Goal: Information Seeking & Learning: Learn about a topic

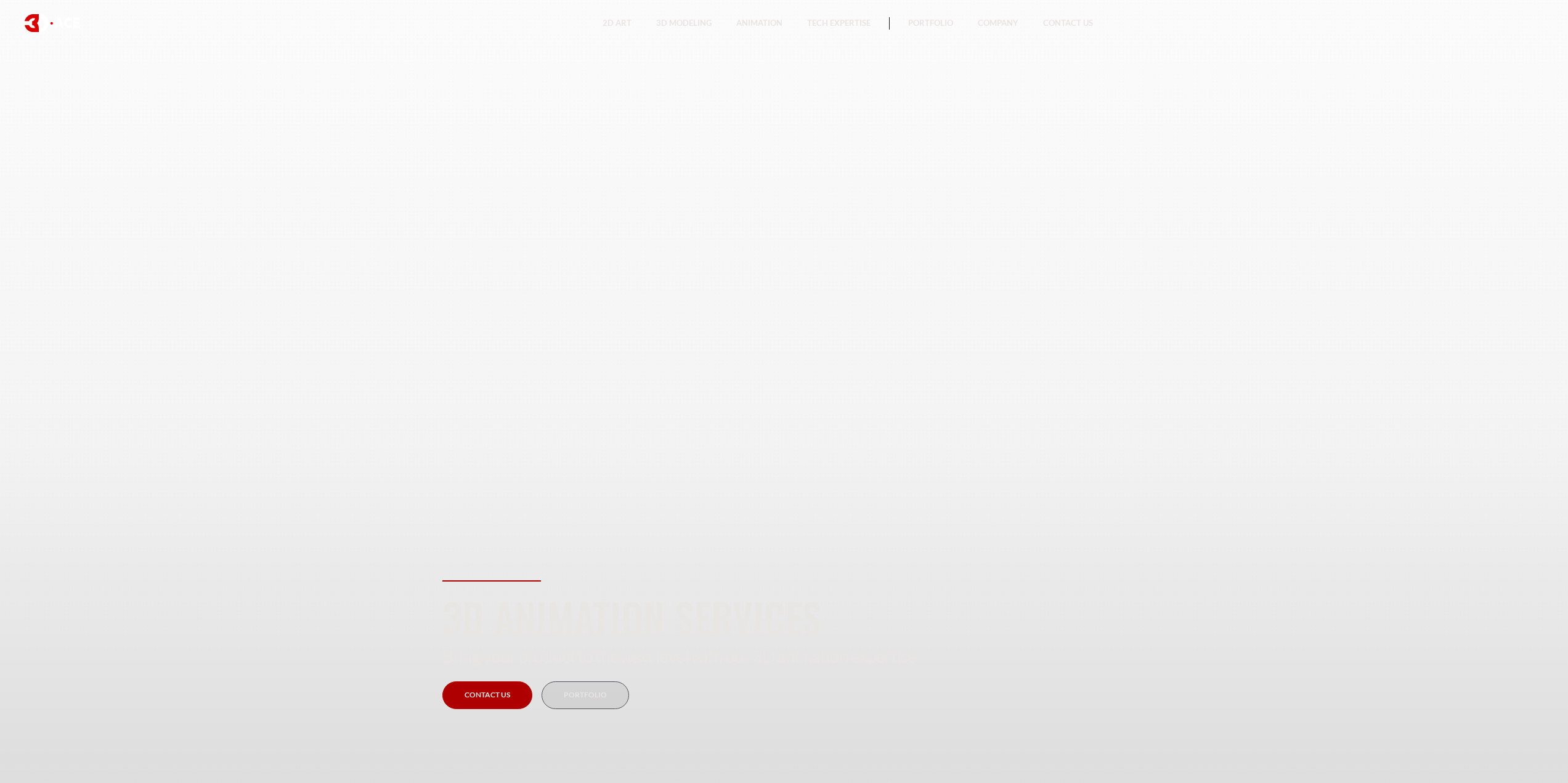
drag, startPoint x: 734, startPoint y: 275, endPoint x: 666, endPoint y: 201, distance: 100.5
click at [666, 201] on section "3D Animation Services Bring your product to the next level with our 3D animatio…" at bounding box center [784, 392] width 1568 height 783
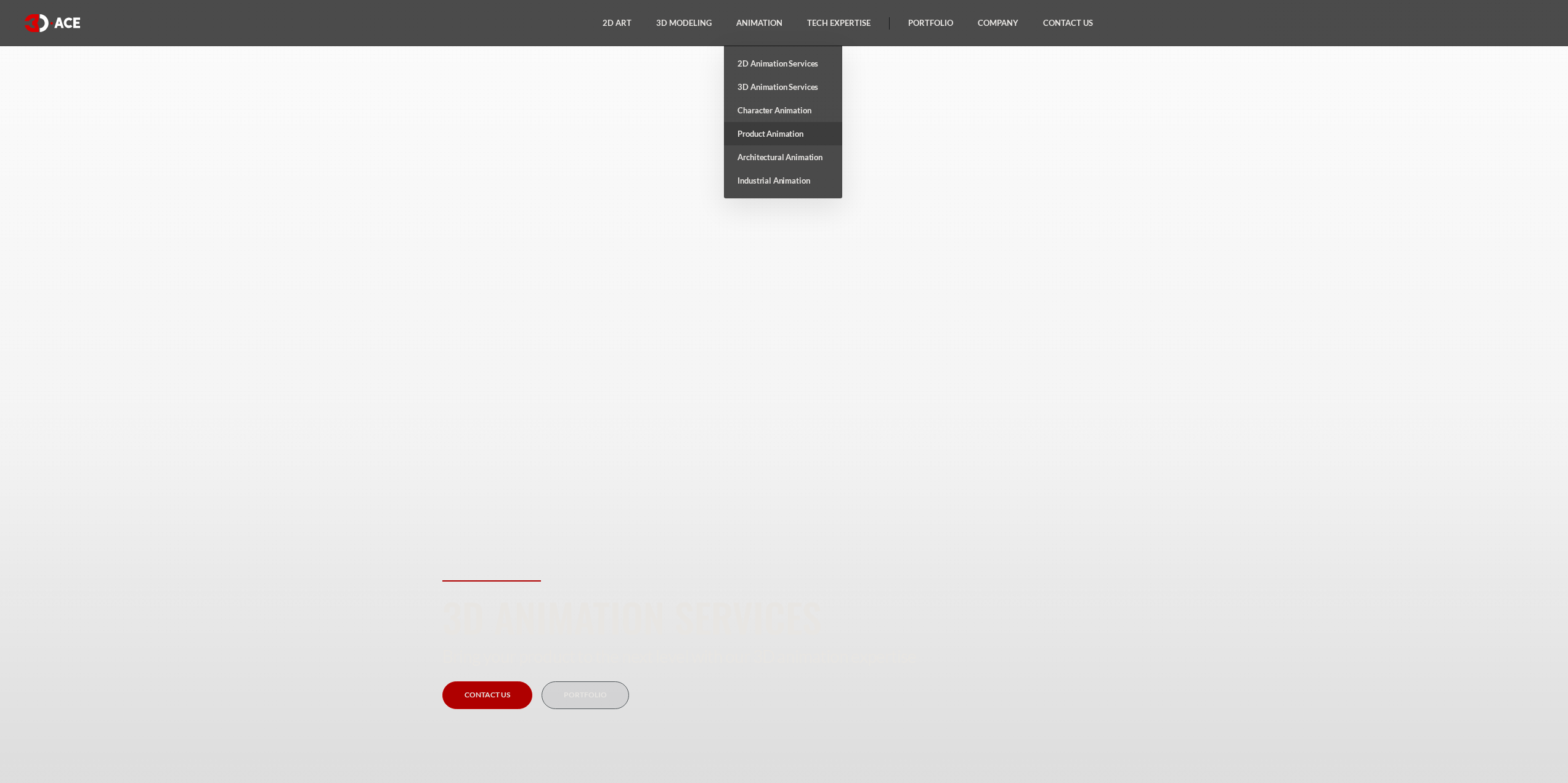
click at [779, 134] on link "Product Animation" at bounding box center [783, 134] width 118 height 24
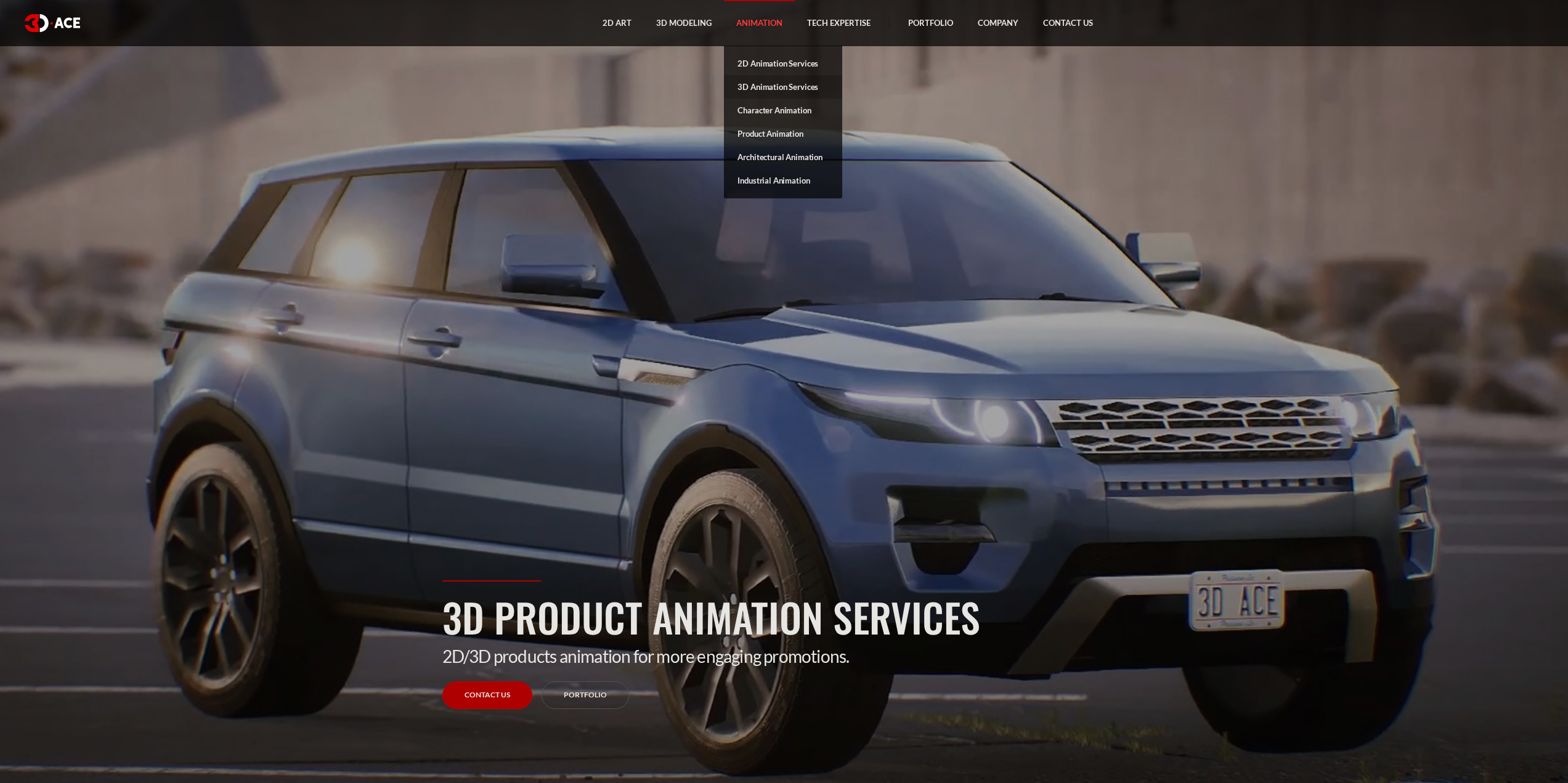
click at [788, 86] on link "3D Animation Services" at bounding box center [783, 86] width 118 height 24
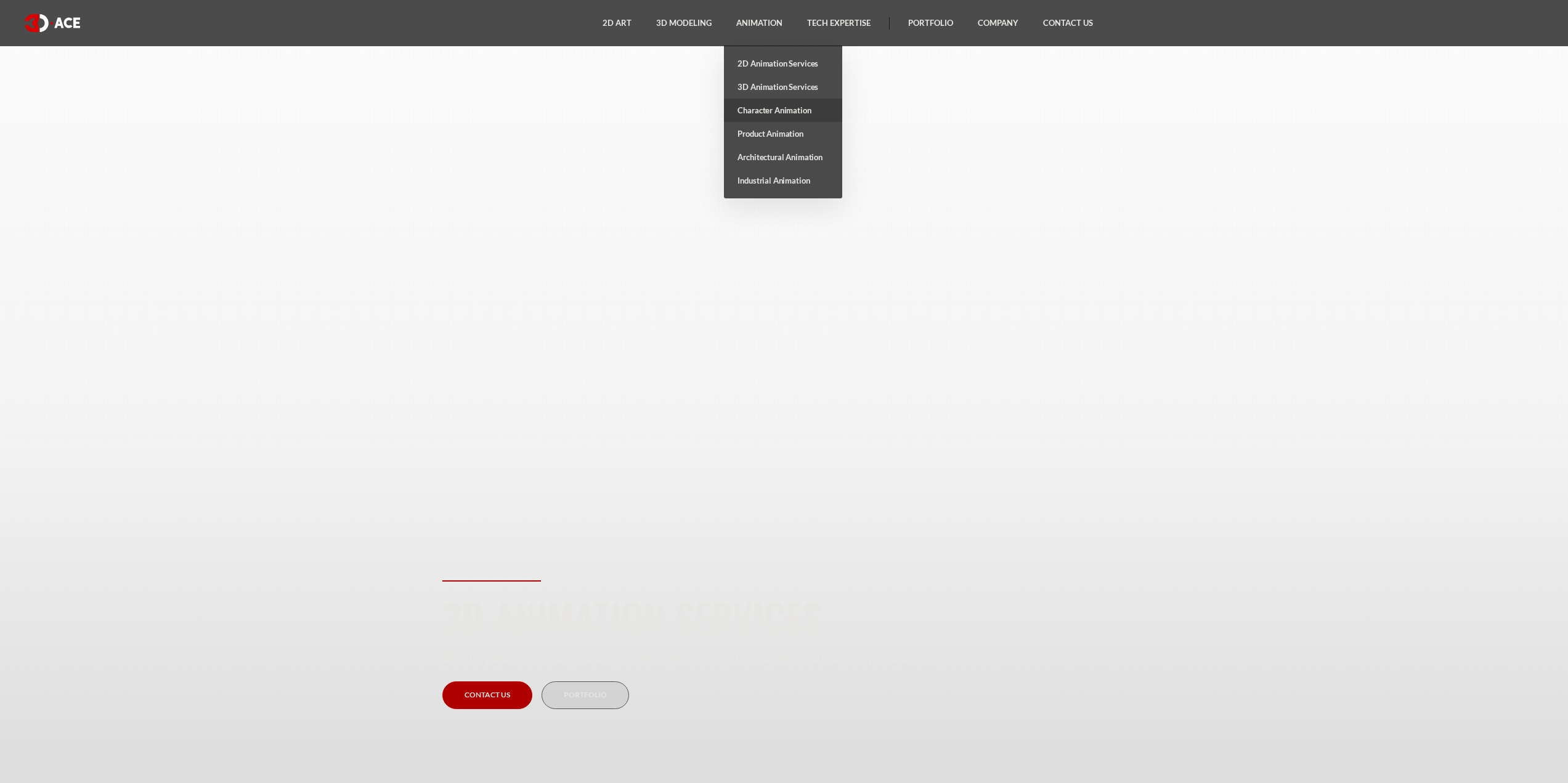
click at [785, 110] on link "Character Animation" at bounding box center [783, 110] width 118 height 24
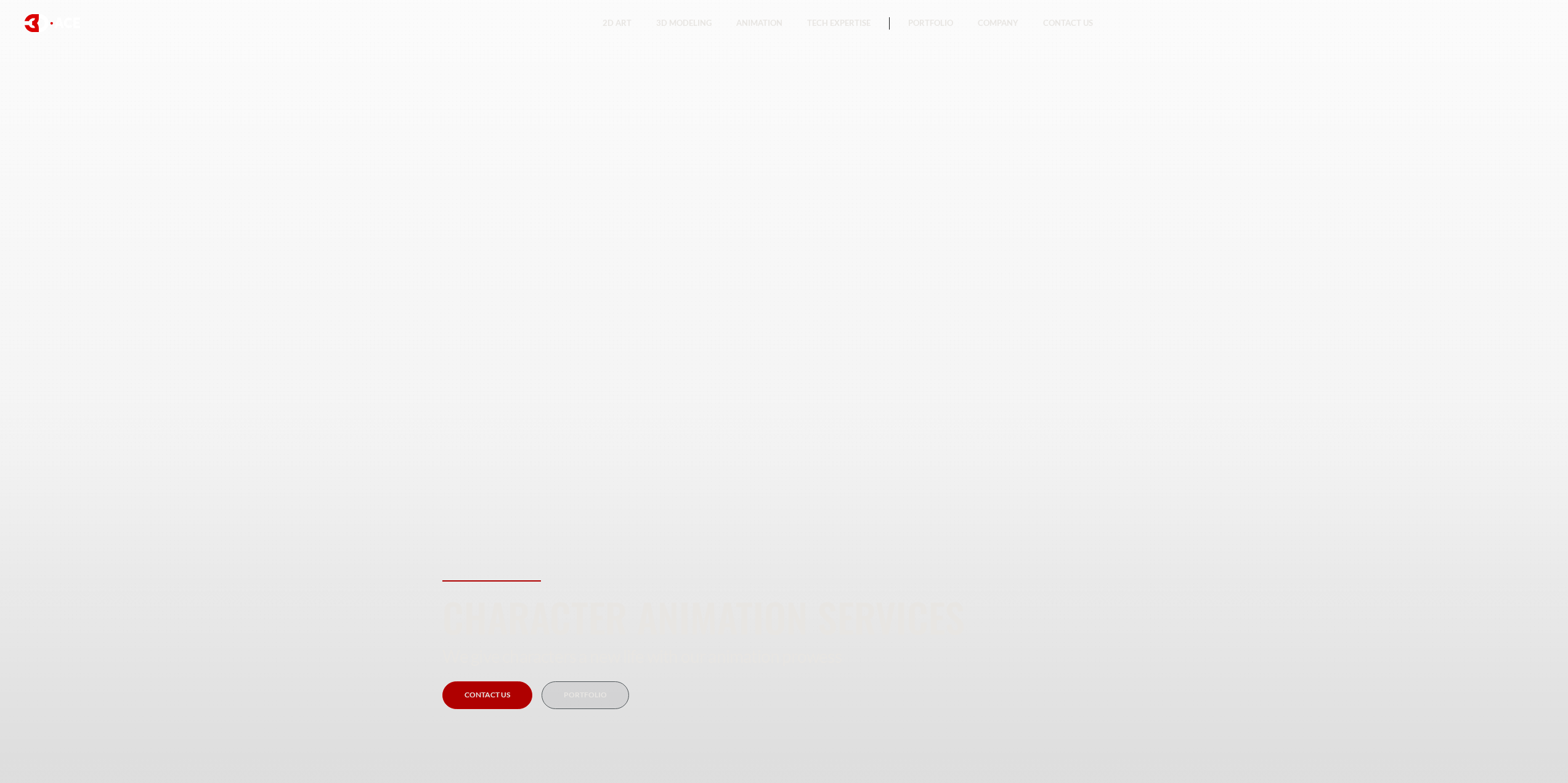
drag, startPoint x: 645, startPoint y: 382, endPoint x: 583, endPoint y: 329, distance: 81.6
click at [583, 329] on section "Character Animation Services We give characters a new life with our animation p…" at bounding box center [784, 392] width 1568 height 783
click at [624, 352] on section "Character Animation Services We give characters a new life with our animation p…" at bounding box center [784, 392] width 1568 height 783
click at [593, 316] on section "Character Animation Services We give characters a new life with our animation p…" at bounding box center [784, 392] width 1568 height 783
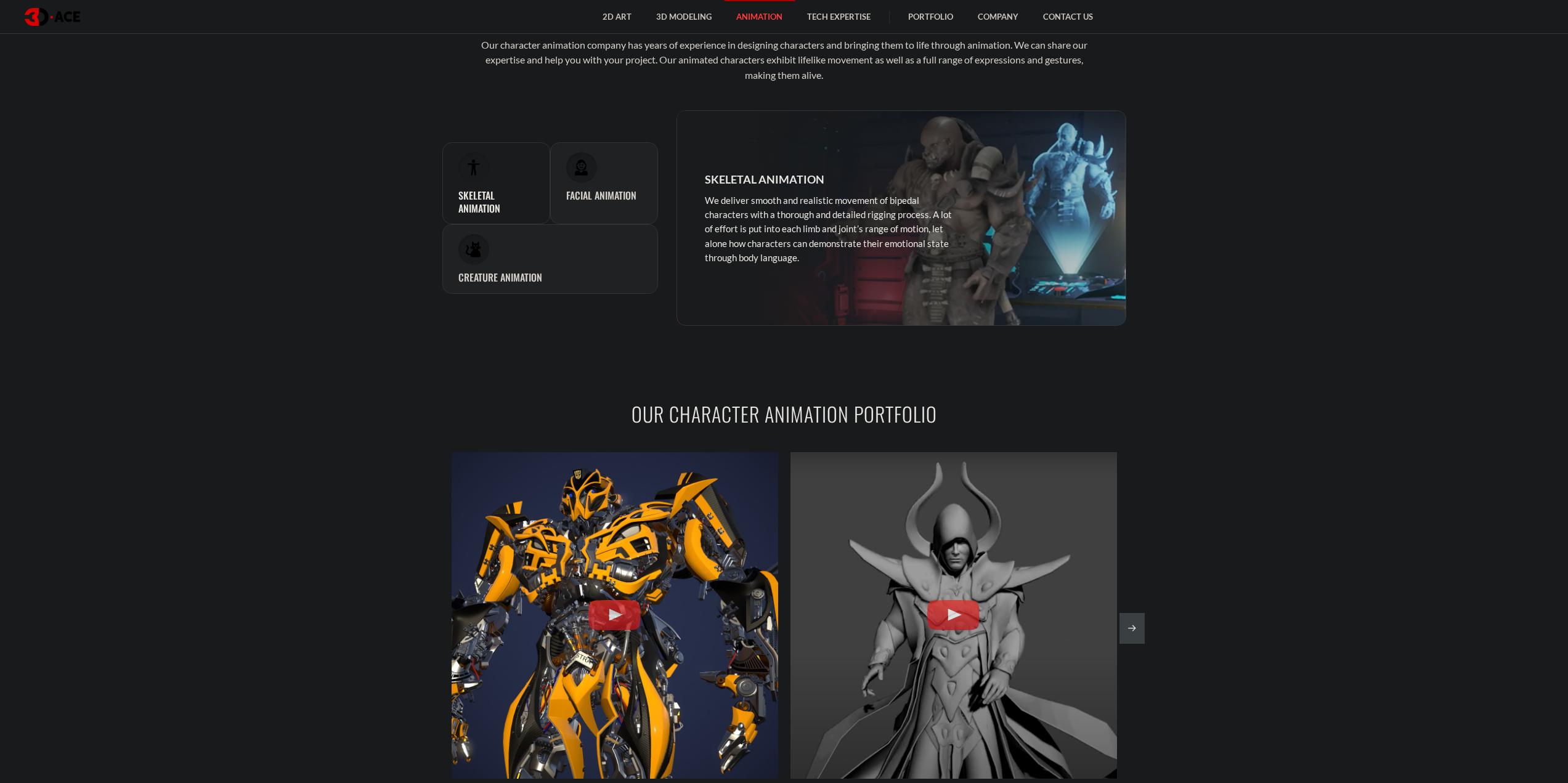
scroll to position [1170, 0]
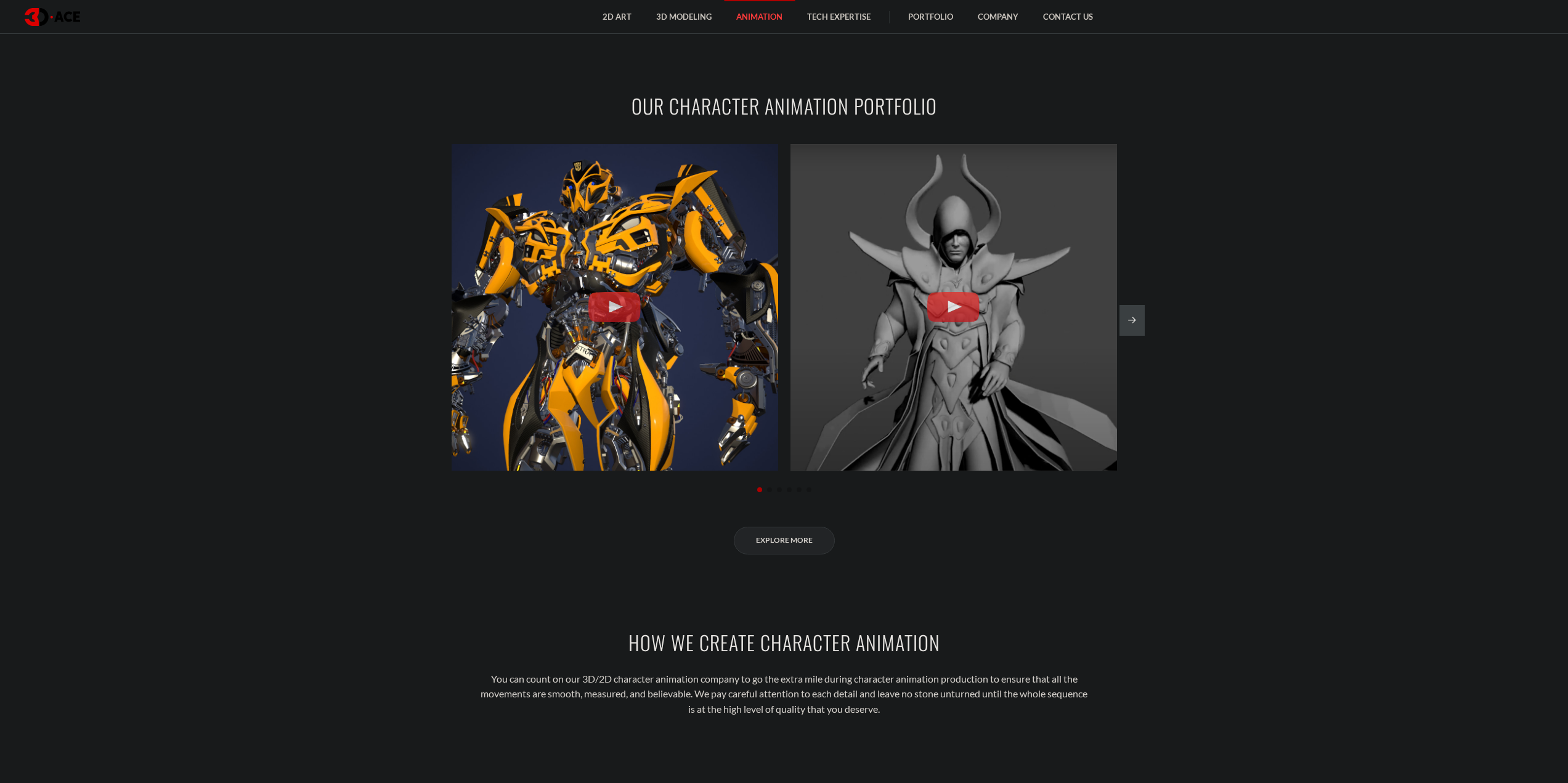
drag, startPoint x: 456, startPoint y: 310, endPoint x: 417, endPoint y: 285, distance: 46.3
click at [360, 245] on section "Our Character Animation Portfolio Bumblebee 3D Animation 3D Animation Demo Reel…" at bounding box center [784, 322] width 1568 height 536
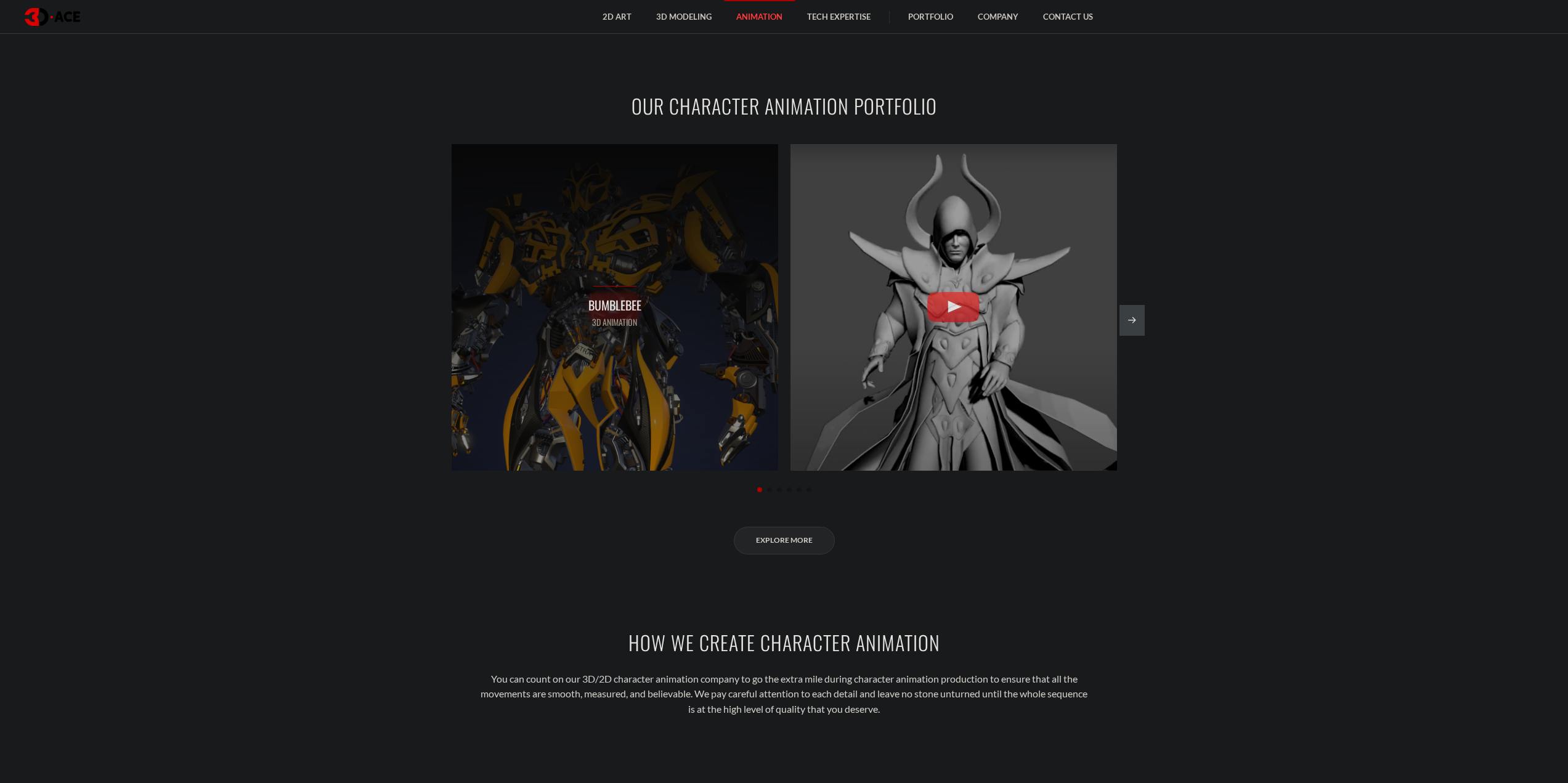
click at [691, 324] on div "Bumblebee 3D Animation" at bounding box center [615, 307] width 326 height 326
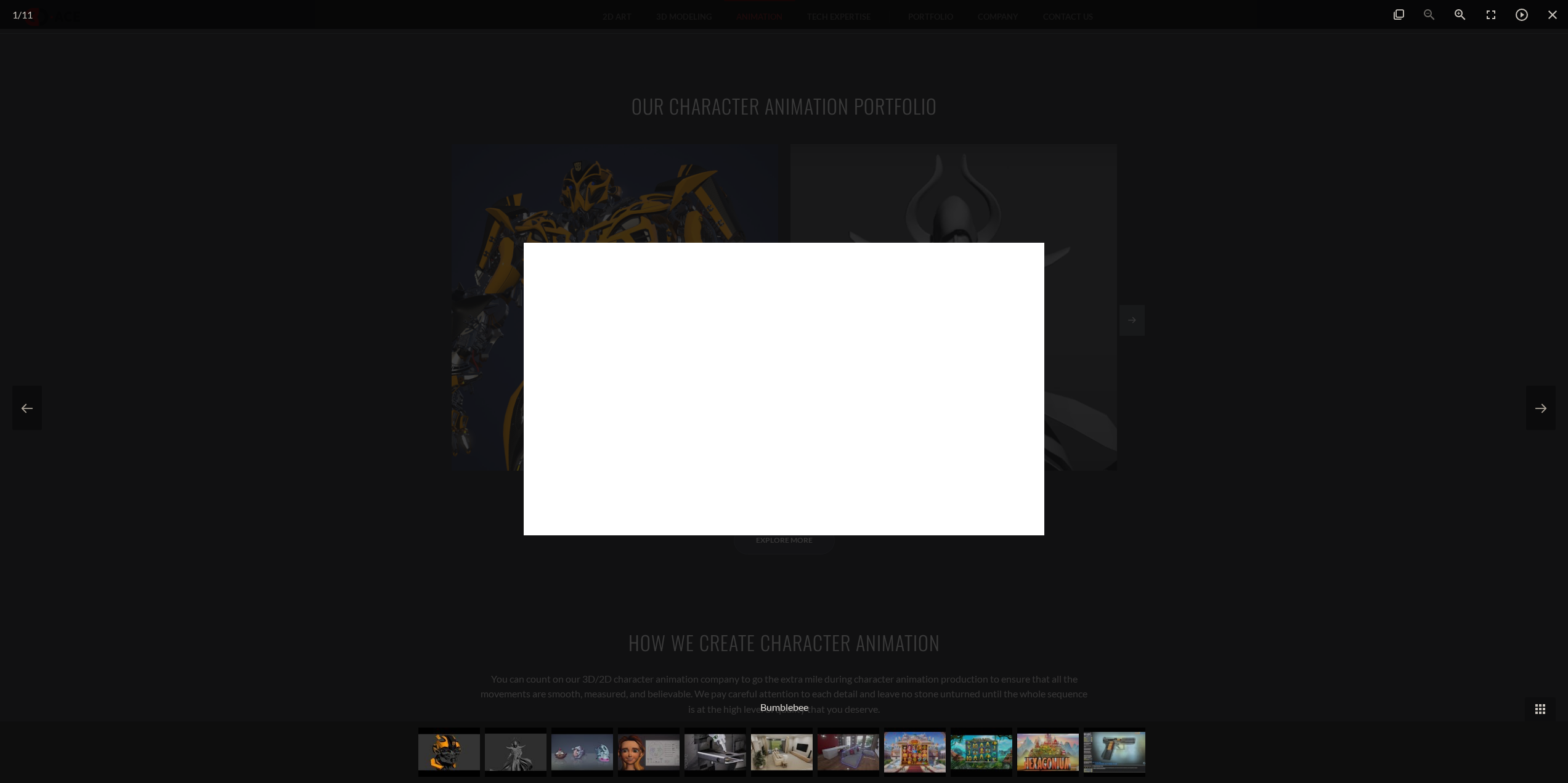
click at [409, 352] on div at bounding box center [784, 392] width 1568 height 783
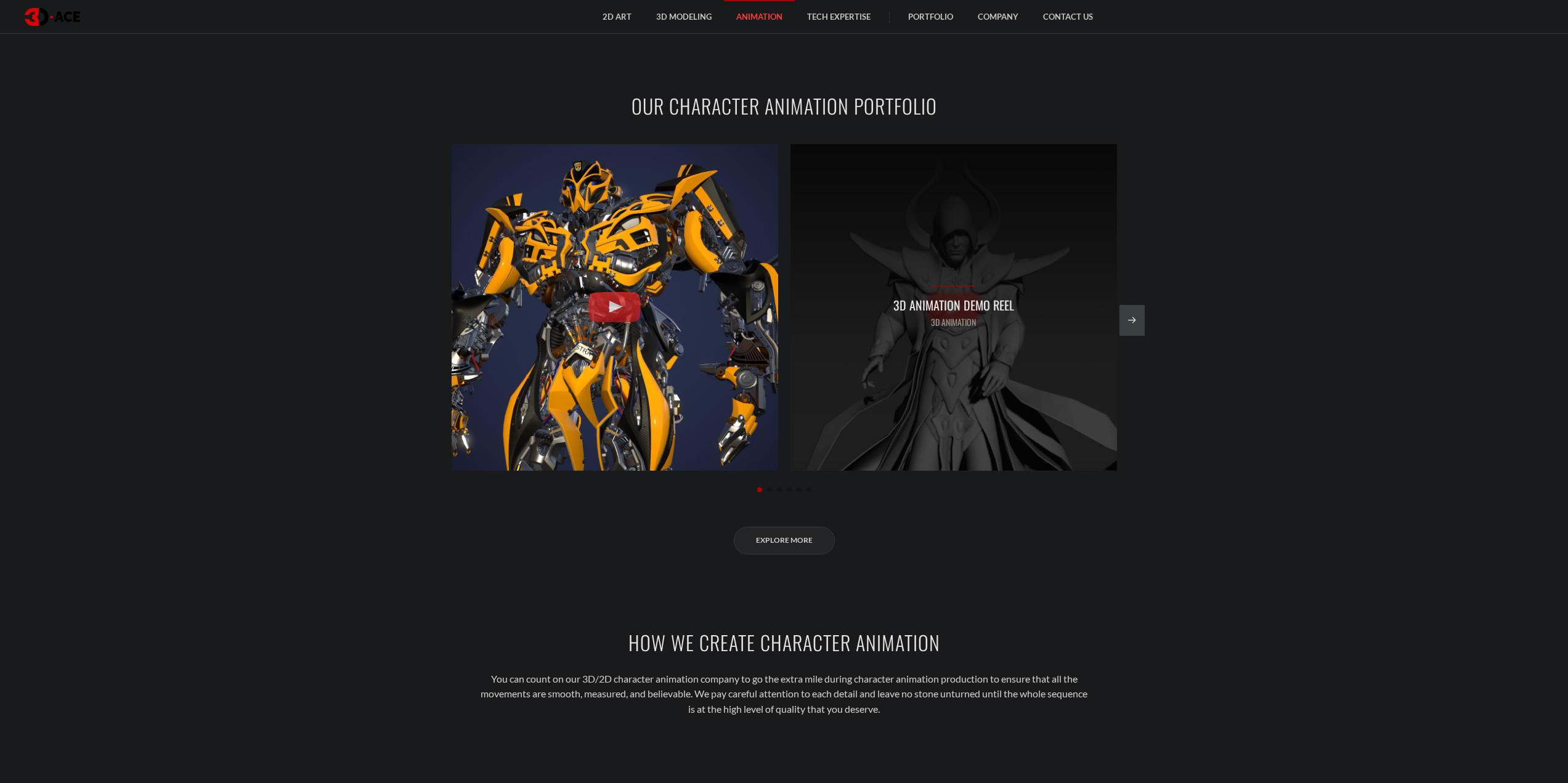
click at [876, 300] on div "3D Animation Demo Reel 3D Animation" at bounding box center [954, 307] width 326 height 326
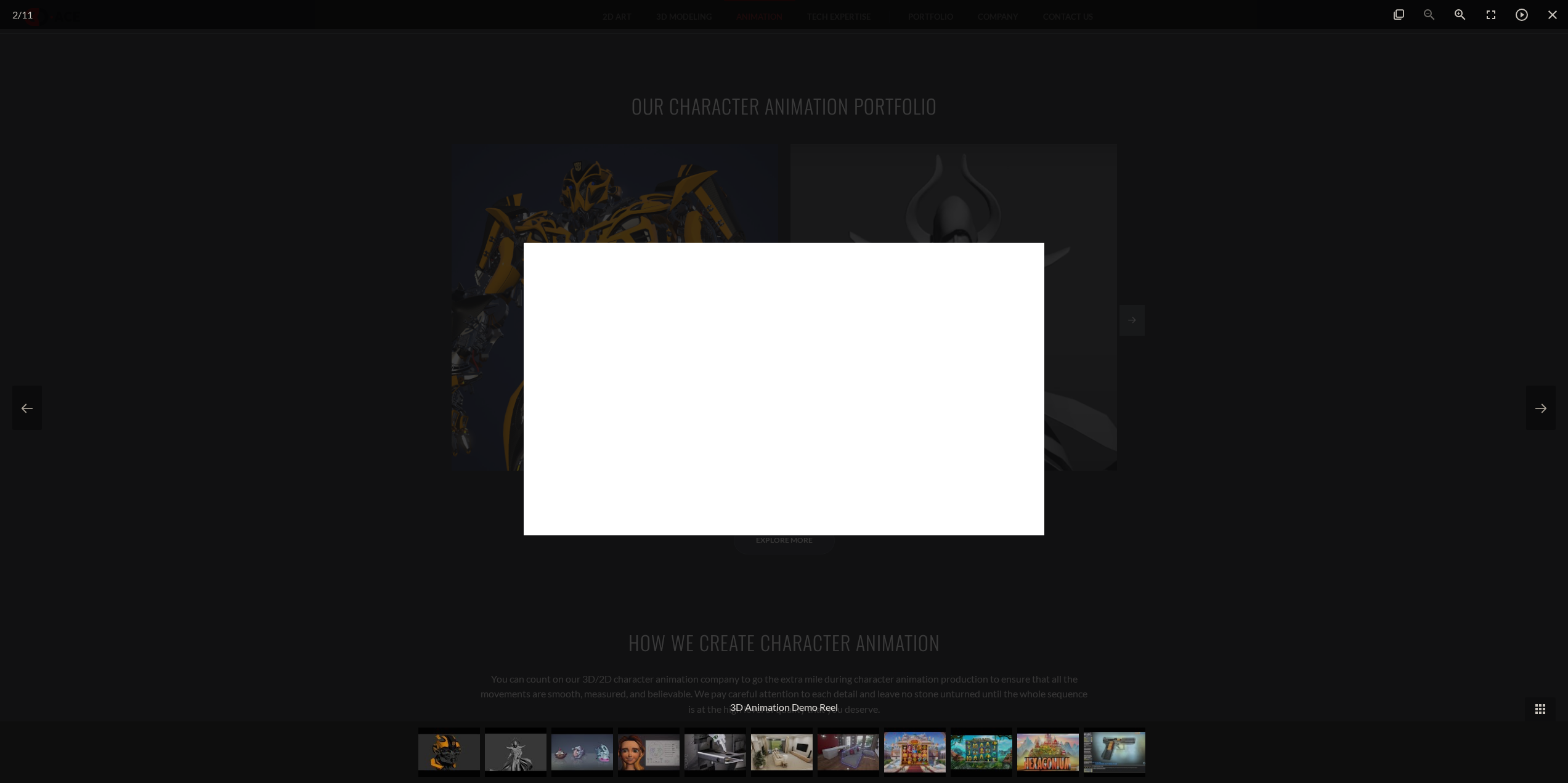
click at [383, 183] on div at bounding box center [784, 392] width 1568 height 783
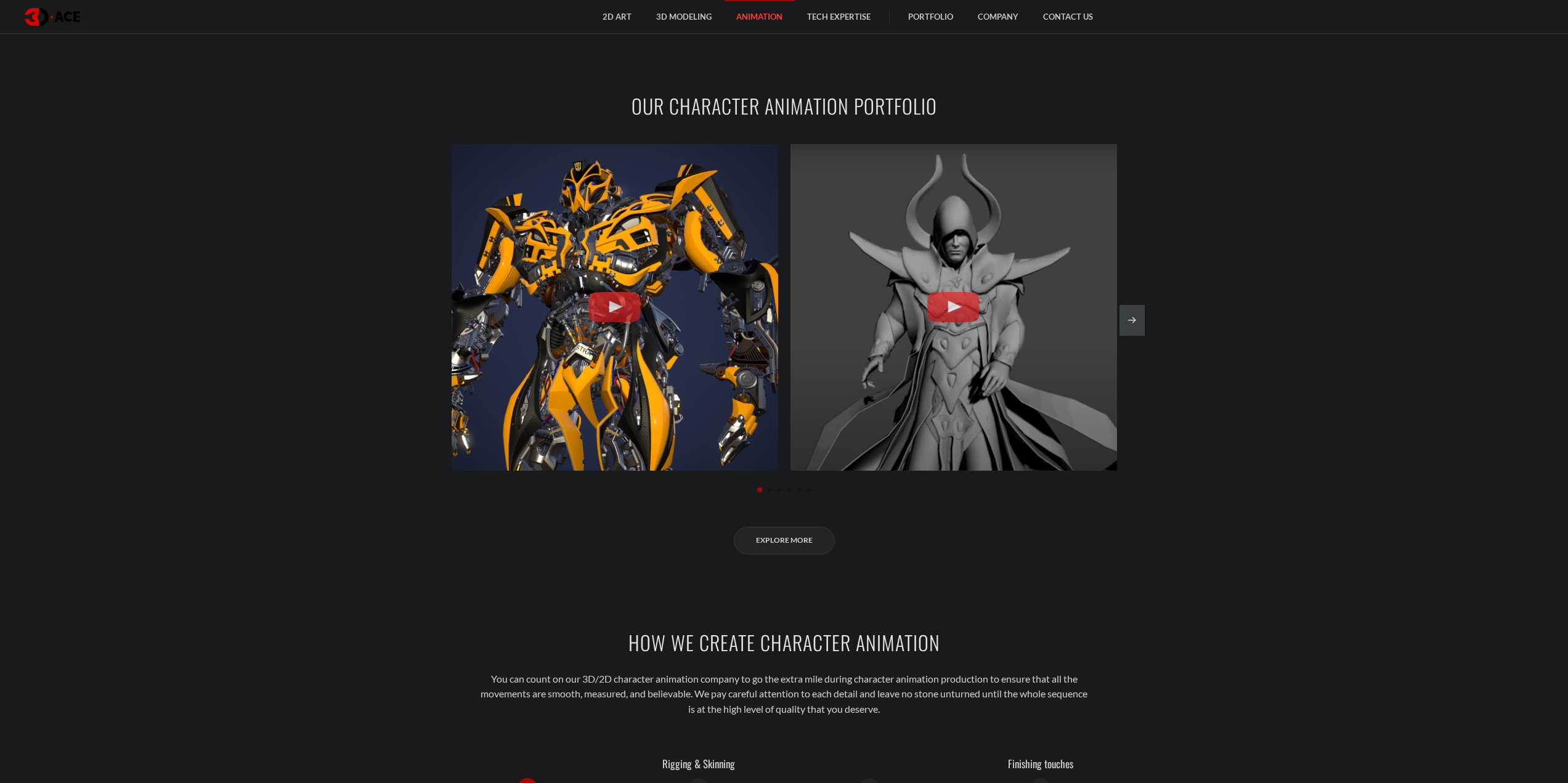
scroll to position [1417, 0]
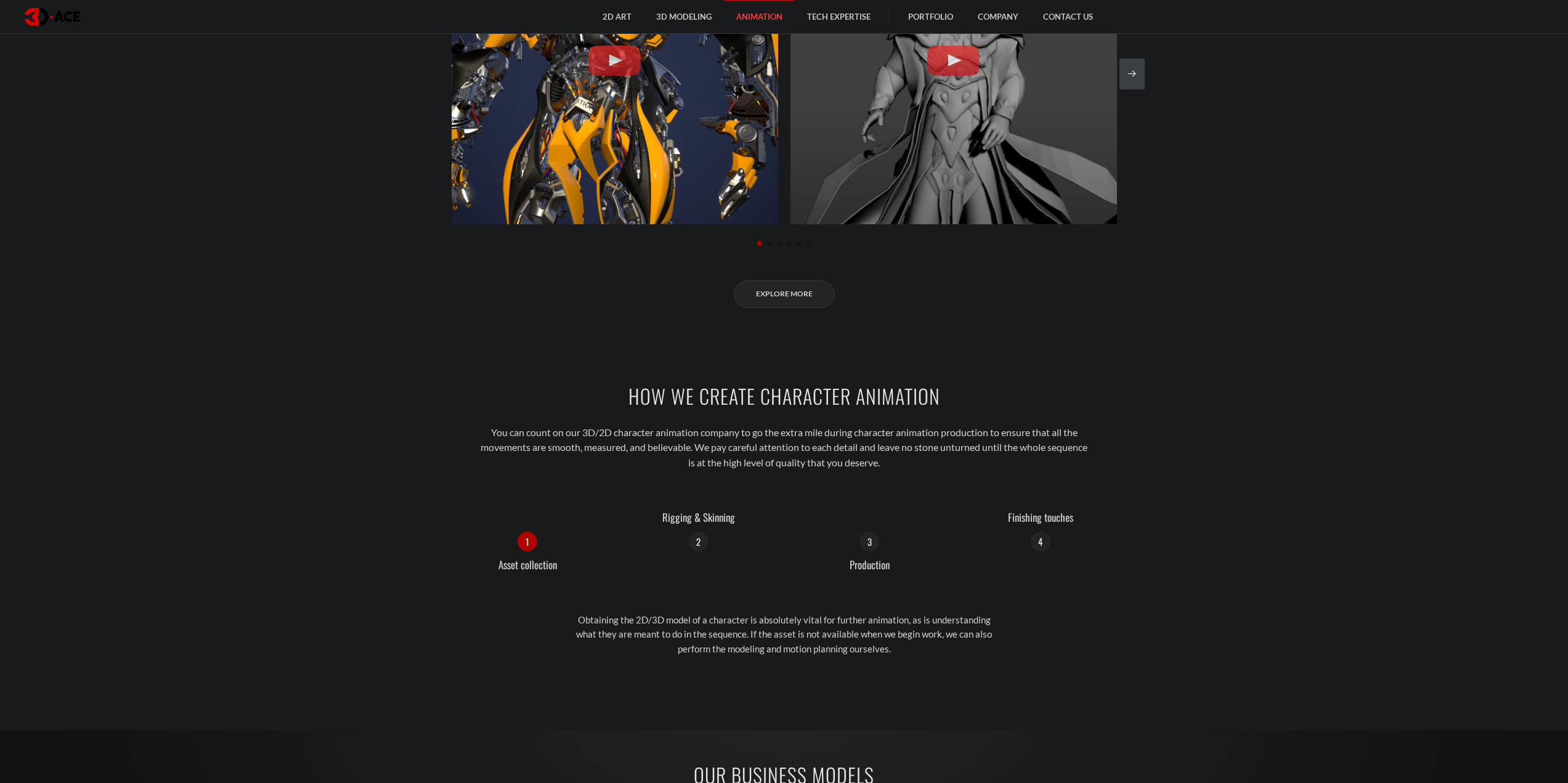
drag, startPoint x: 307, startPoint y: 272, endPoint x: 278, endPoint y: 272, distance: 29.0
drag, startPoint x: 278, startPoint y: 272, endPoint x: 247, endPoint y: 234, distance: 49.0
click at [248, 225] on section "Our Character Animation Portfolio Bumblebee 3D Animation 3D Animation Demo Reel…" at bounding box center [784, 77] width 1568 height 536
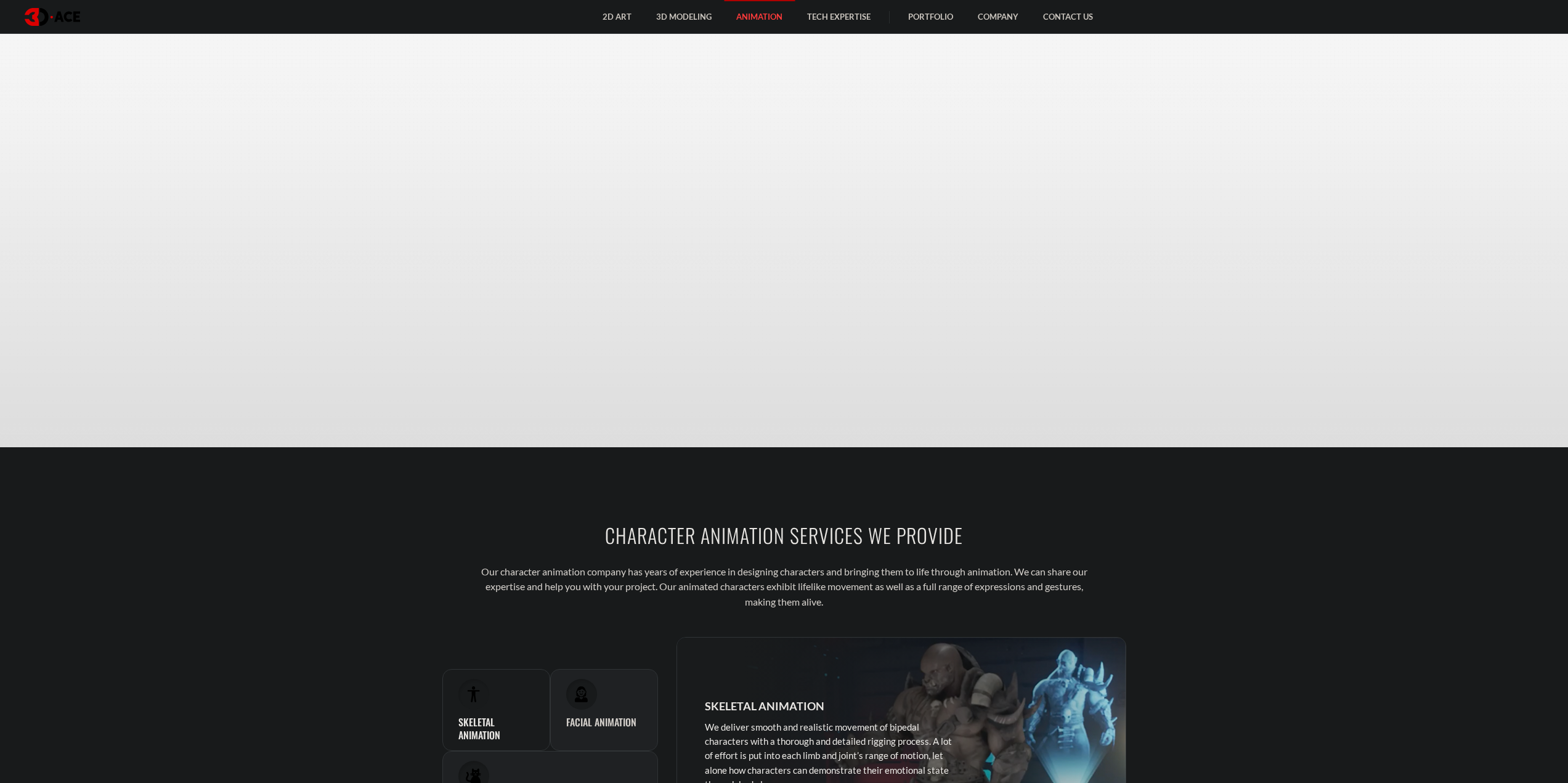
scroll to position [0, 0]
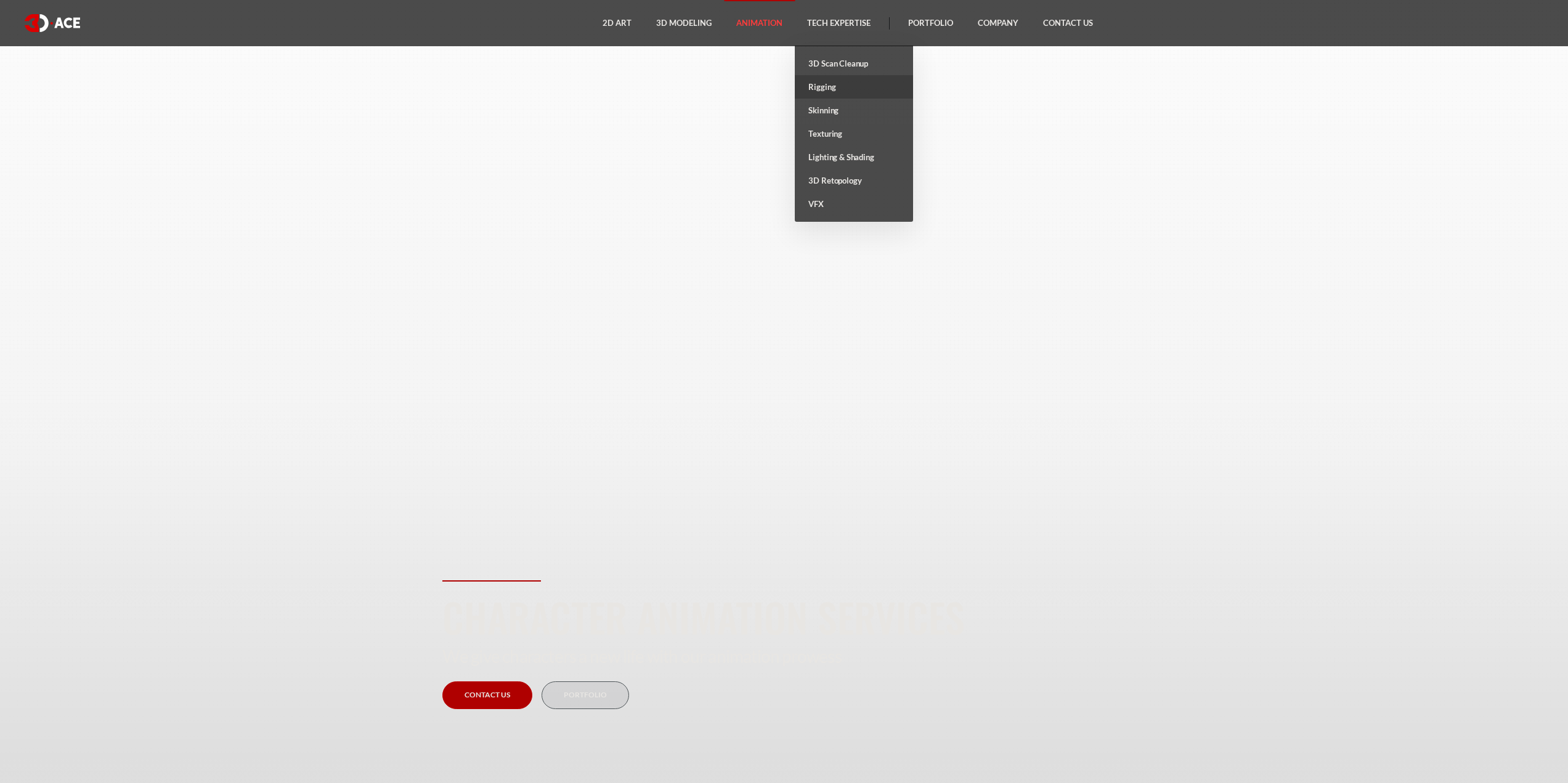
click at [838, 84] on link "Rigging" at bounding box center [854, 86] width 118 height 24
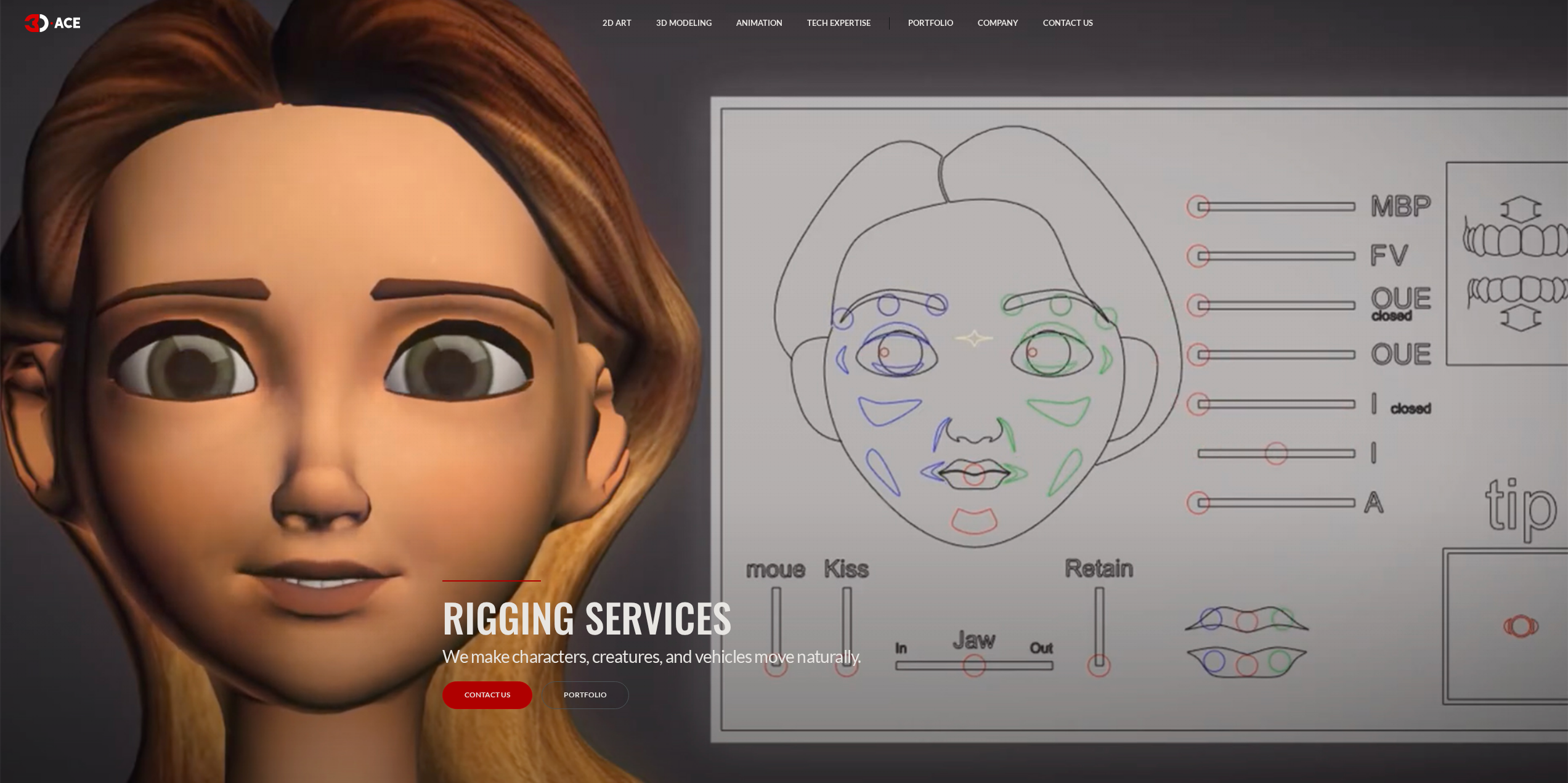
drag, startPoint x: 627, startPoint y: 273, endPoint x: 538, endPoint y: 222, distance: 102.6
click at [538, 222] on section "Rigging Services We make characters, creatures, and vehicles move naturally. Co…" at bounding box center [784, 392] width 1568 height 783
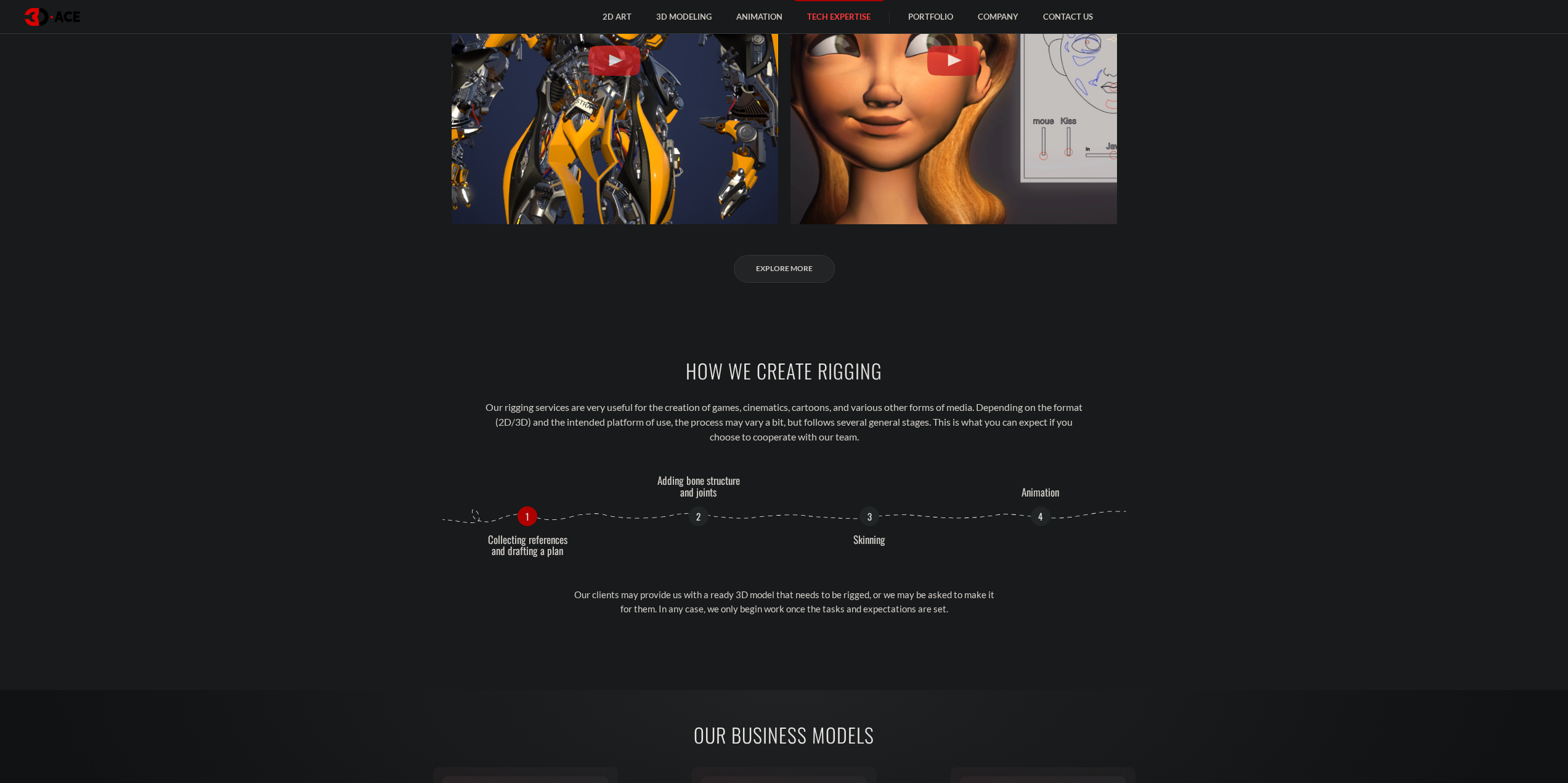
scroll to position [1108, 0]
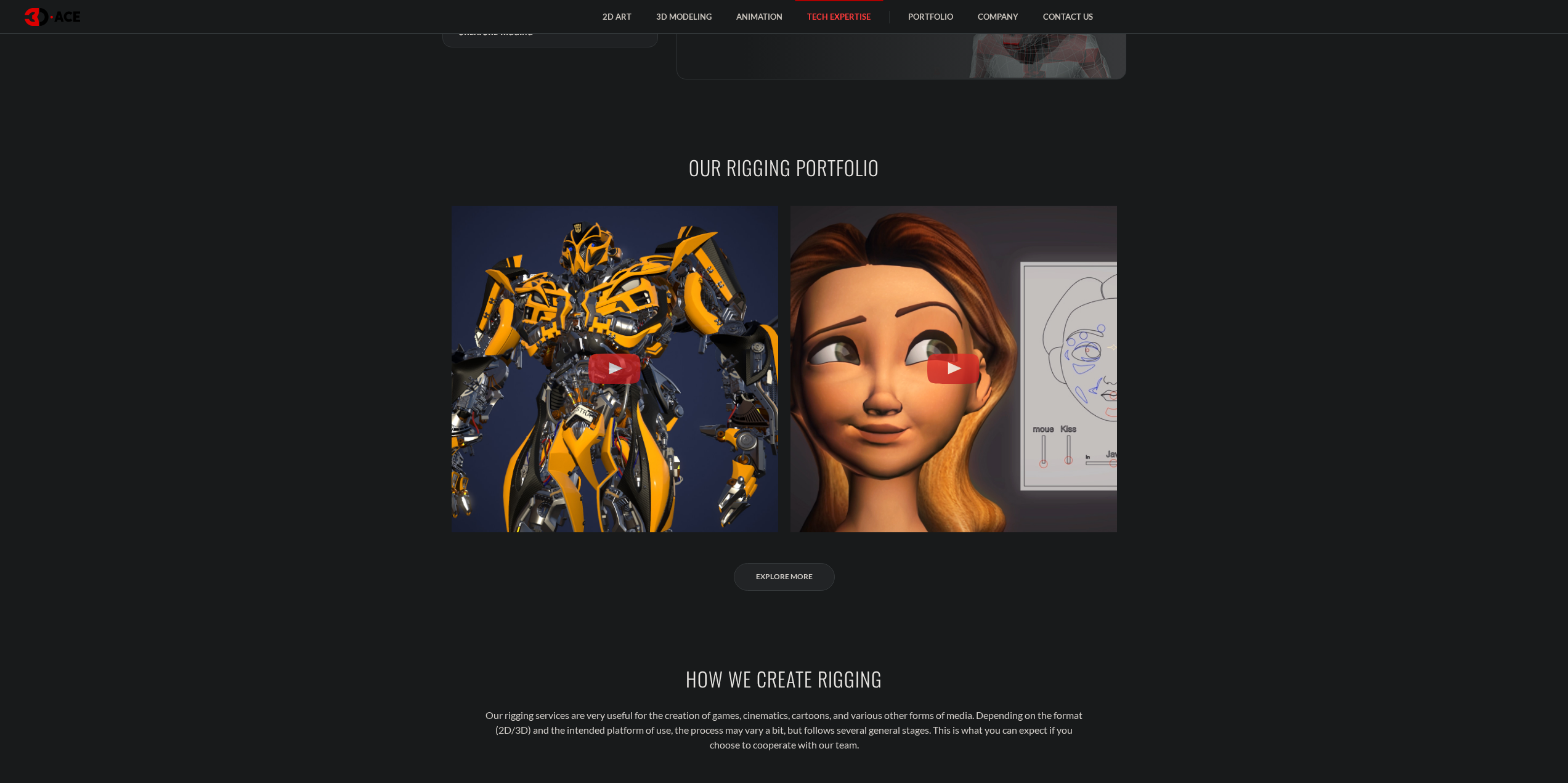
drag, startPoint x: 341, startPoint y: 420, endPoint x: 282, endPoint y: 328, distance: 109.3
click at [282, 328] on section "OUR RIGGING PORTFOLIO Bumblebee Face Animation Explore More" at bounding box center [784, 372] width 1568 height 511
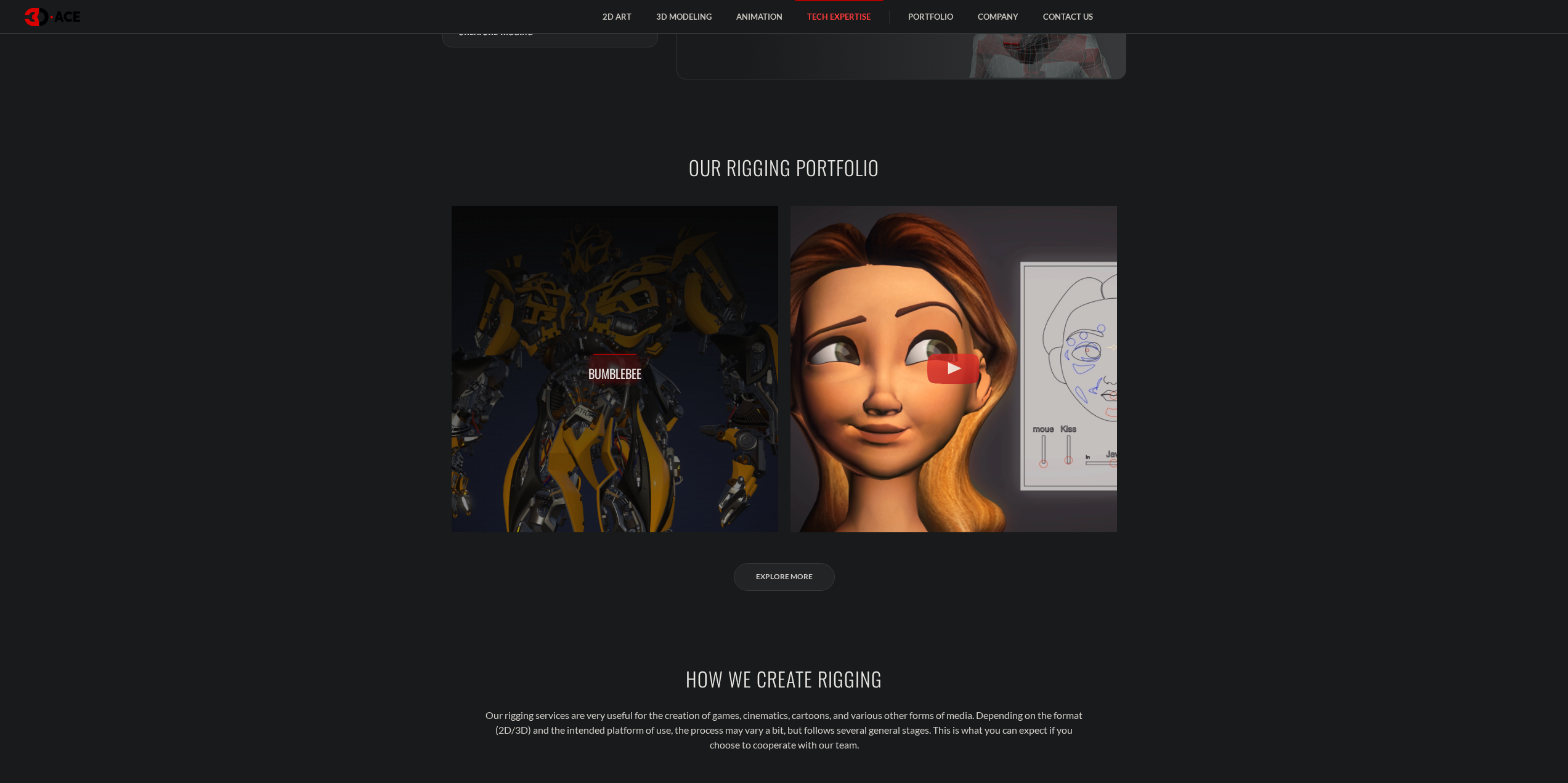
click at [568, 390] on div "Bumblebee" at bounding box center [615, 369] width 326 height 326
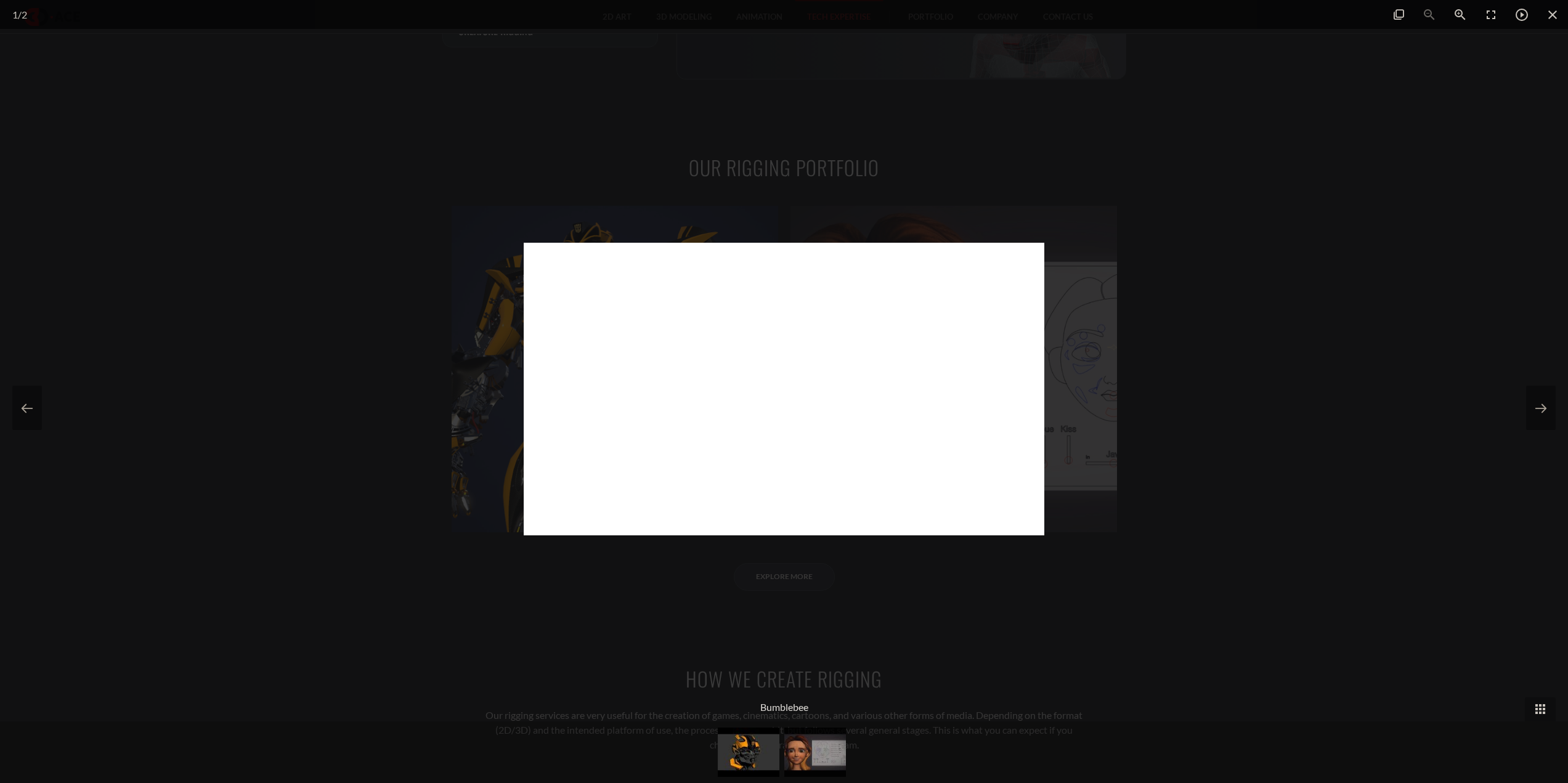
click at [398, 395] on div at bounding box center [784, 392] width 1568 height 783
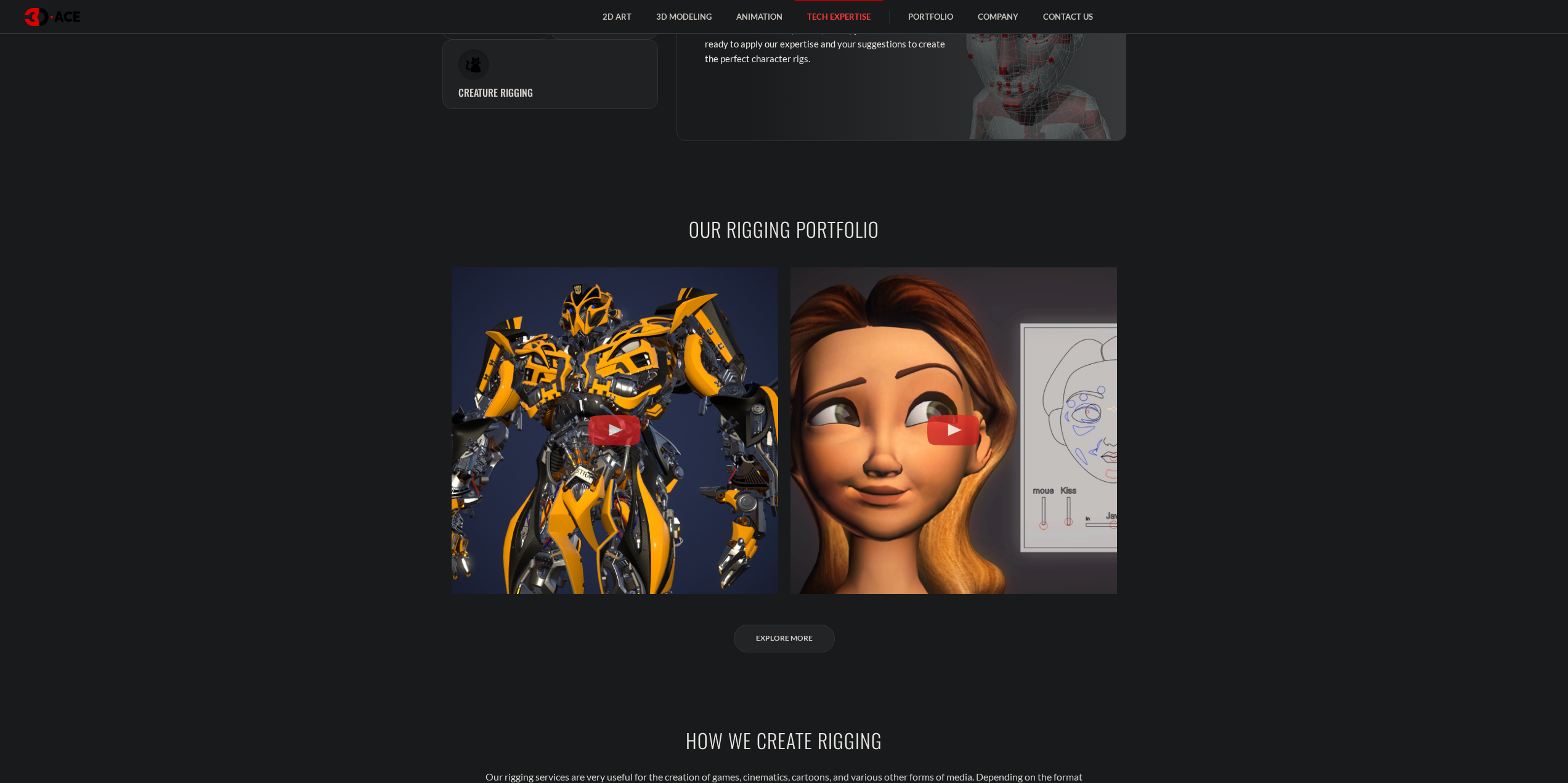
scroll to position [1294, 0]
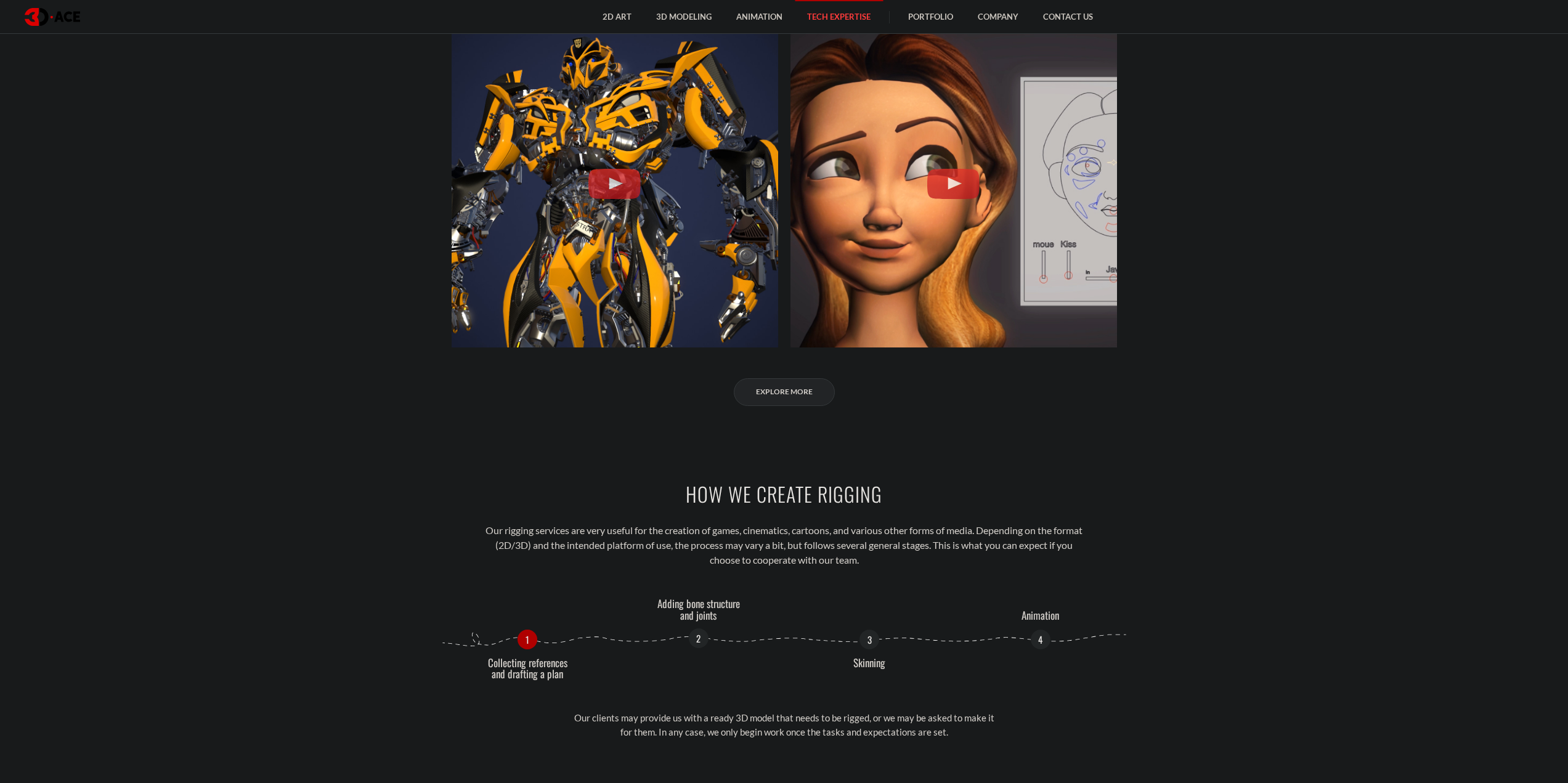
click at [699, 598] on p "Adding bone structure and joints" at bounding box center [699, 609] width 93 height 23
click at [871, 636] on p "3" at bounding box center [869, 638] width 20 height 20
click at [704, 615] on p "Adding bone structure and joints" at bounding box center [699, 609] width 93 height 23
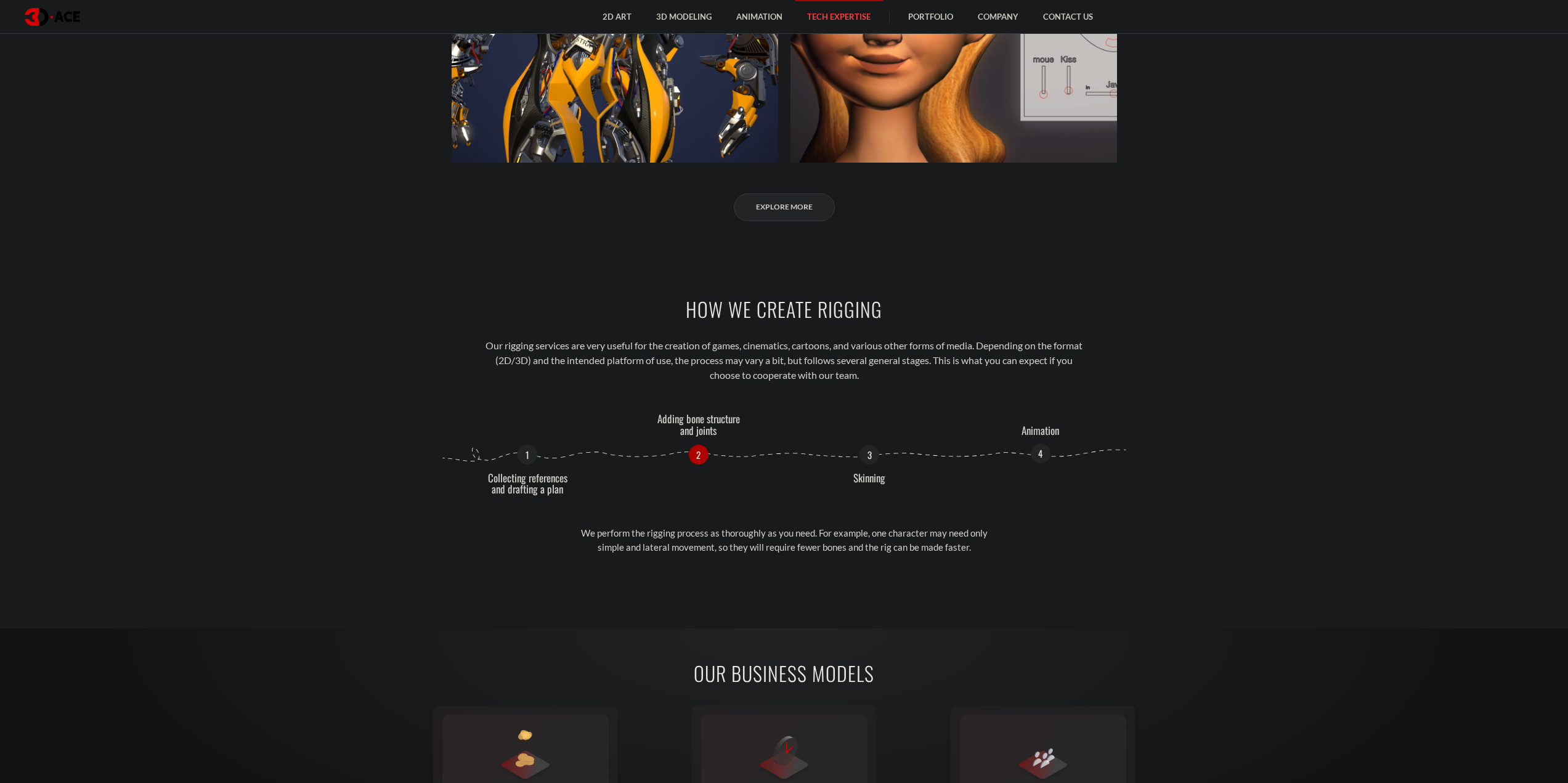
click at [1047, 451] on p "4" at bounding box center [1041, 454] width 20 height 20
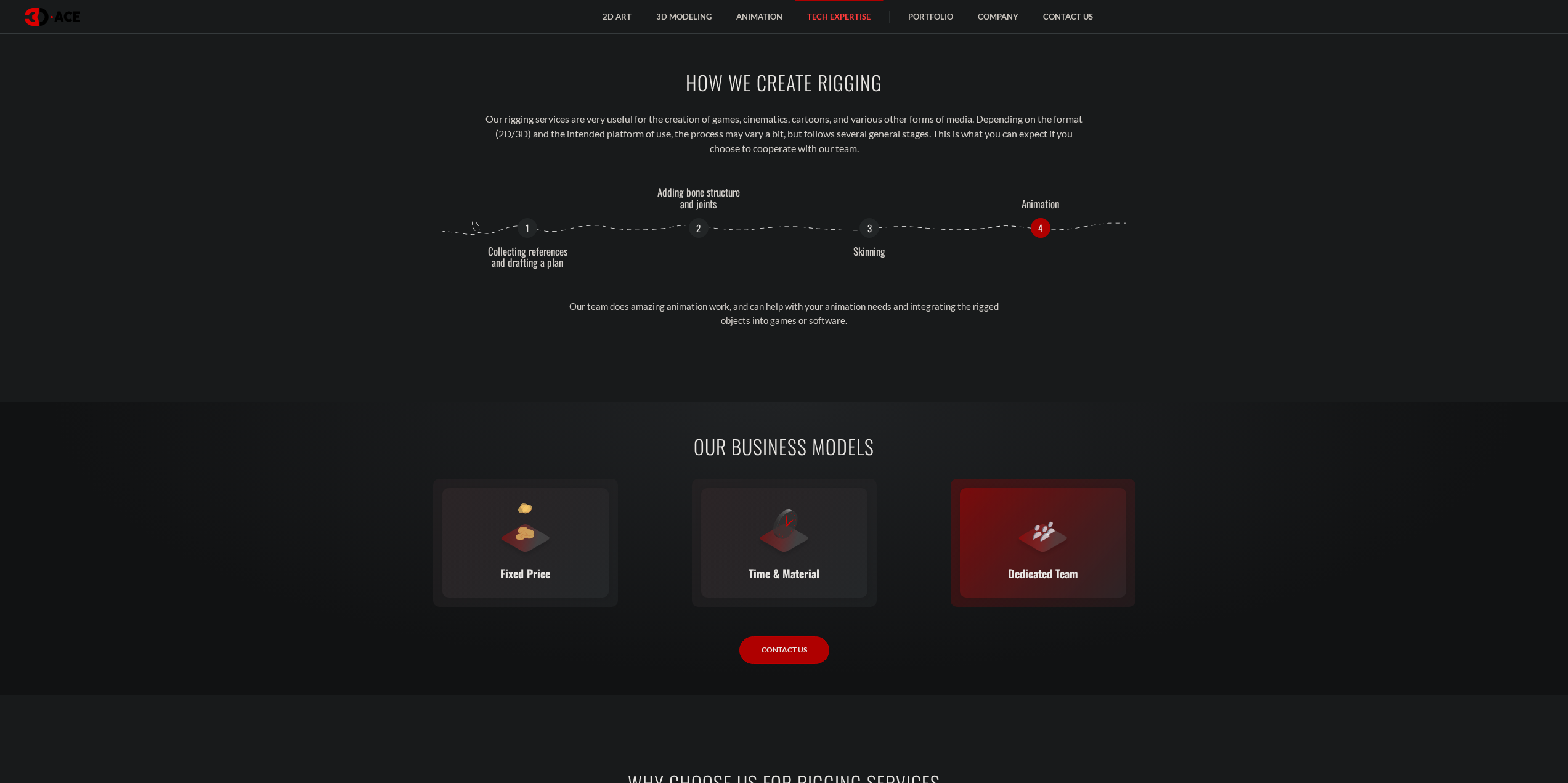
scroll to position [1708, 0]
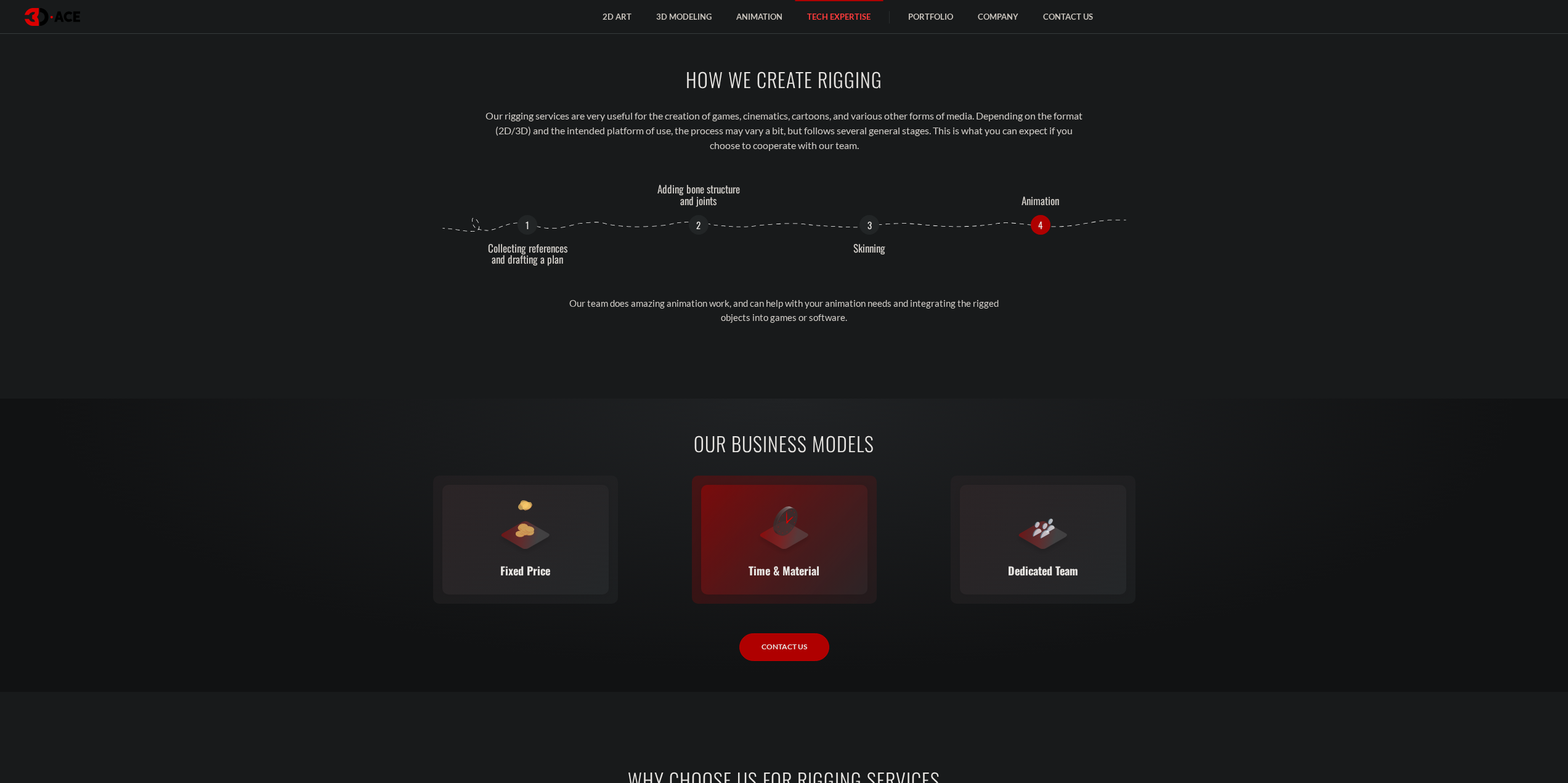
click at [785, 527] on img at bounding box center [786, 520] width 24 height 30
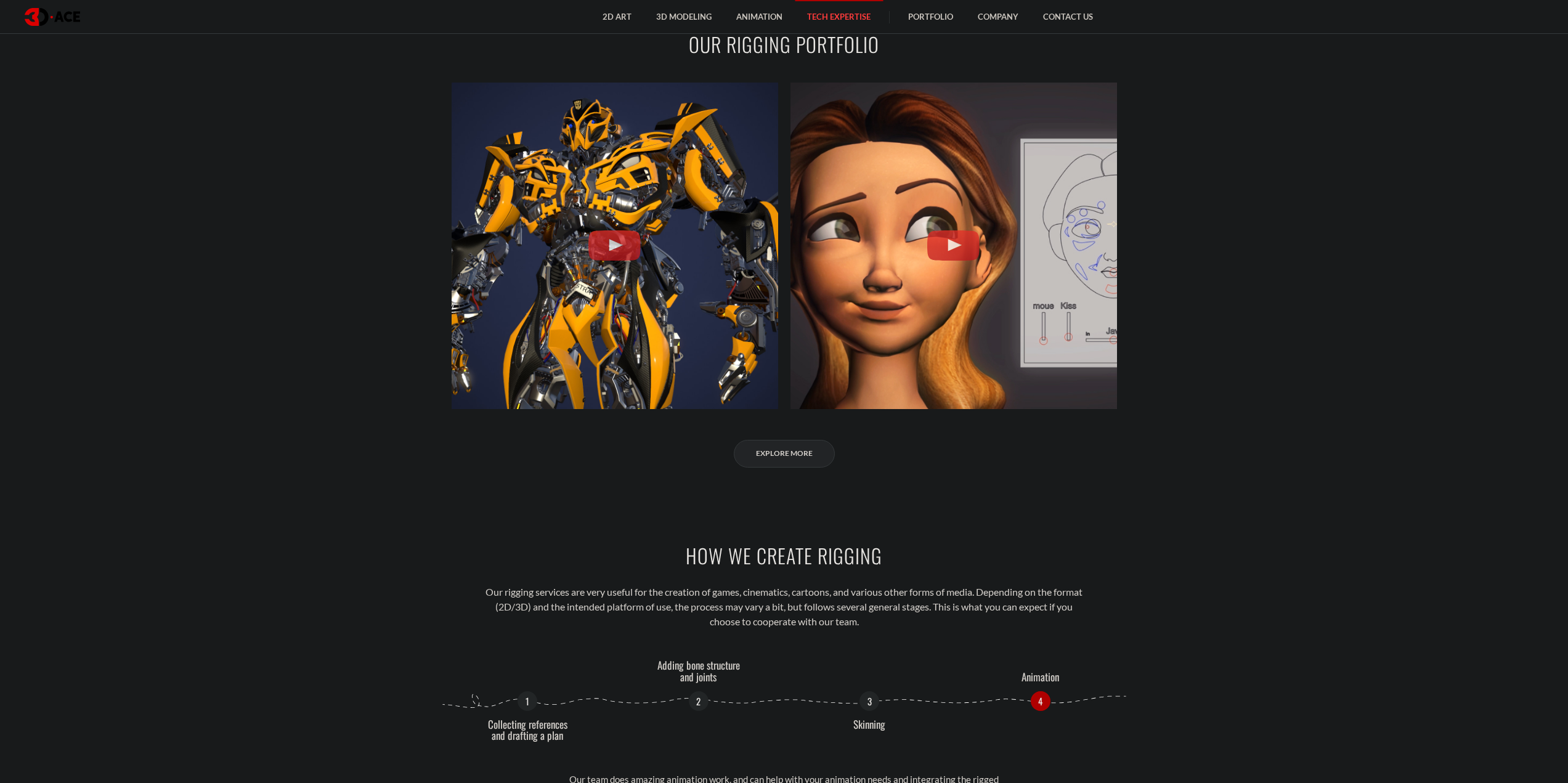
scroll to position [1663, 0]
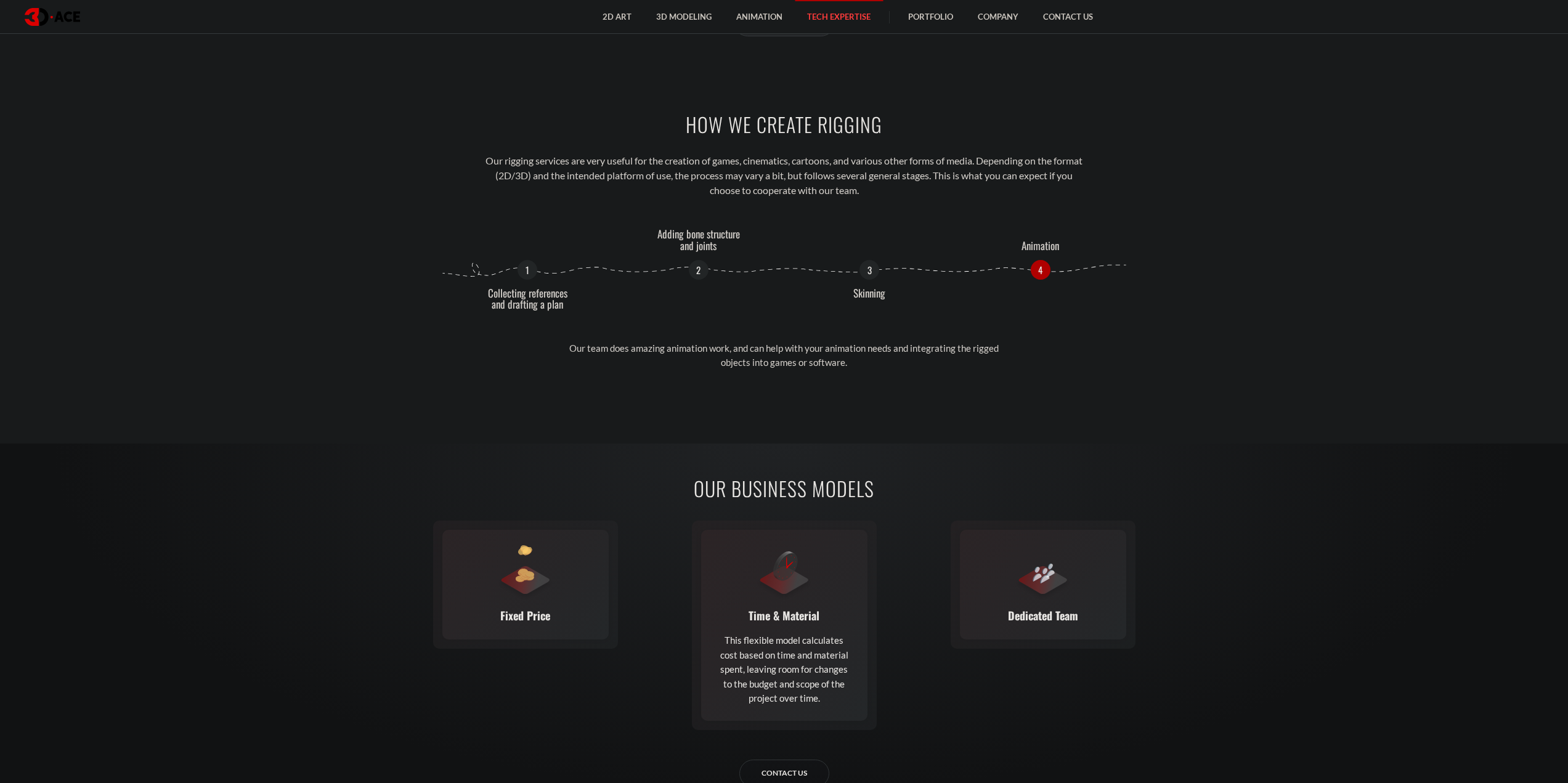
click at [788, 778] on link "Contact Us" at bounding box center [784, 773] width 90 height 28
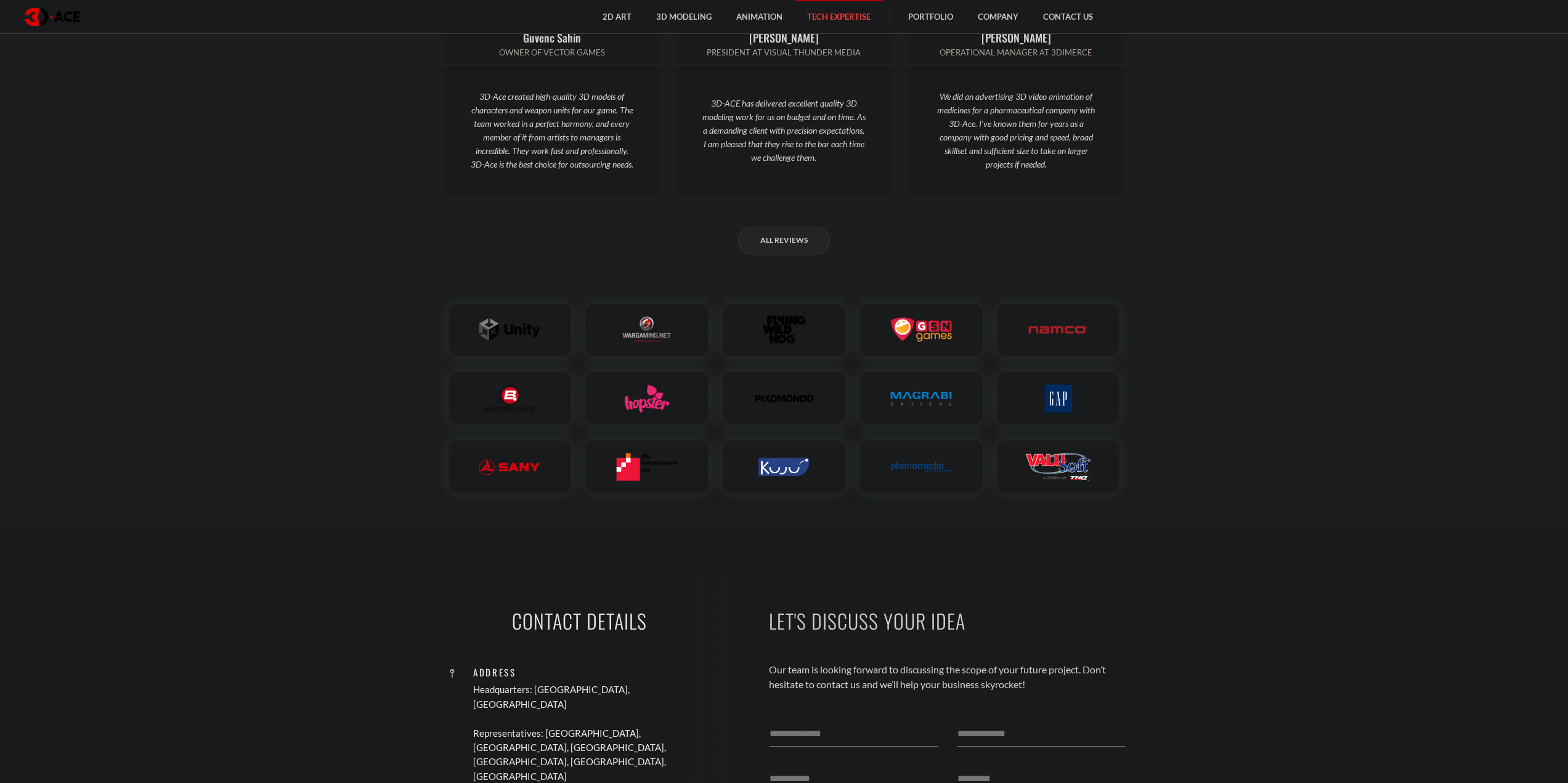
scroll to position [3621, 0]
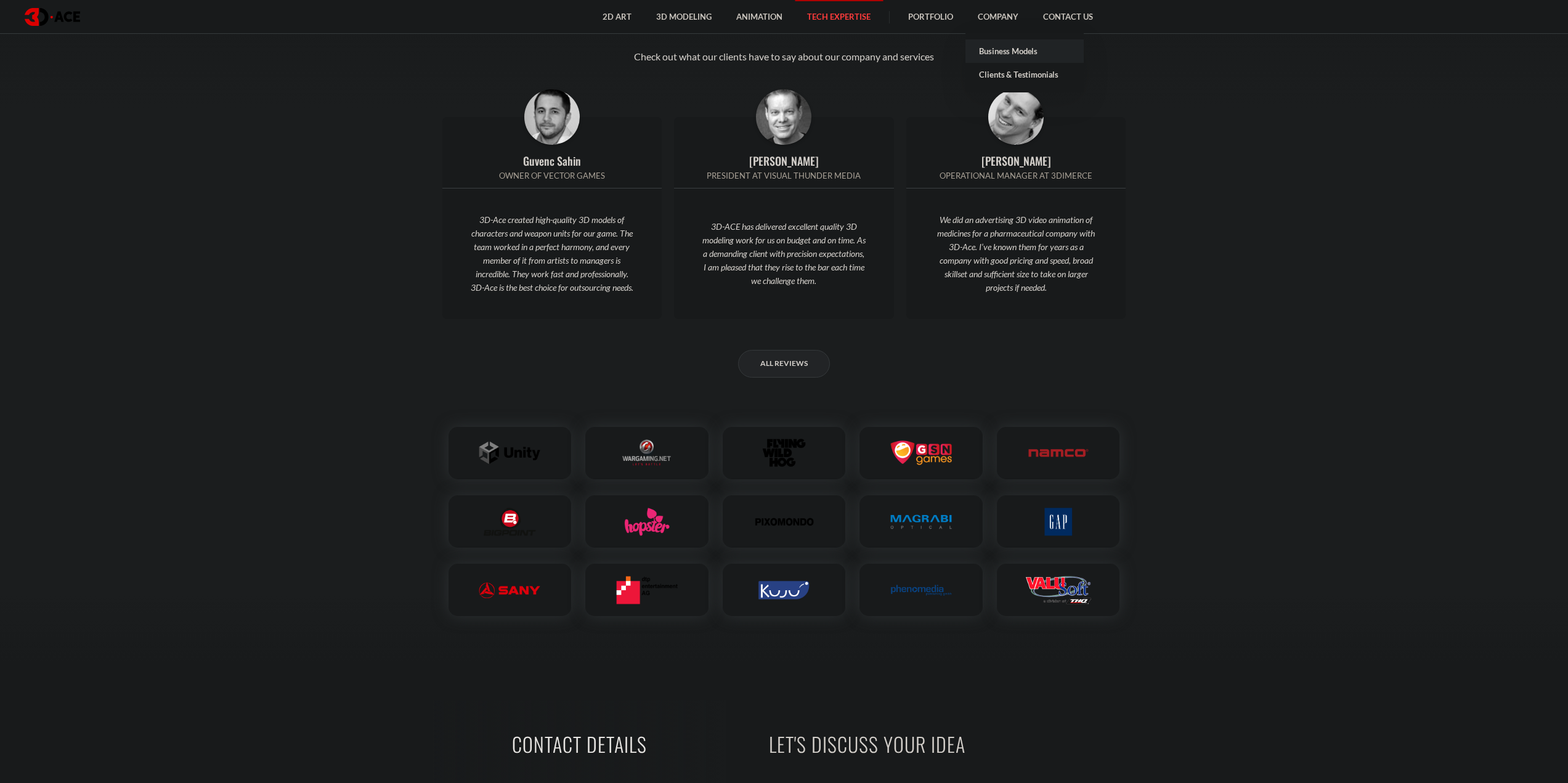
click at [1031, 54] on link "Business Models" at bounding box center [1025, 51] width 118 height 24
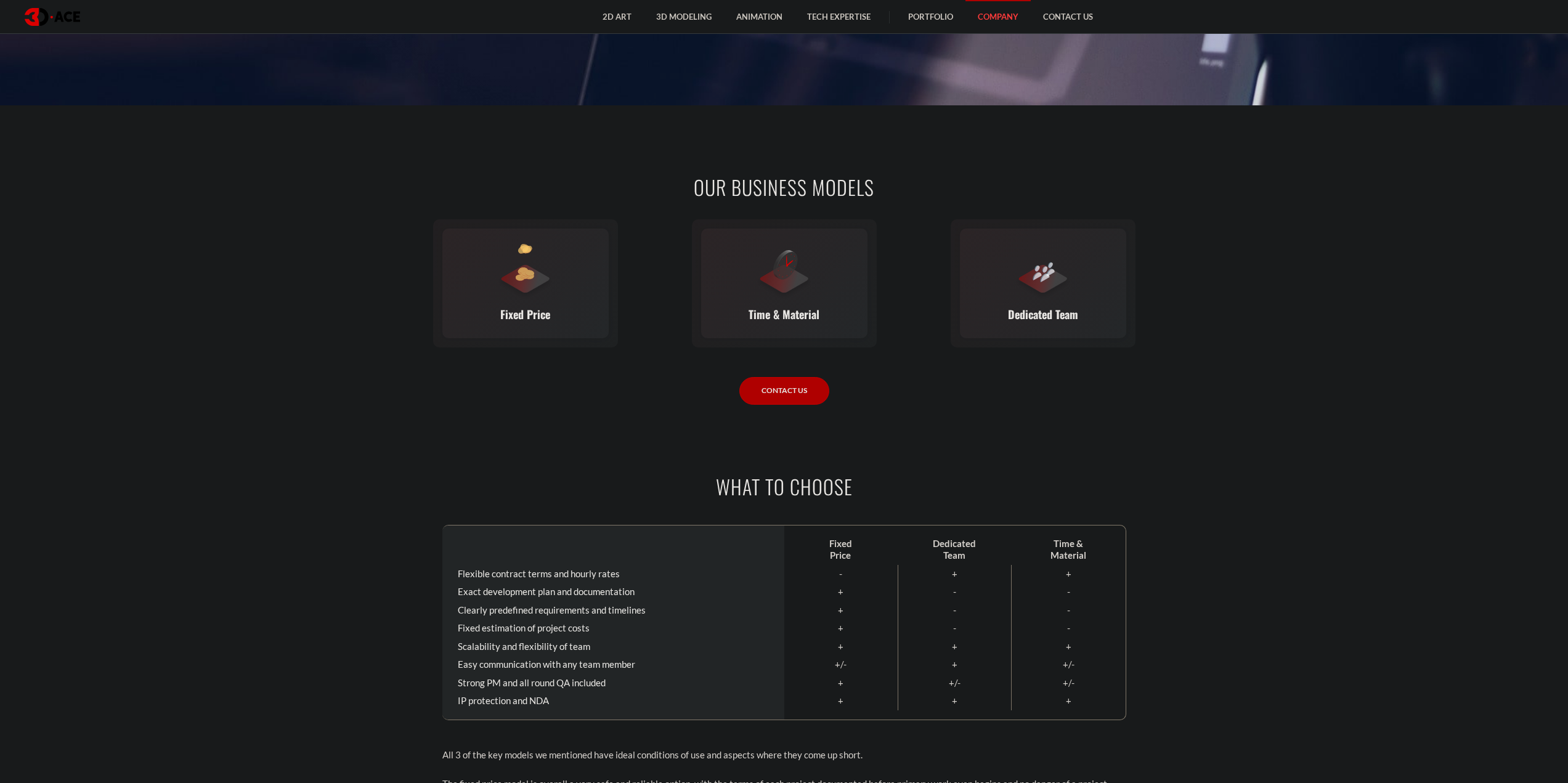
scroll to position [800, 0]
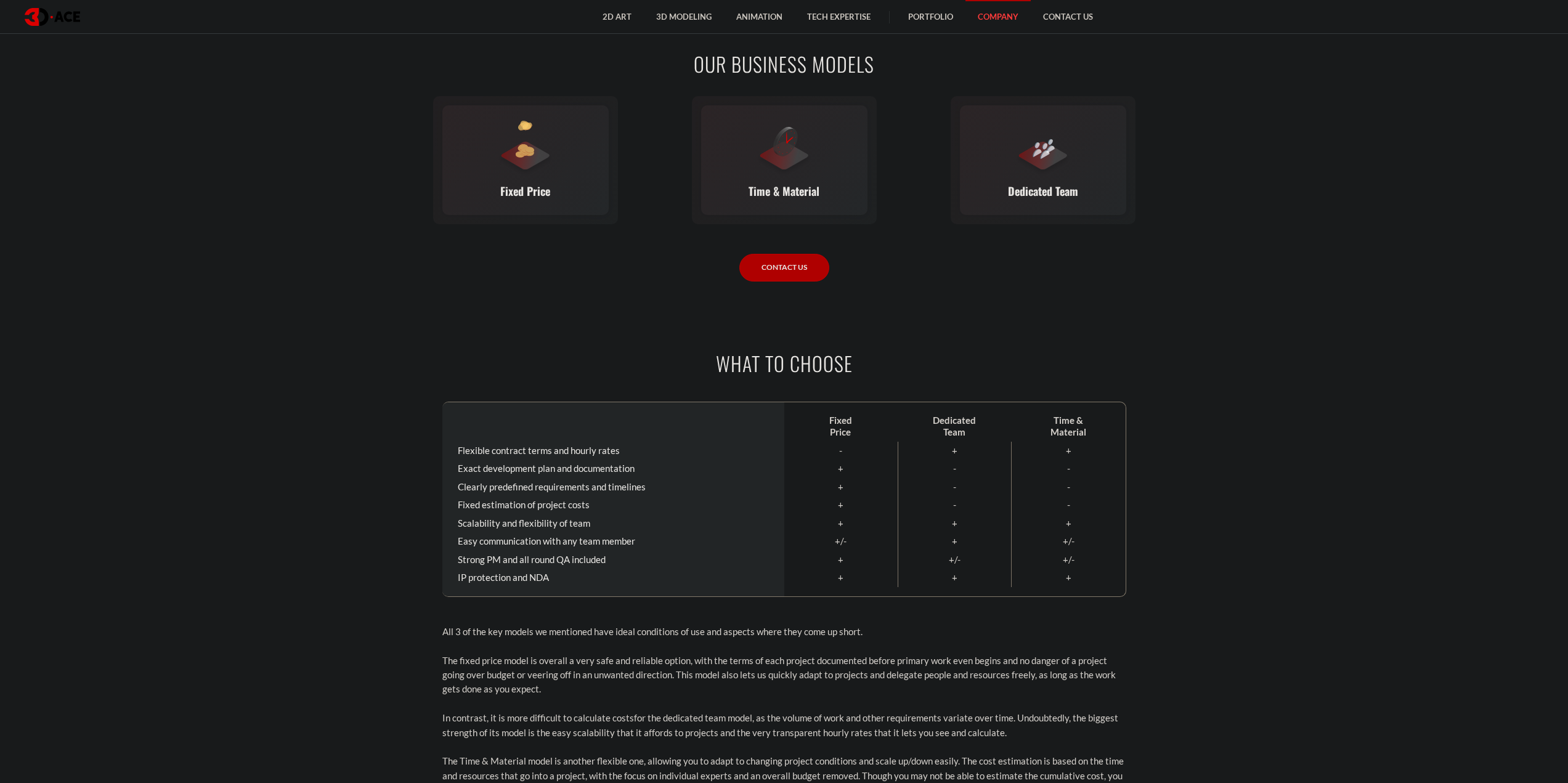
drag, startPoint x: 1057, startPoint y: 347, endPoint x: 1023, endPoint y: 319, distance: 44.0
click at [1023, 319] on body "2D Art 2D Character Design 2D Environment Art 2D Concept Art Slot Art UI/UX Des…" at bounding box center [784, 614] width 1568 height 2829
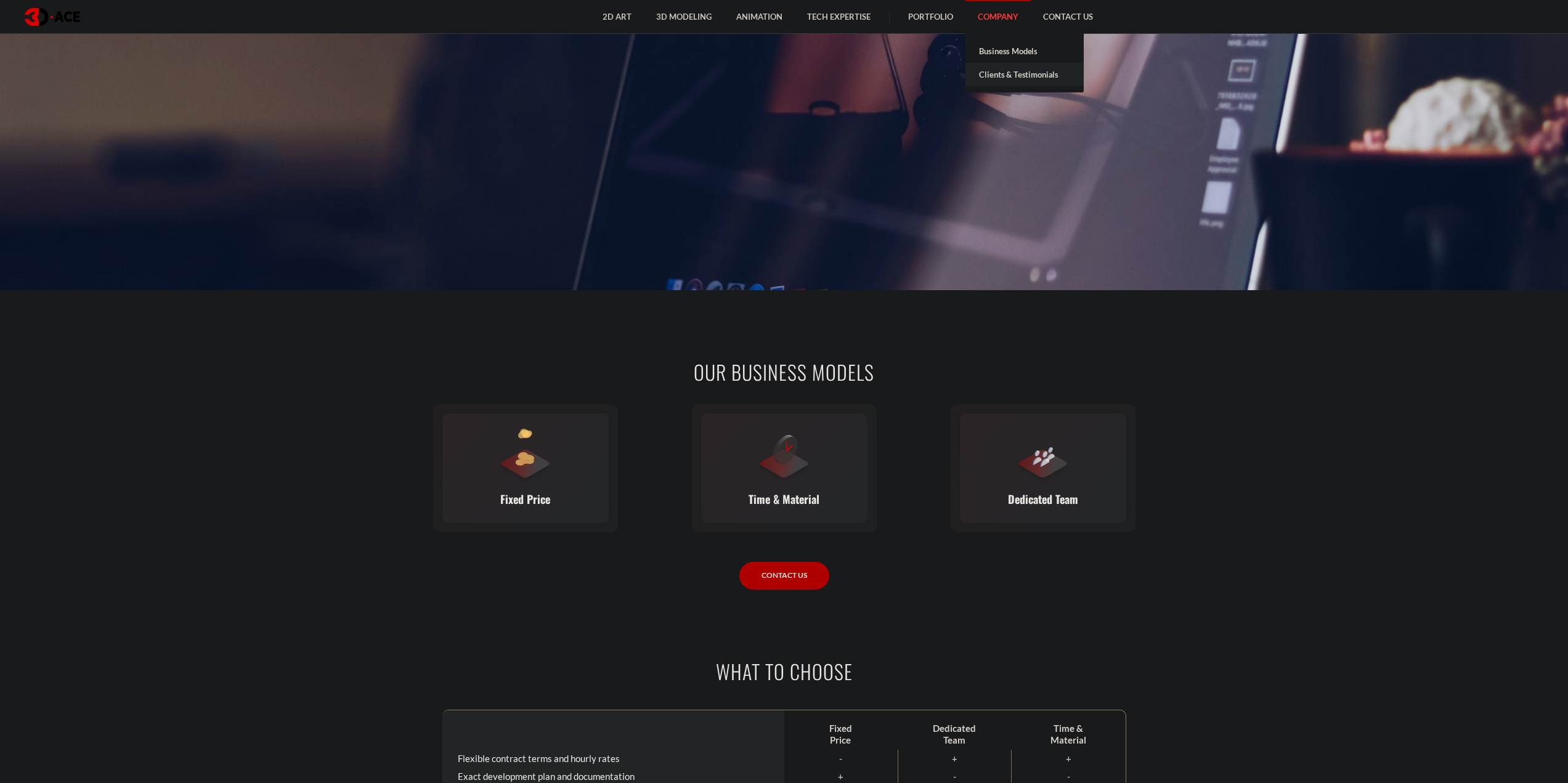
click at [1012, 79] on link "Clients & Testimonials" at bounding box center [1025, 74] width 118 height 24
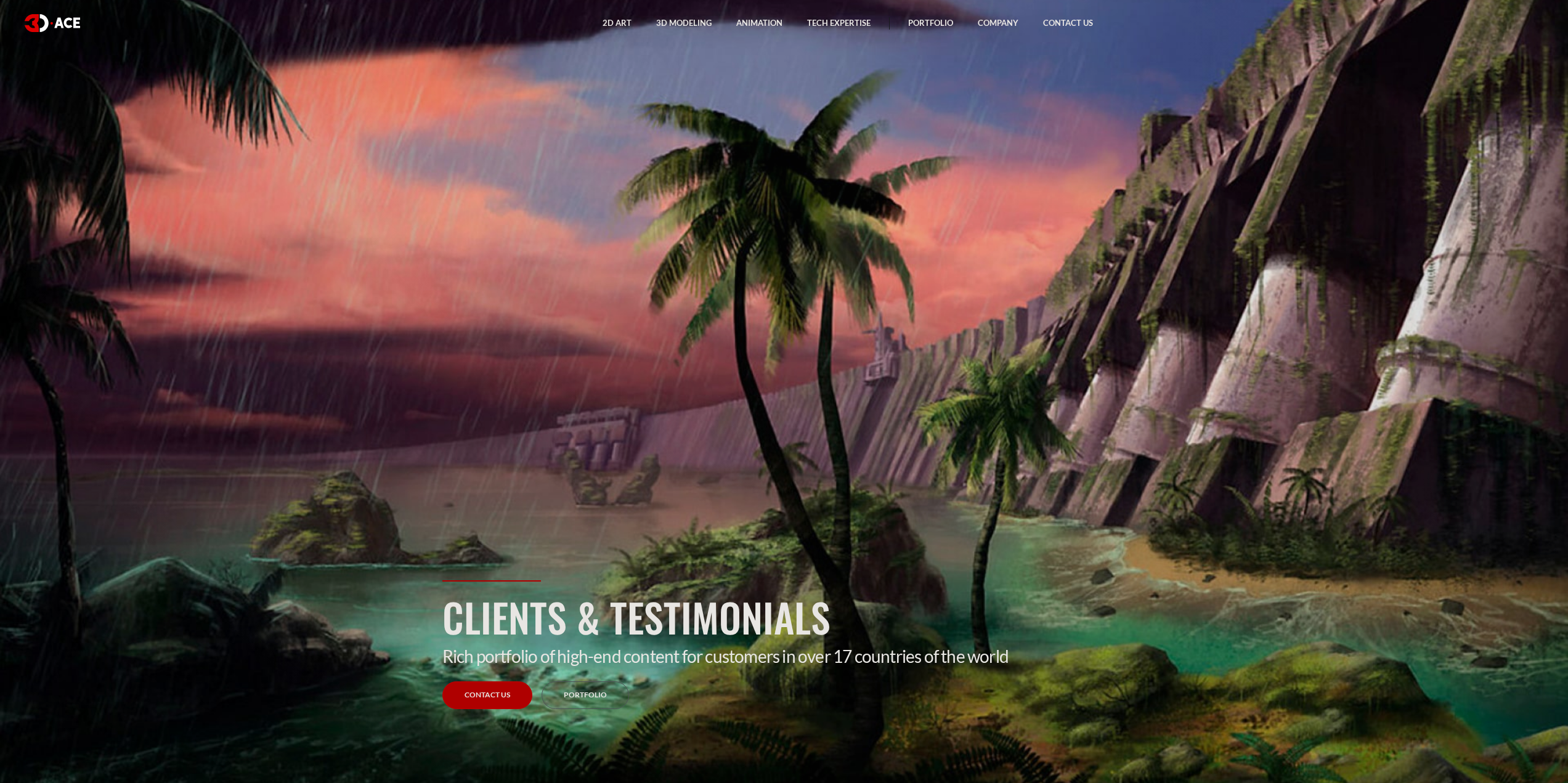
drag, startPoint x: 828, startPoint y: 262, endPoint x: 766, endPoint y: 222, distance: 73.8
click at [766, 222] on section "Clients & Testimonials Rich portfolio of high-end content for customers in over…" at bounding box center [784, 392] width 1568 height 783
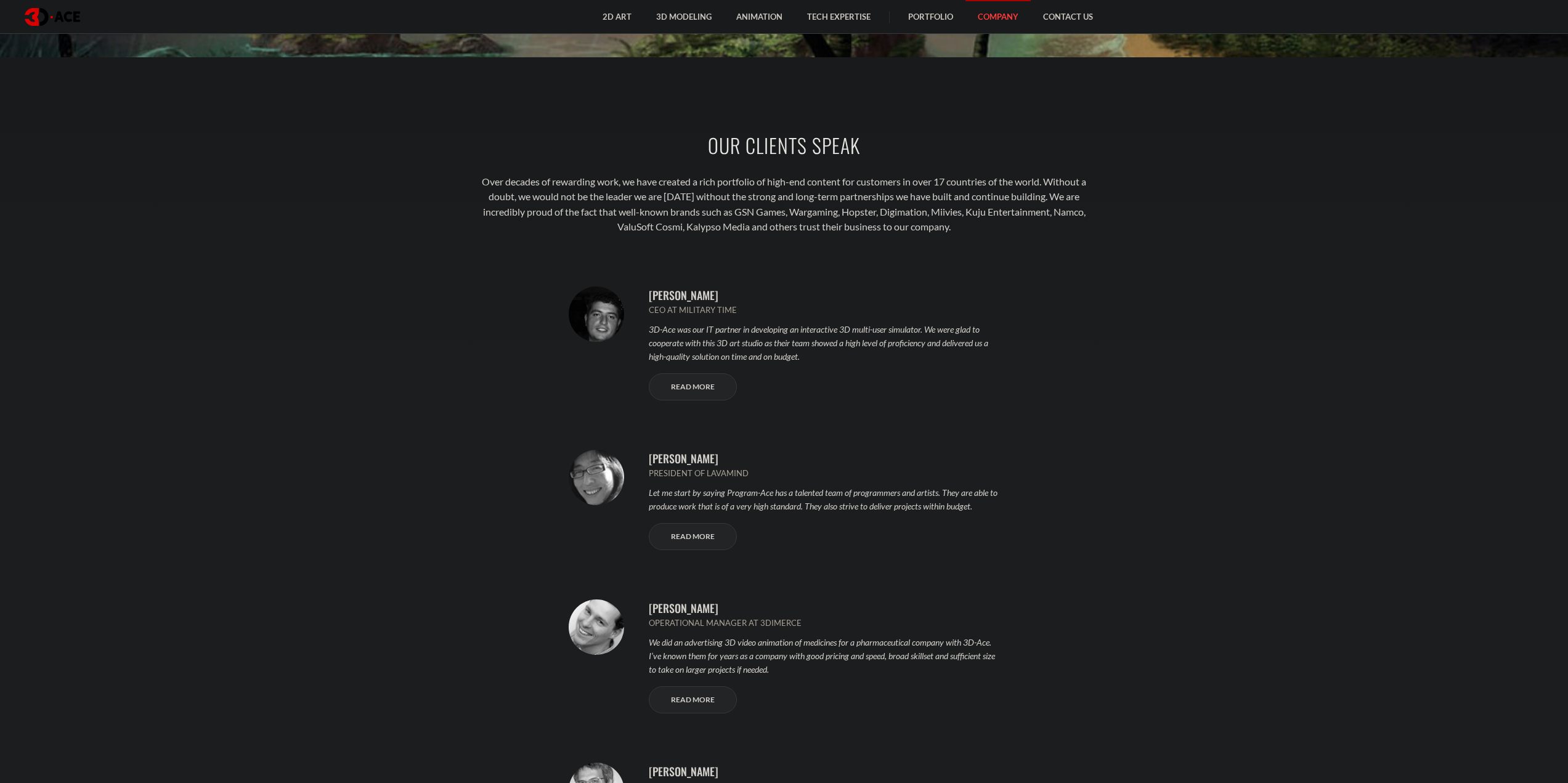
scroll to position [719, 0]
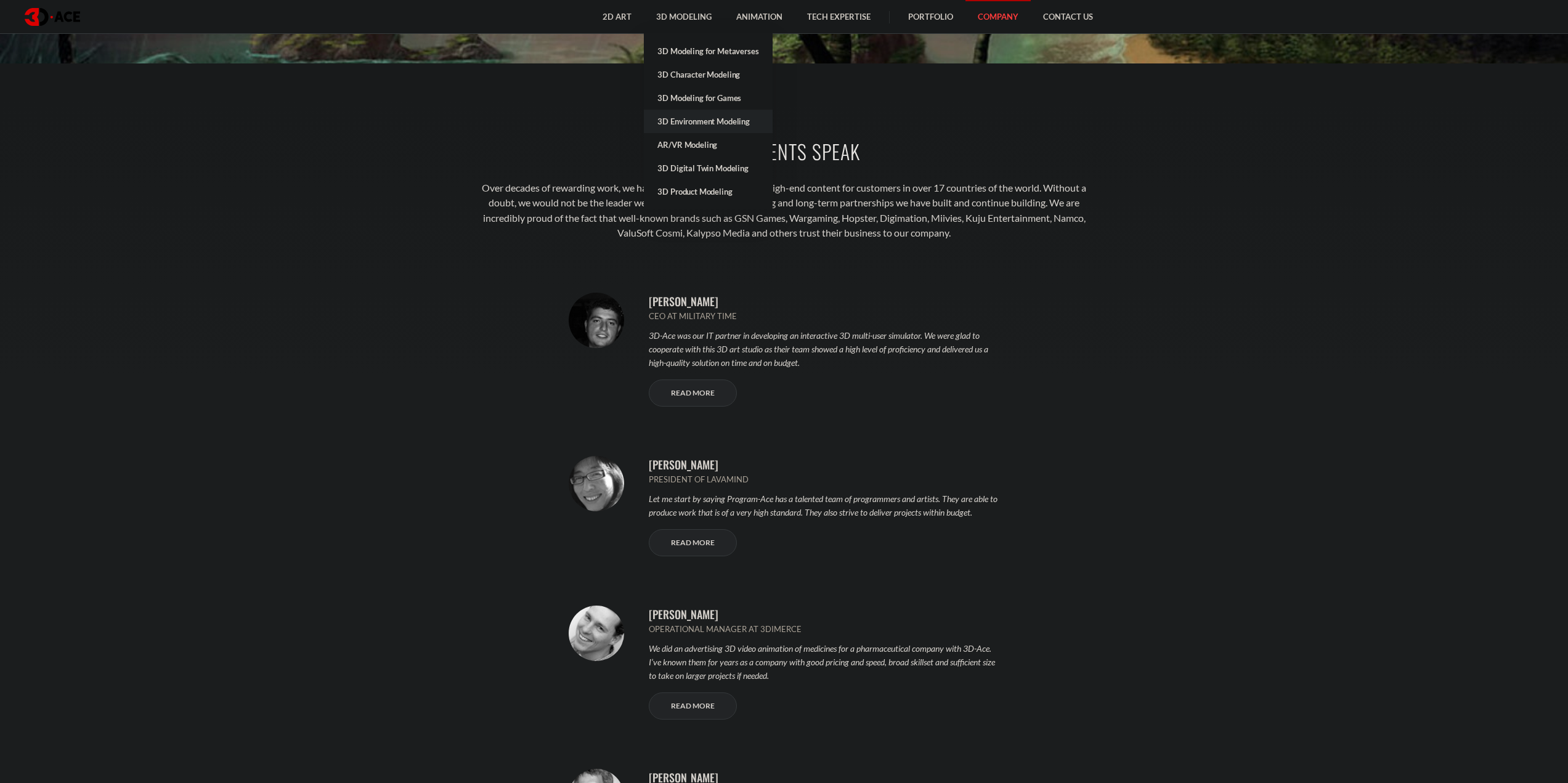
click at [710, 121] on link "3D Environment Modeling" at bounding box center [707, 121] width 128 height 24
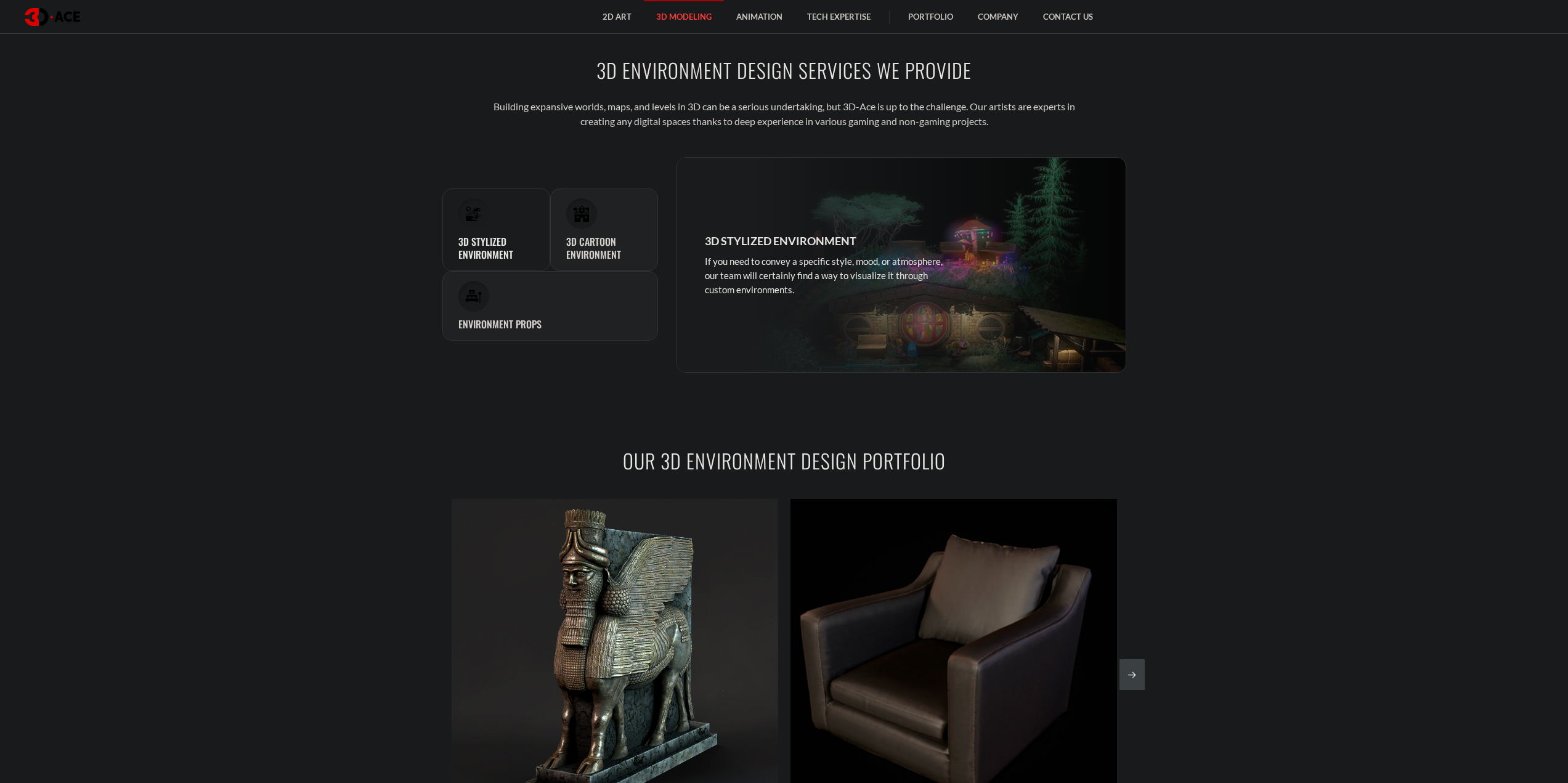
scroll to position [1108, 0]
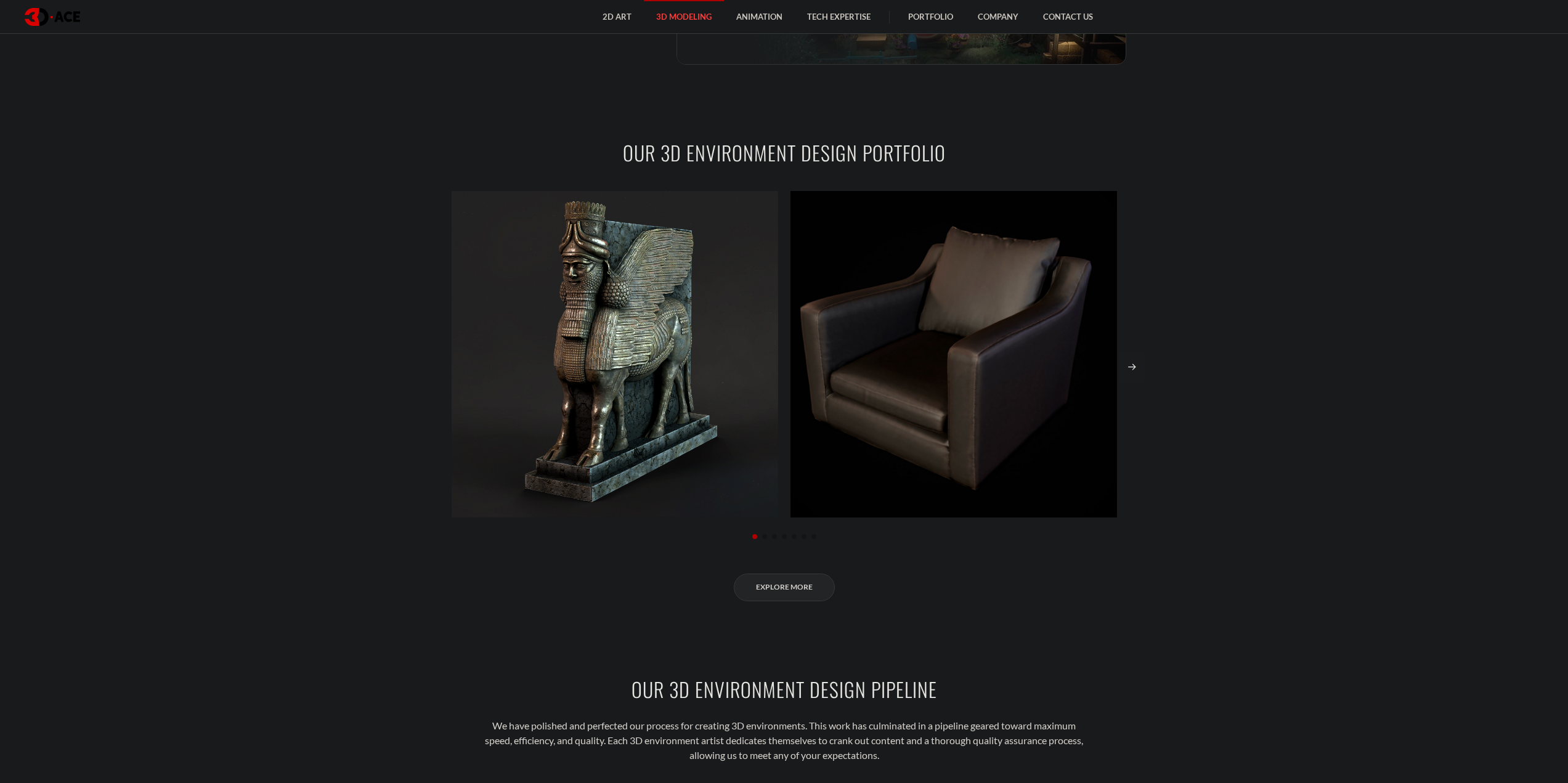
click at [1132, 365] on div "Next slide" at bounding box center [1132, 366] width 25 height 31
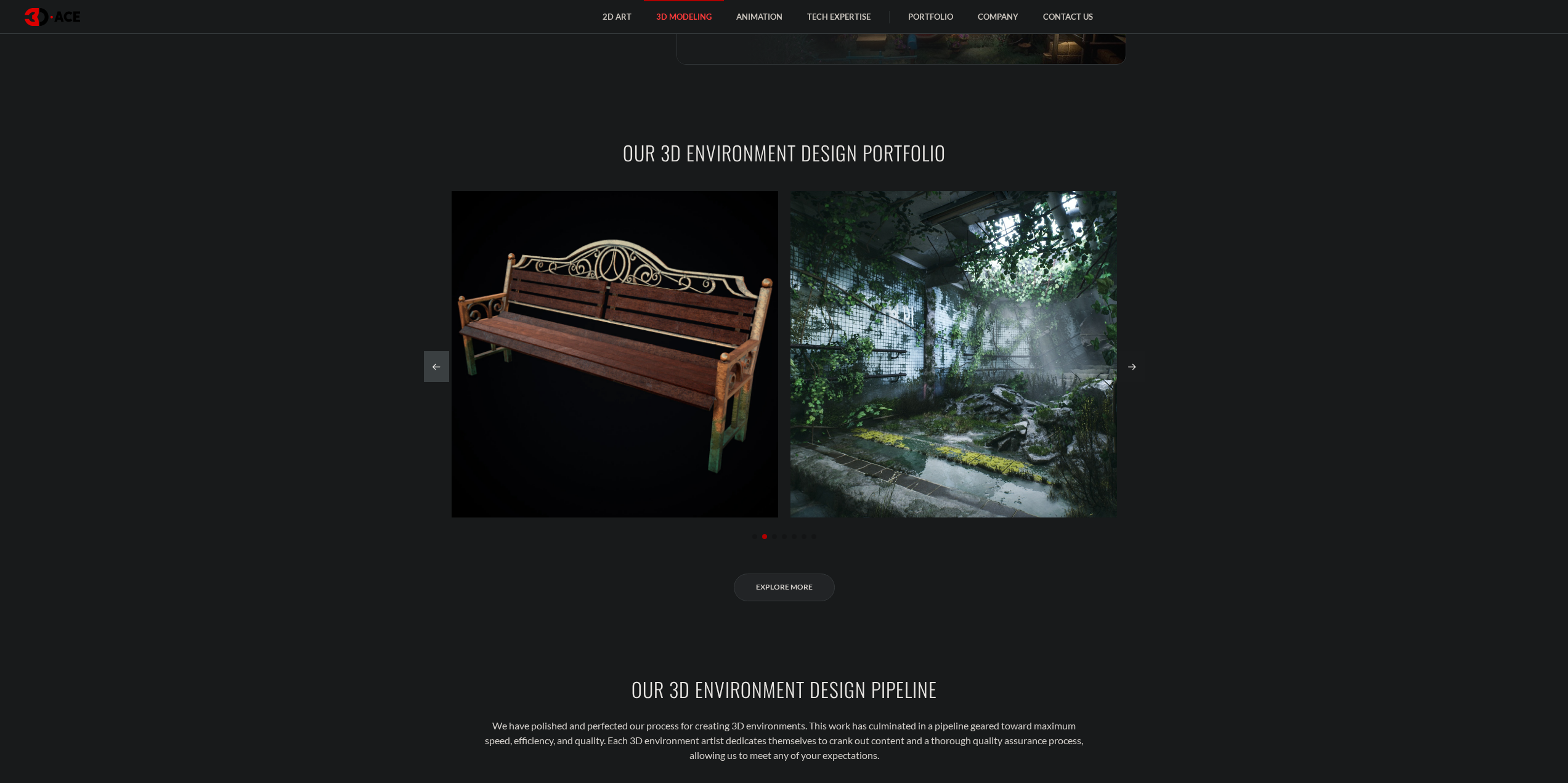
click at [1132, 369] on div "Next slide" at bounding box center [1132, 366] width 25 height 31
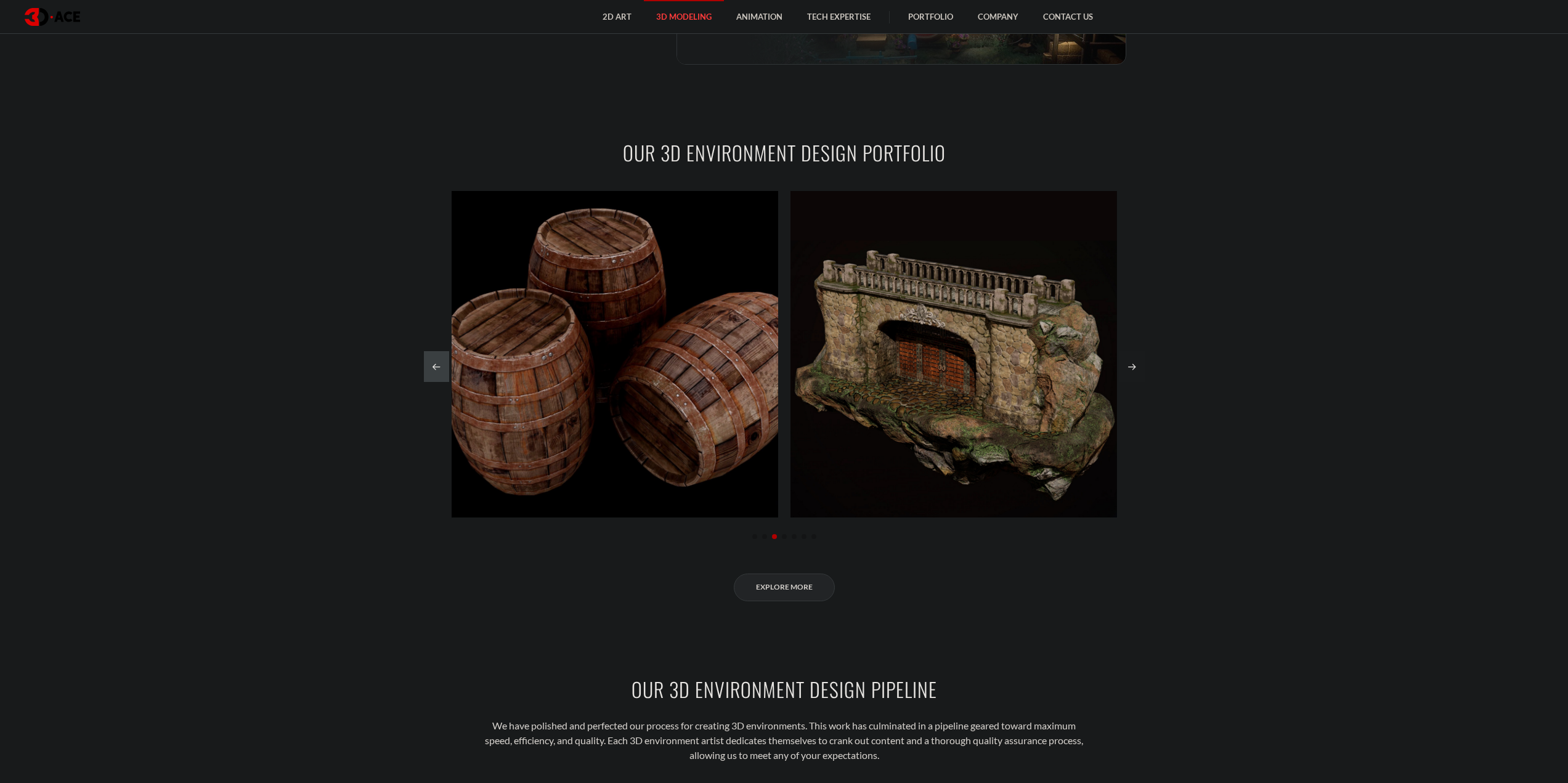
click at [1132, 369] on div "Next slide" at bounding box center [1132, 366] width 25 height 31
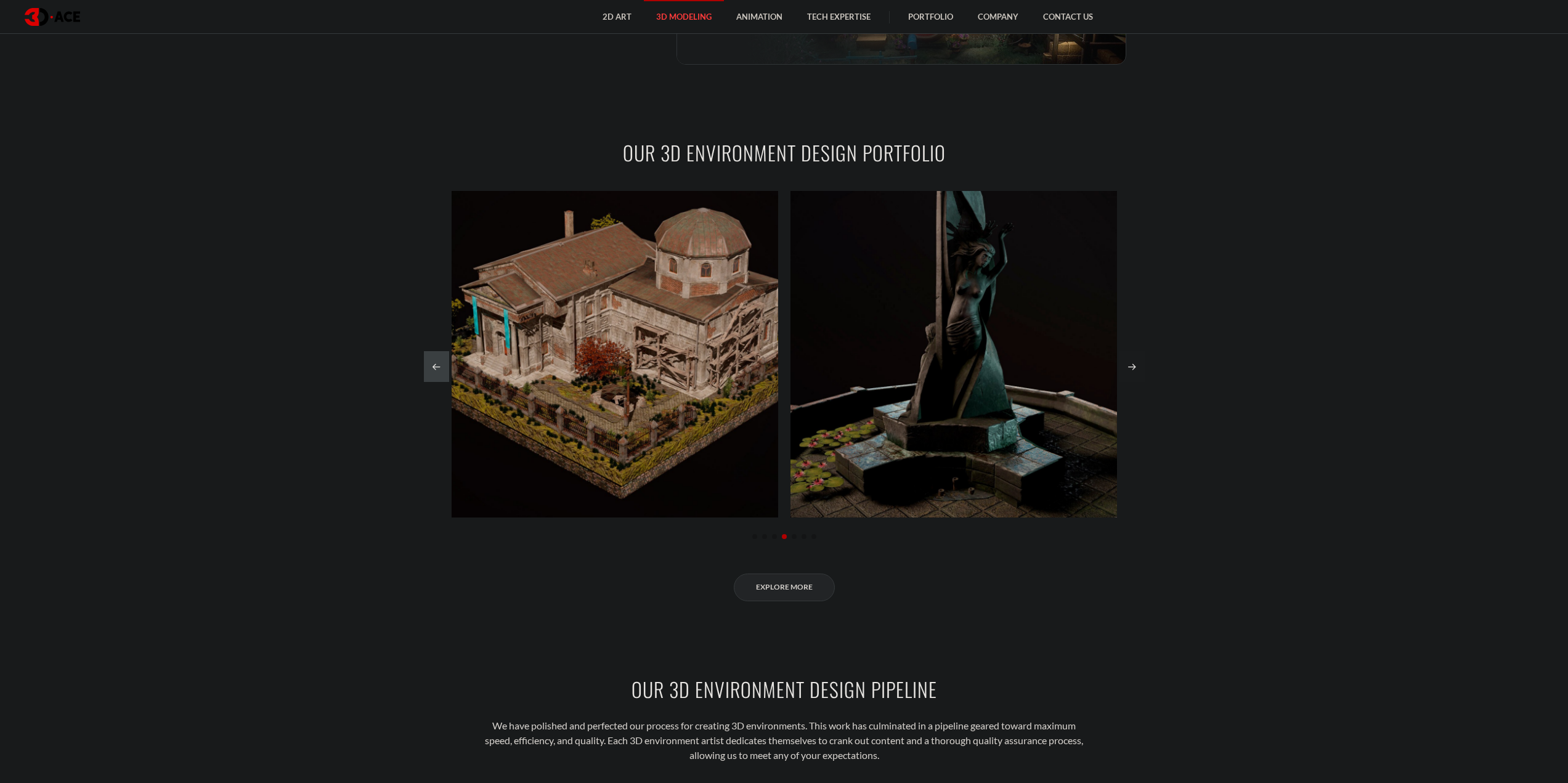
click at [1132, 369] on div "Next slide" at bounding box center [1132, 366] width 25 height 31
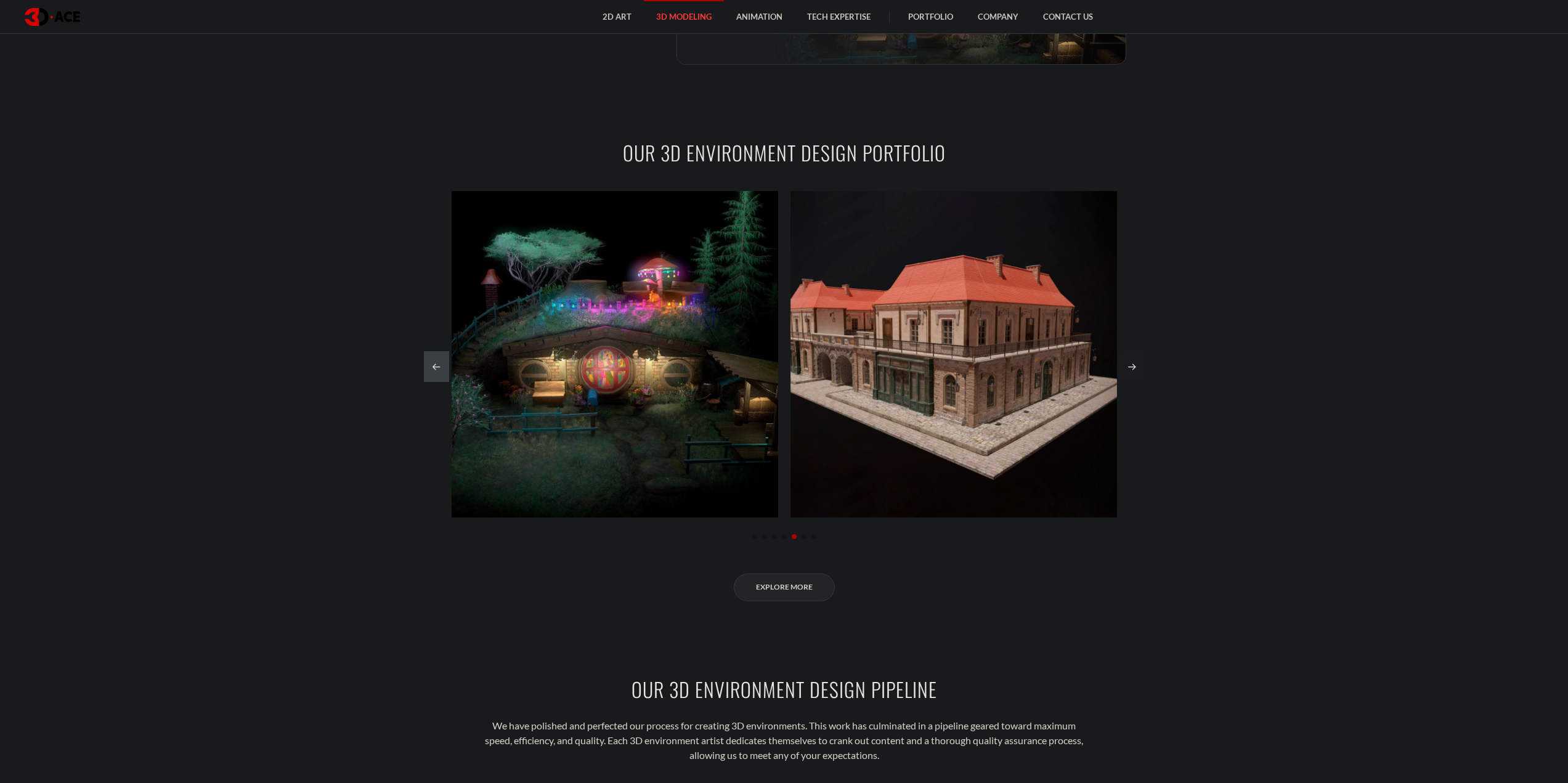
click at [1132, 369] on div "Next slide" at bounding box center [1132, 366] width 25 height 31
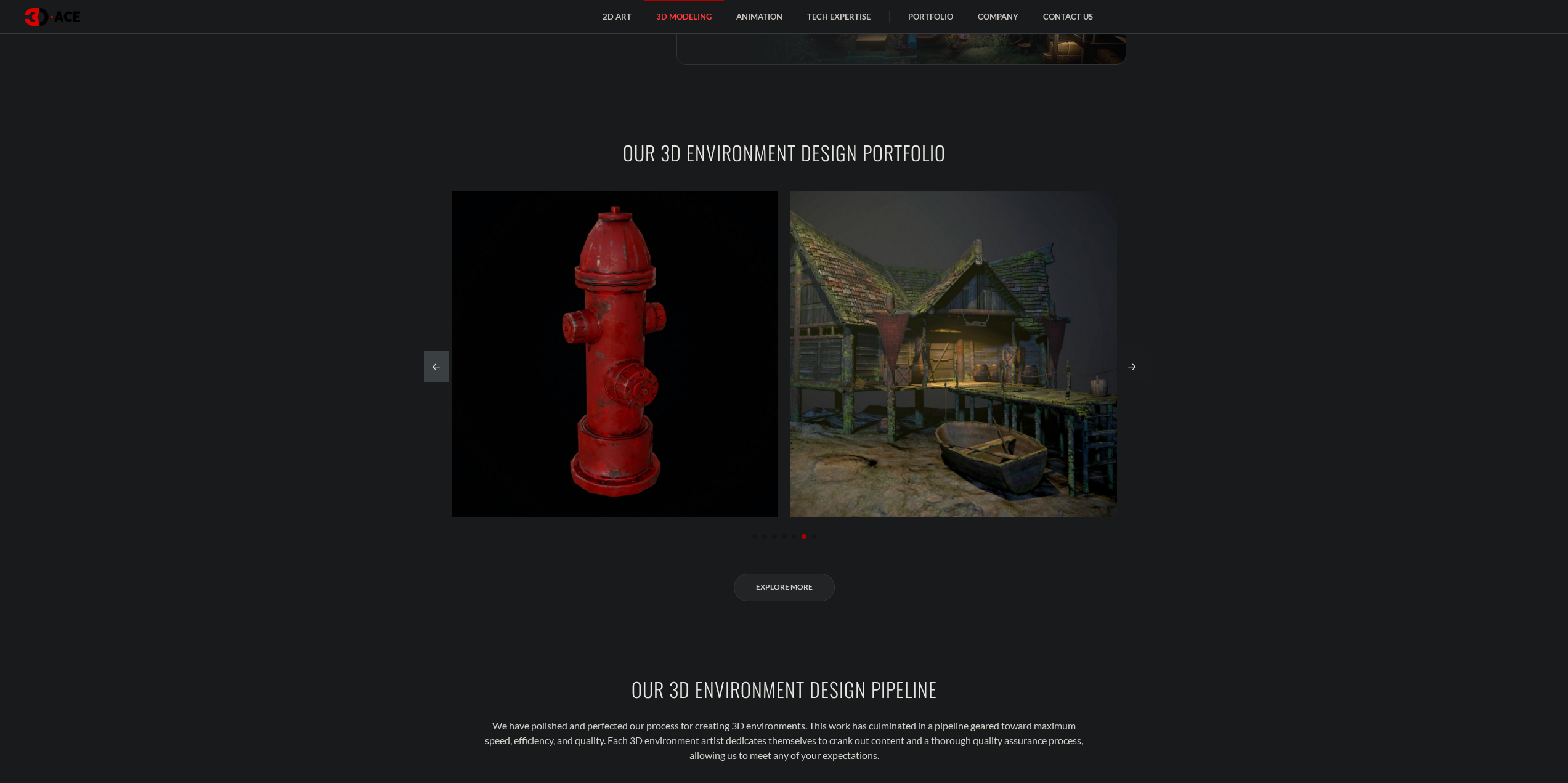
click at [1131, 366] on div "Next slide" at bounding box center [1132, 366] width 25 height 31
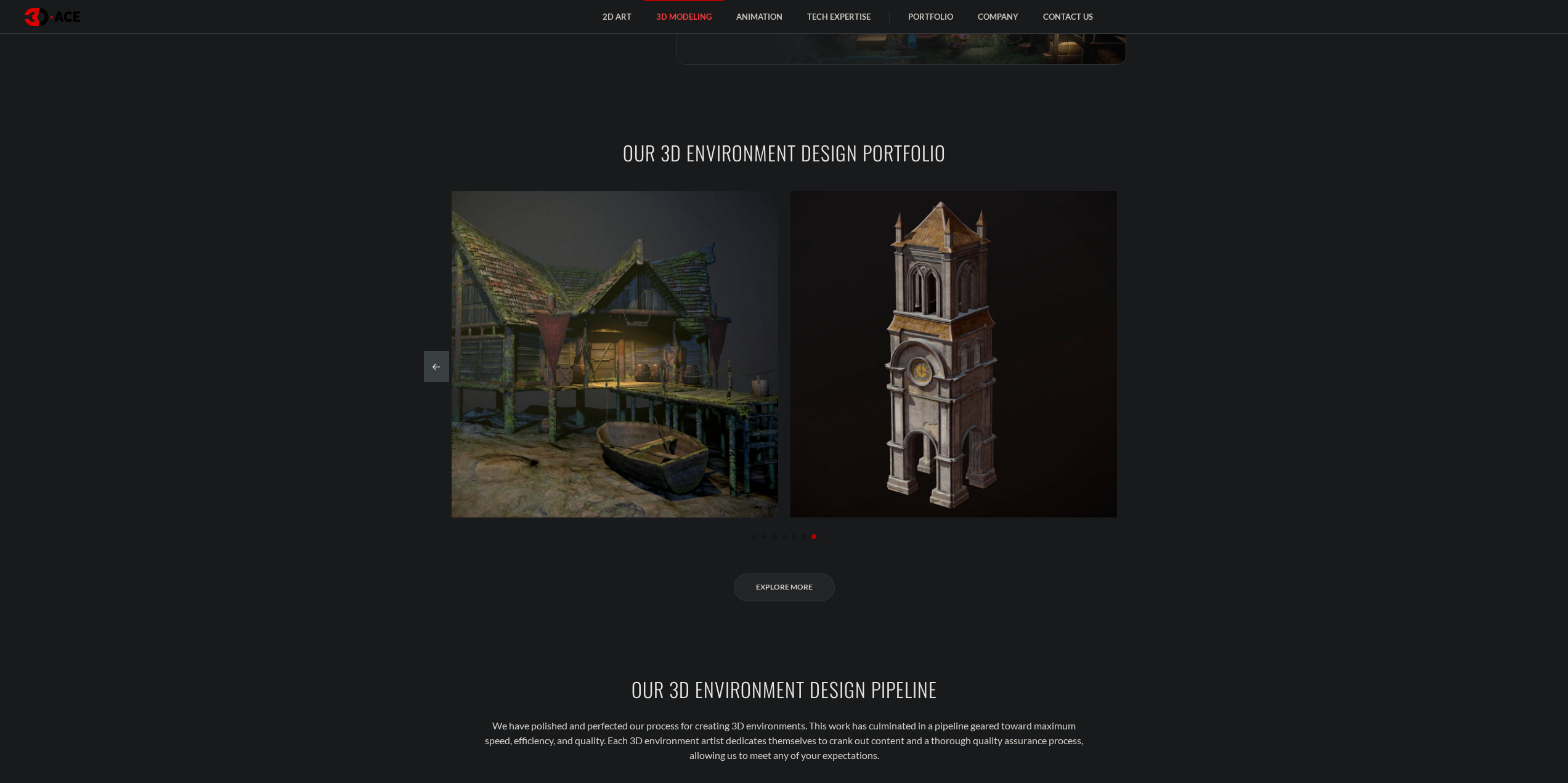
click at [1131, 366] on div at bounding box center [785, 366] width 721 height 31
click at [717, 77] on link "3D Character Modeling" at bounding box center [707, 74] width 128 height 24
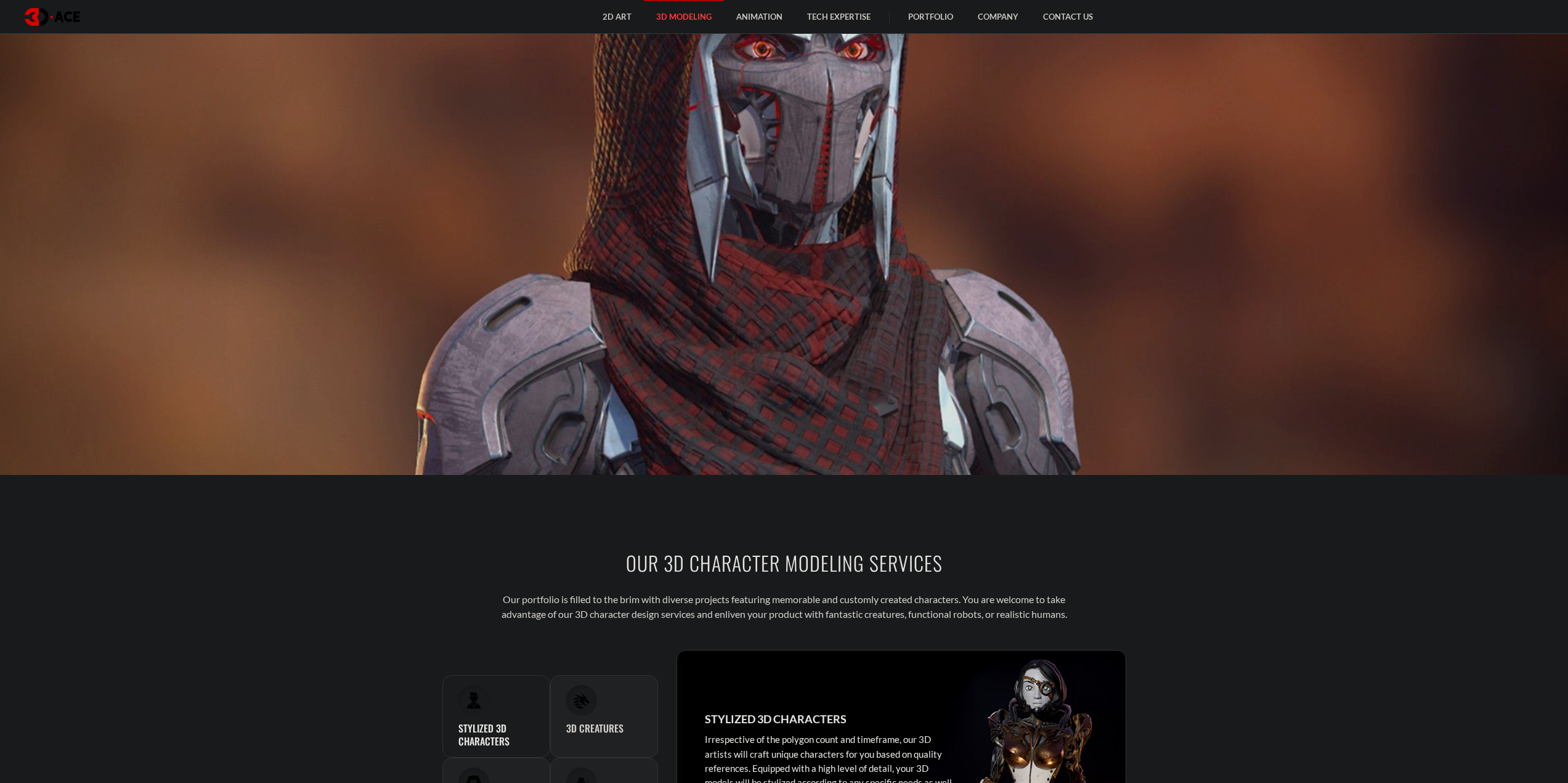
scroll to position [678, 0]
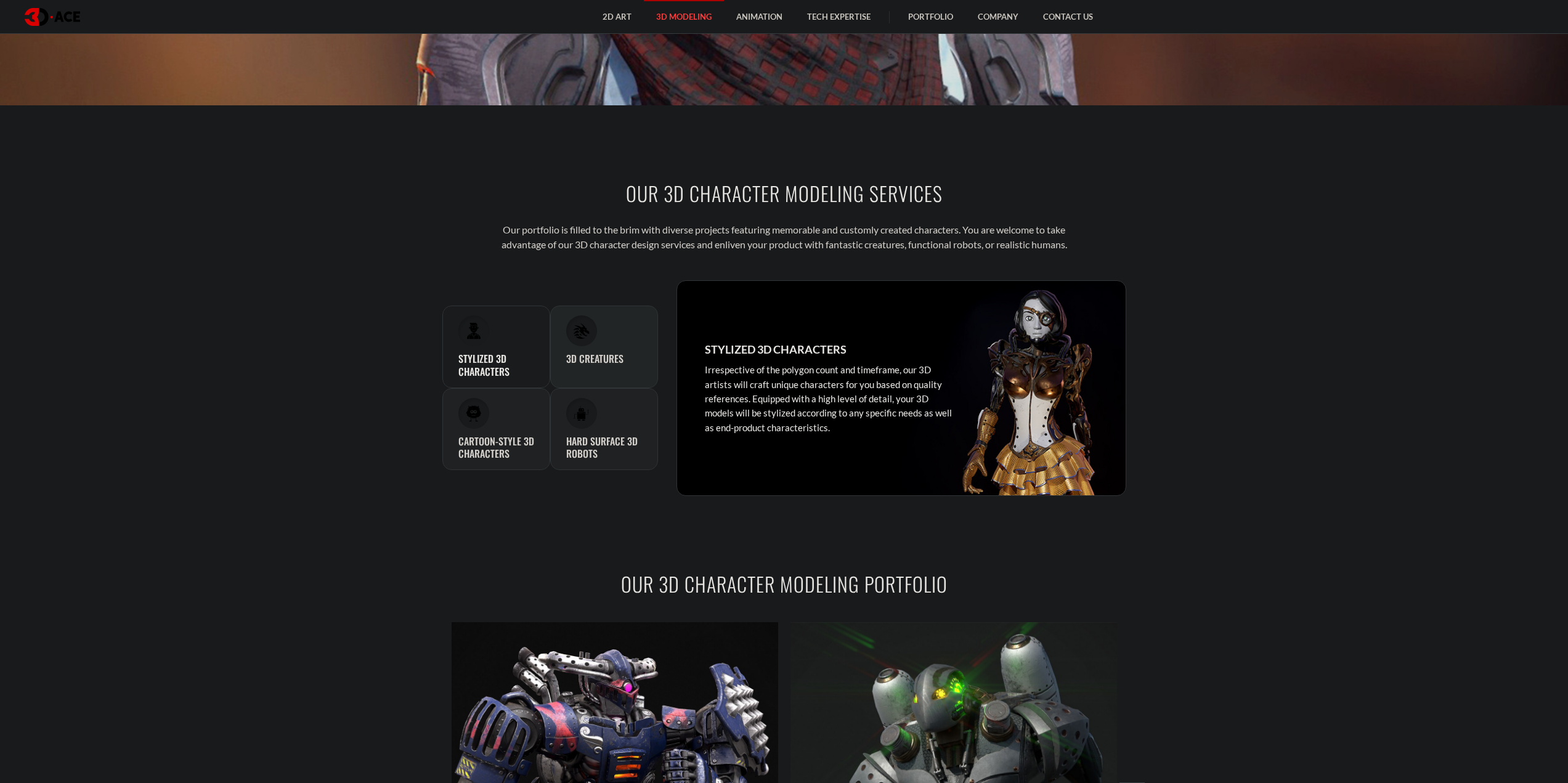
click at [622, 329] on div "3D Creatures In our approach to designing creatures for your project, we procee…" at bounding box center [604, 347] width 108 height 83
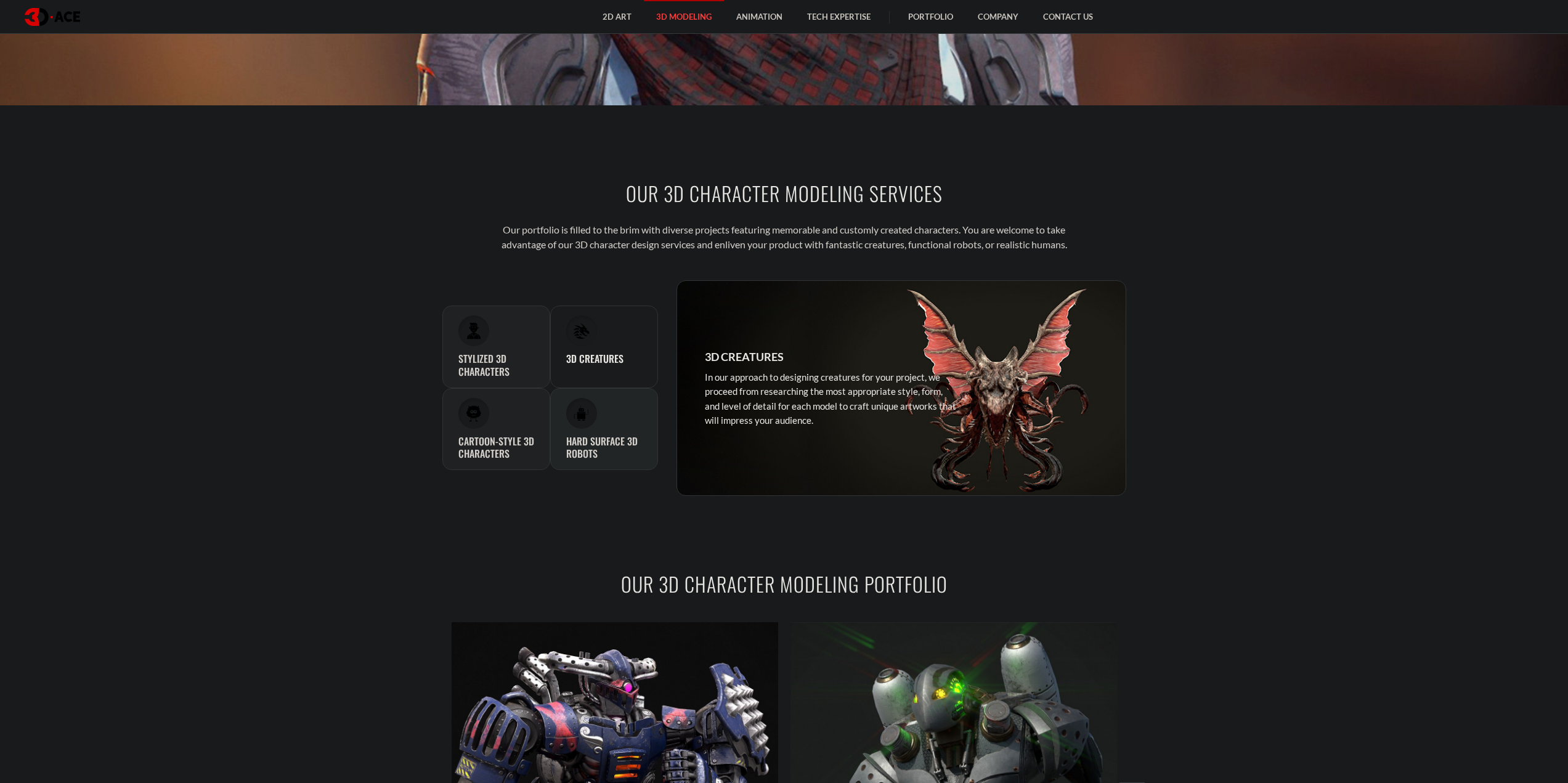
click at [604, 403] on div "Hard Surface 3D Robots Our 3D modeling professionals perfectly nail projects re…" at bounding box center [604, 429] width 108 height 83
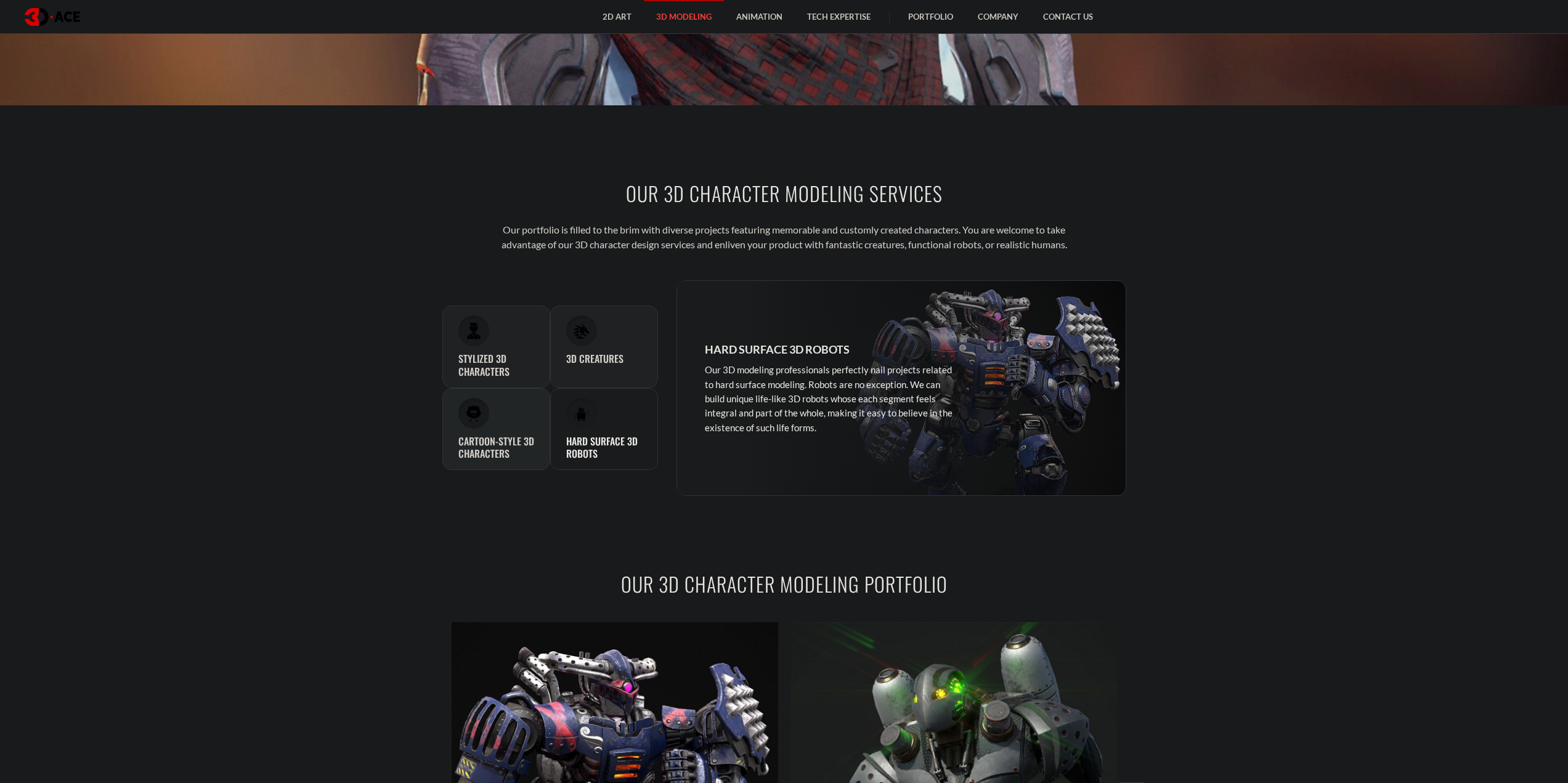
click at [510, 423] on div "Cartoon-Style 3D Characters Artists at our studio will skillfully create 3D car…" at bounding box center [496, 429] width 108 height 83
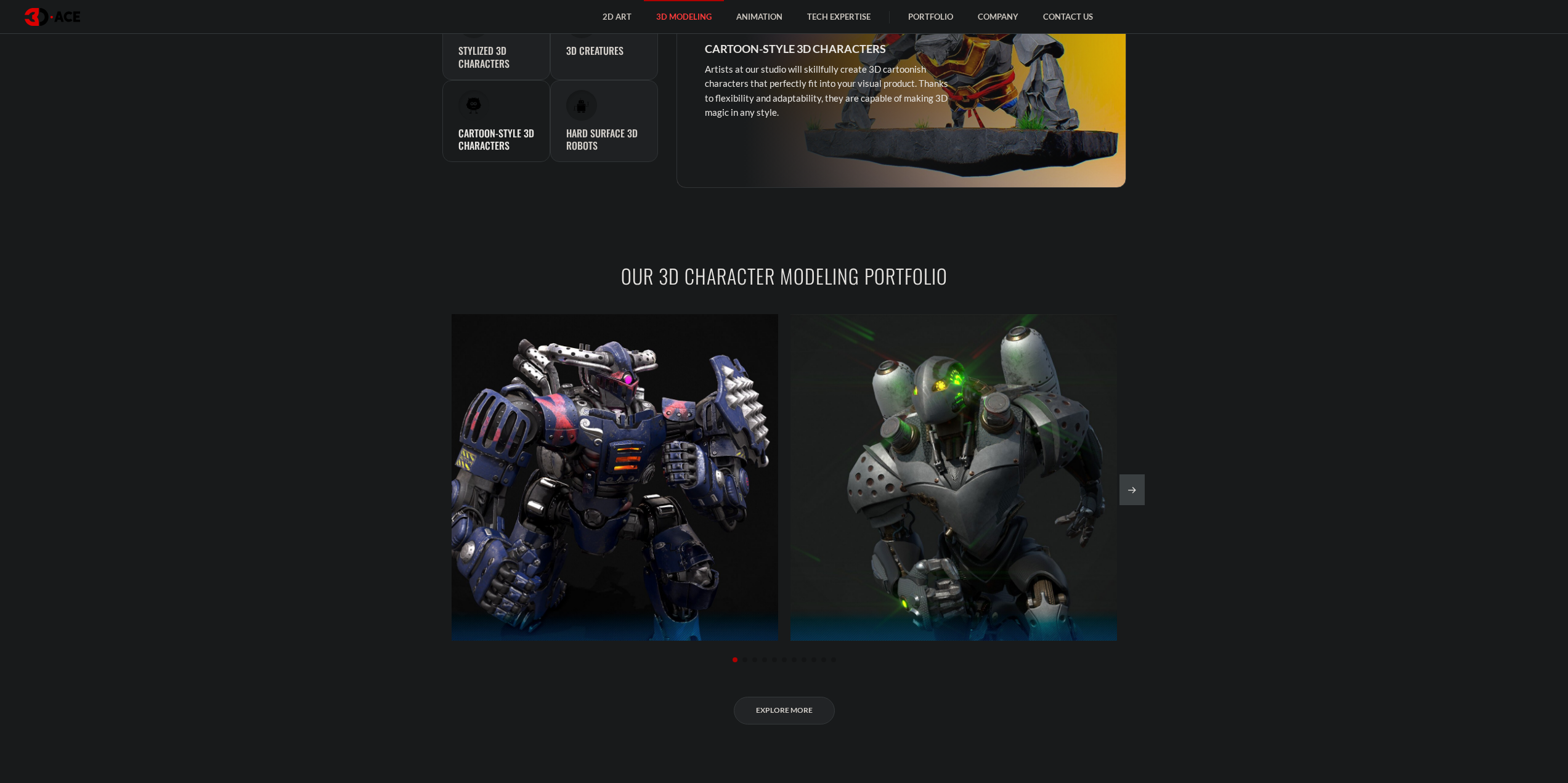
scroll to position [1047, 0]
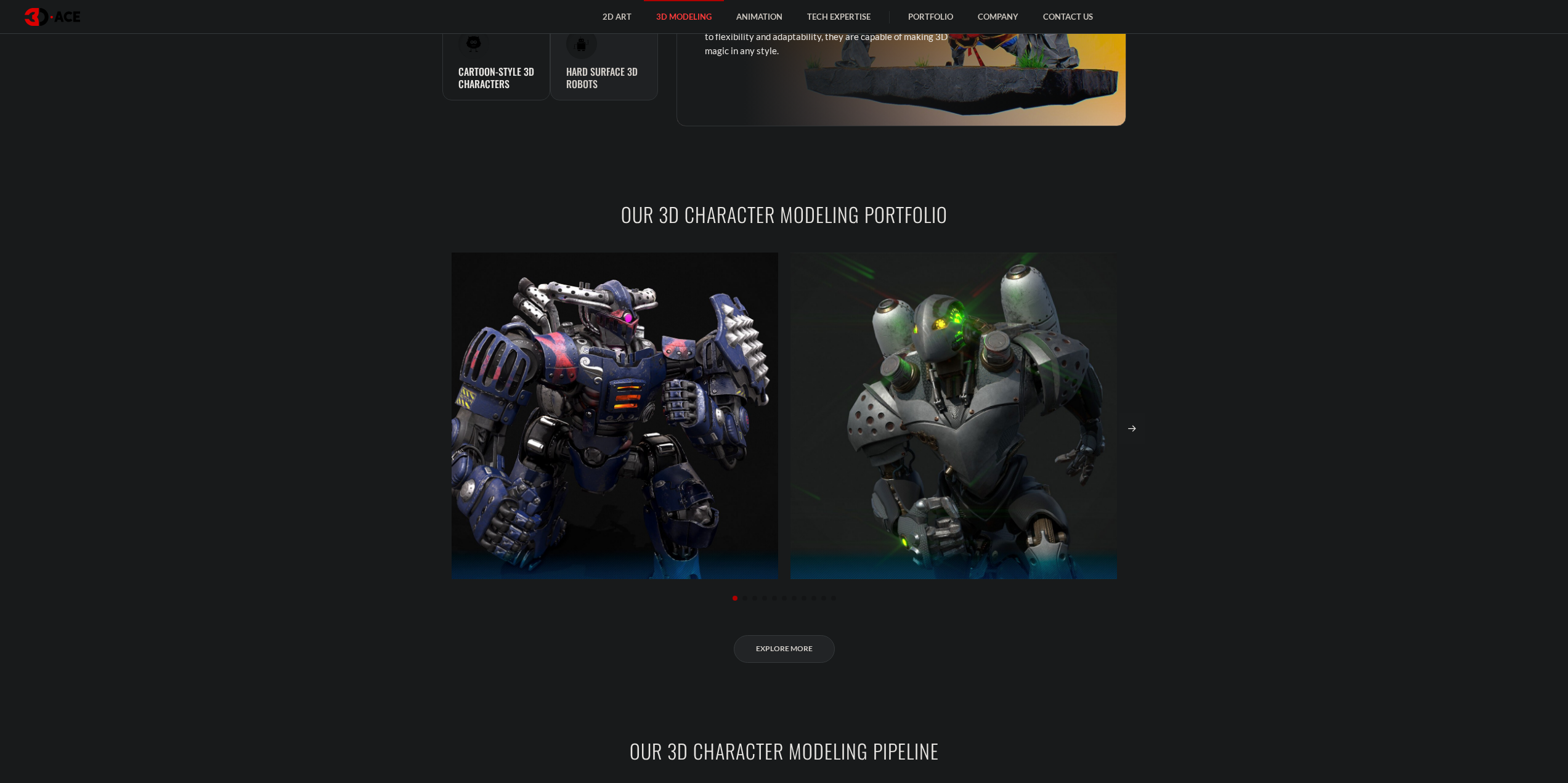
click at [1132, 421] on div "Next slide" at bounding box center [1132, 428] width 25 height 31
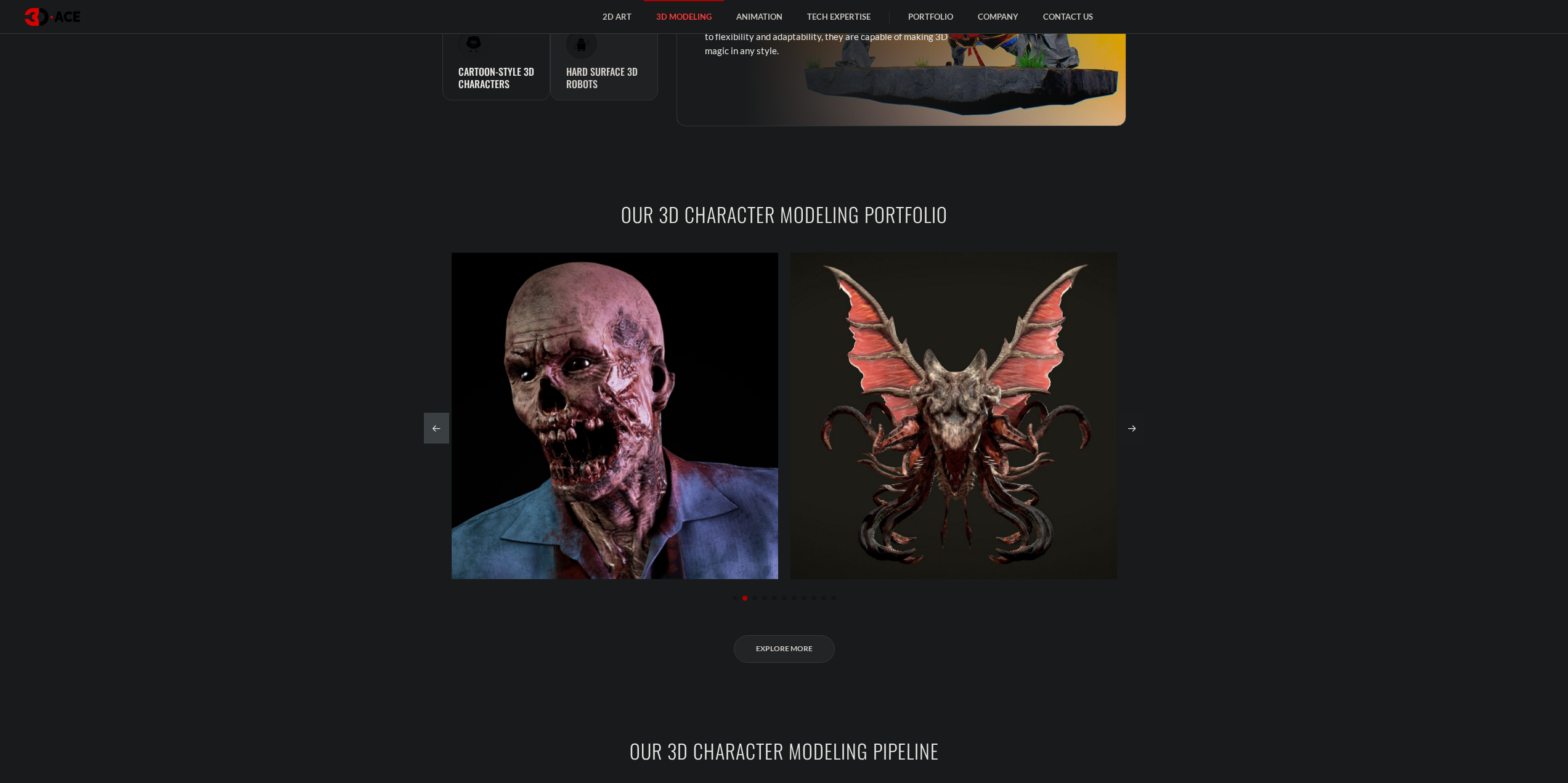
click at [1132, 421] on div "Next slide" at bounding box center [1132, 428] width 25 height 31
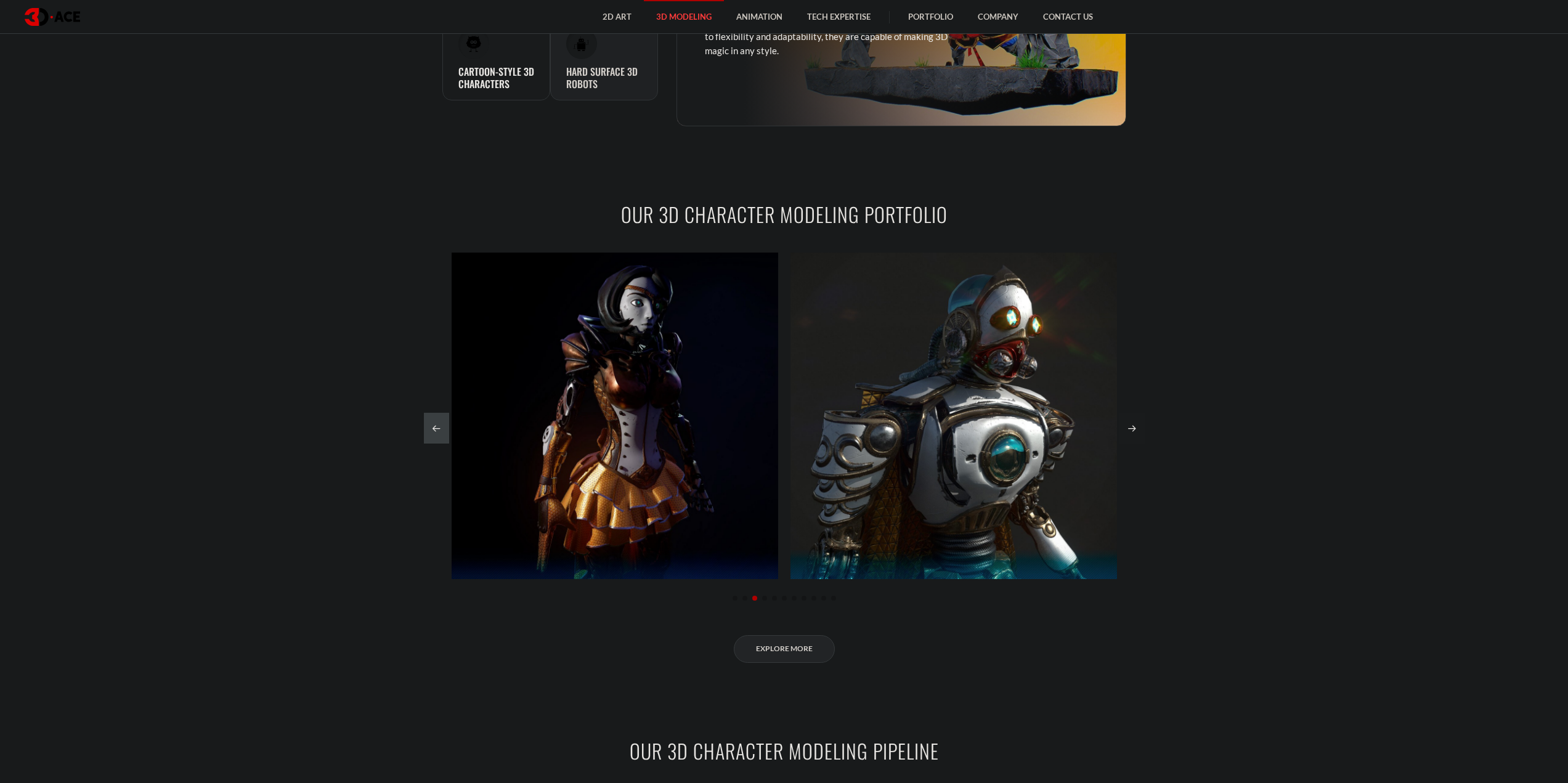
click at [1132, 421] on div "Next slide" at bounding box center [1132, 428] width 25 height 31
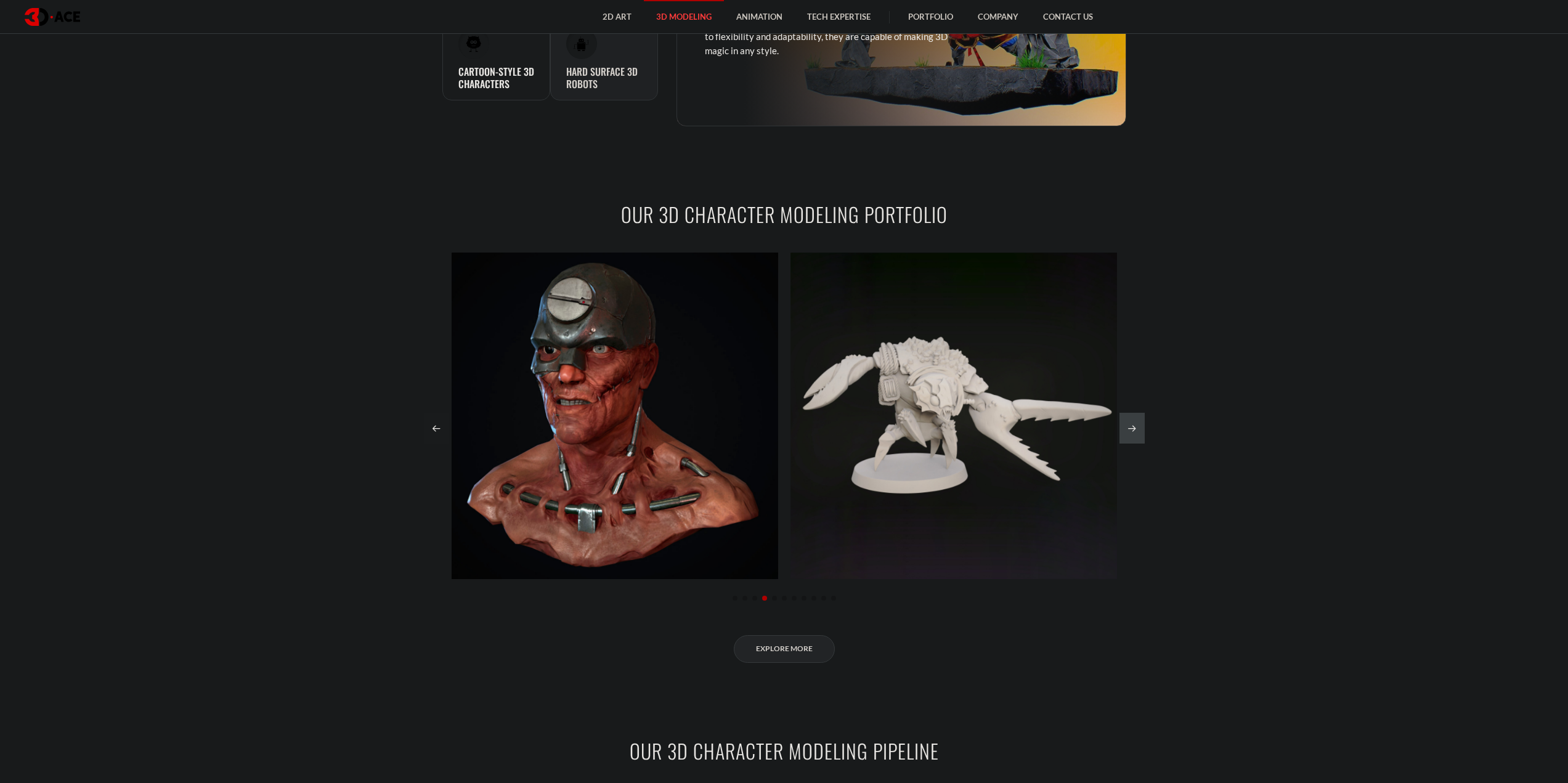
click at [442, 430] on div "Previous slide" at bounding box center [436, 428] width 25 height 31
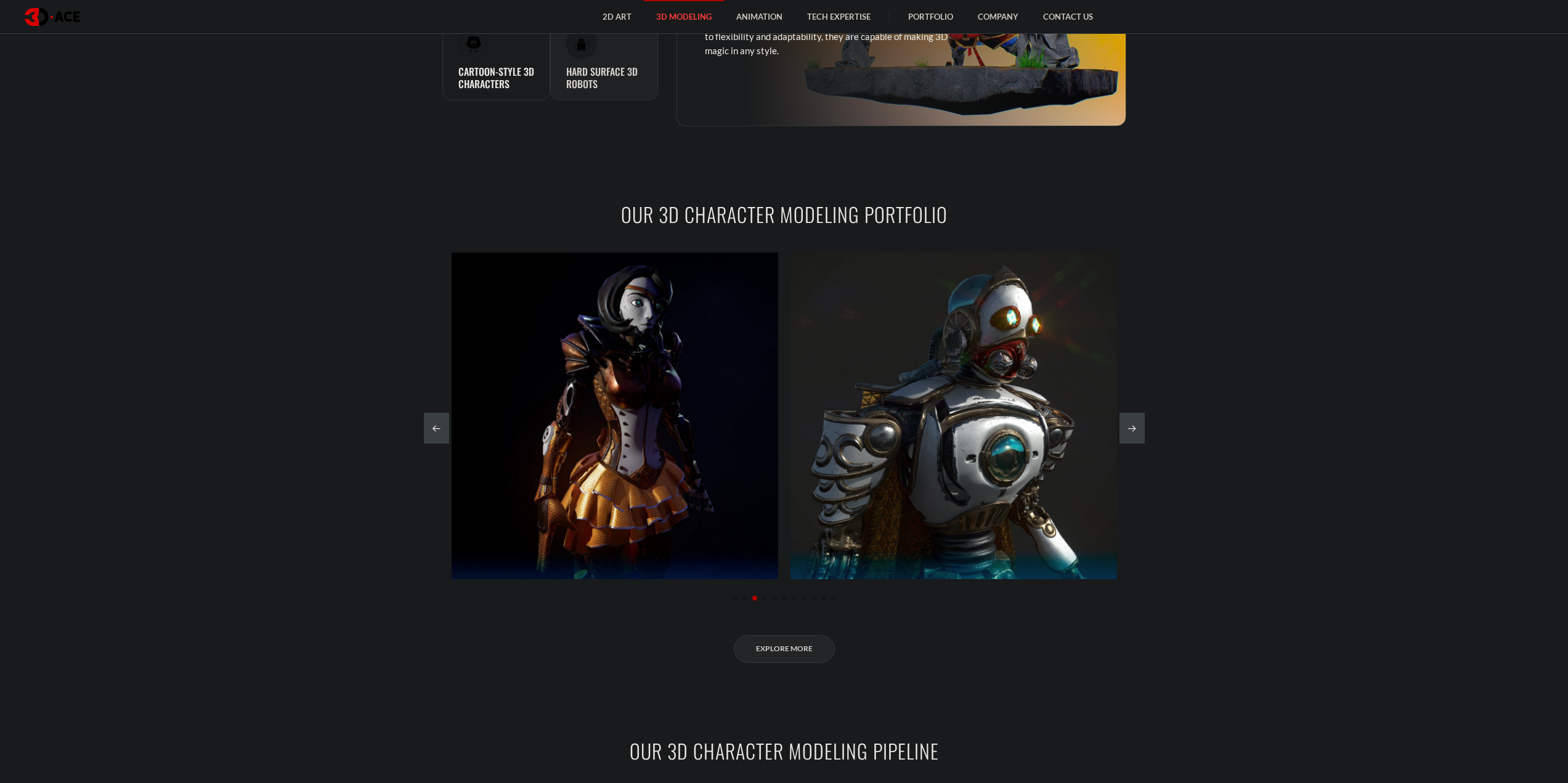
drag, startPoint x: 1265, startPoint y: 324, endPoint x: 1159, endPoint y: 270, distance: 119.0
click at [1159, 270] on section "OUR 3D CHARACTER MODELING PORTFOLIO Guardian Assault Zombie security guard Krak…" at bounding box center [784, 431] width 1568 height 536
click at [1140, 424] on div "Next slide" at bounding box center [1132, 428] width 25 height 31
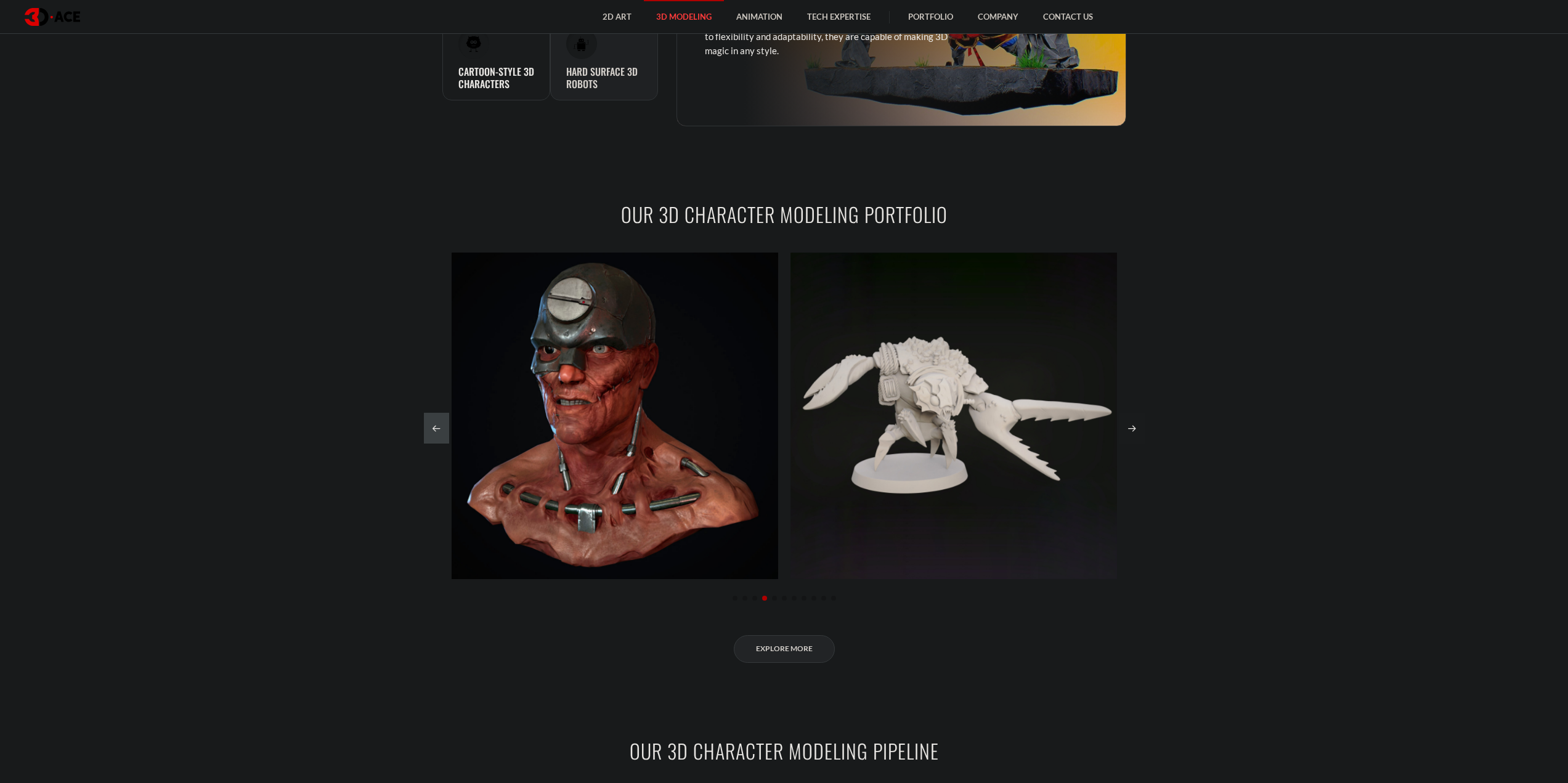
click at [1140, 424] on div "Next slide" at bounding box center [1132, 428] width 25 height 31
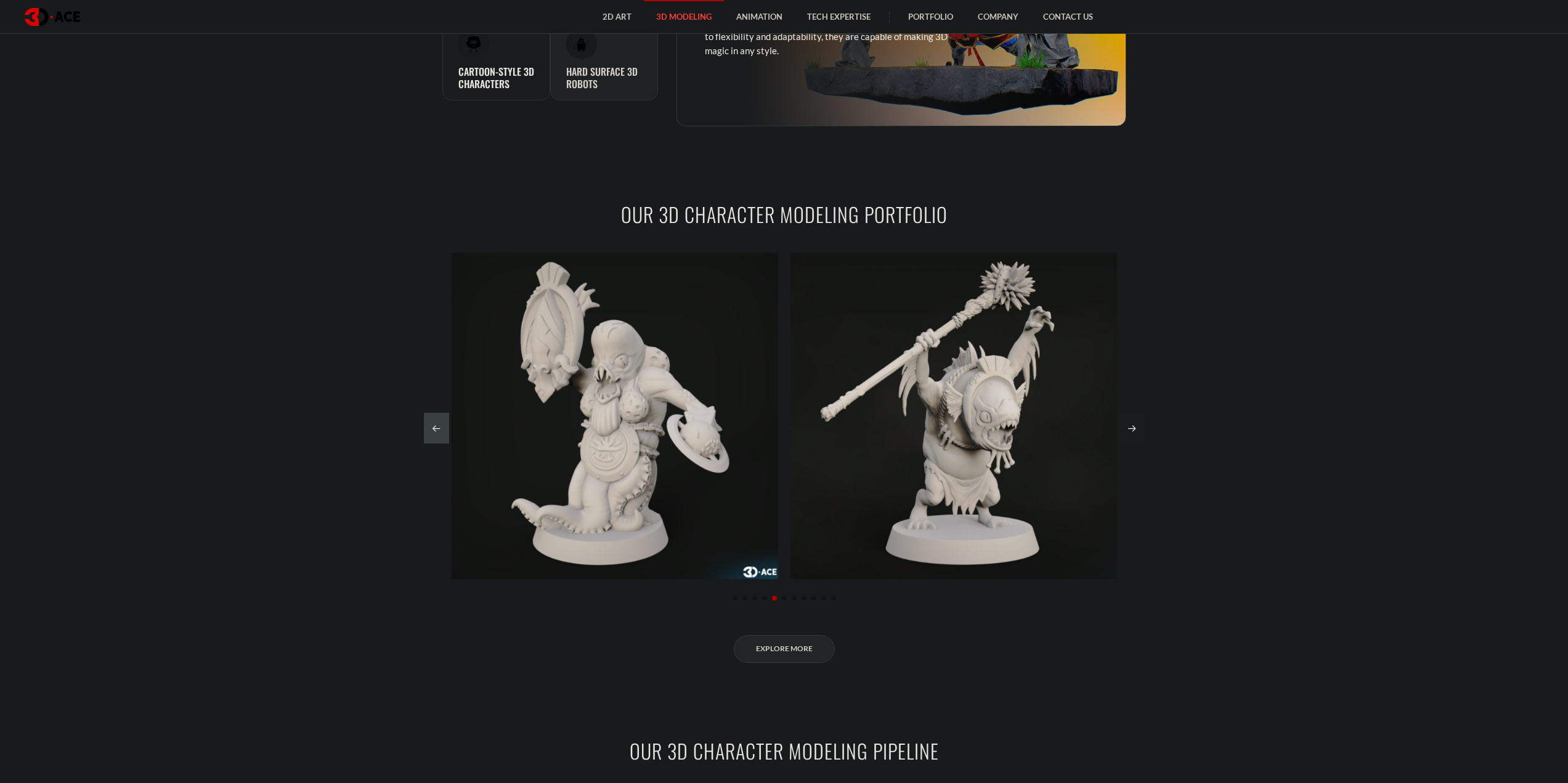
click at [1140, 424] on div "Next slide" at bounding box center [1132, 428] width 25 height 31
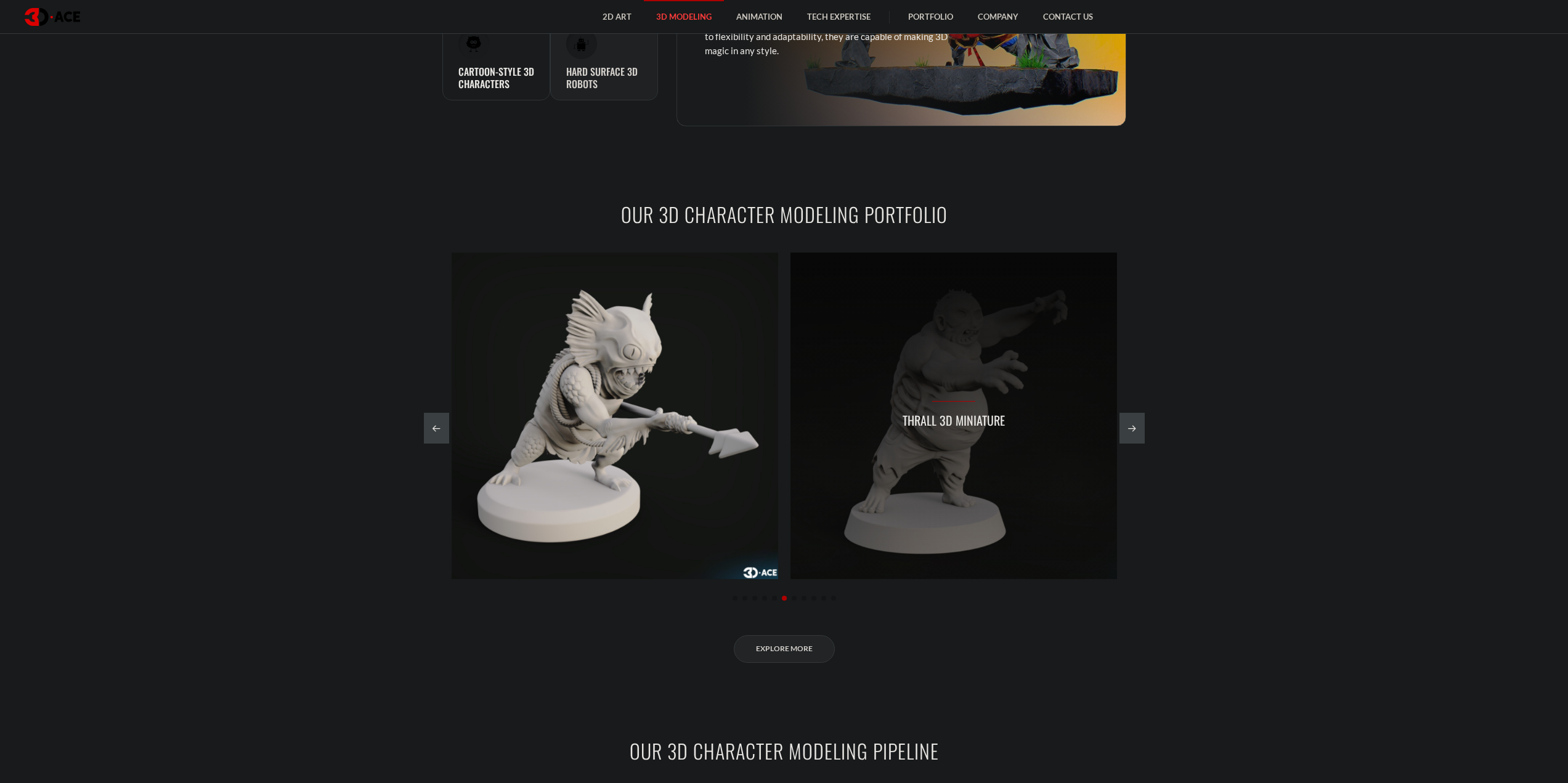
click at [1050, 412] on div "Thrall 3D miniature" at bounding box center [954, 416] width 326 height 326
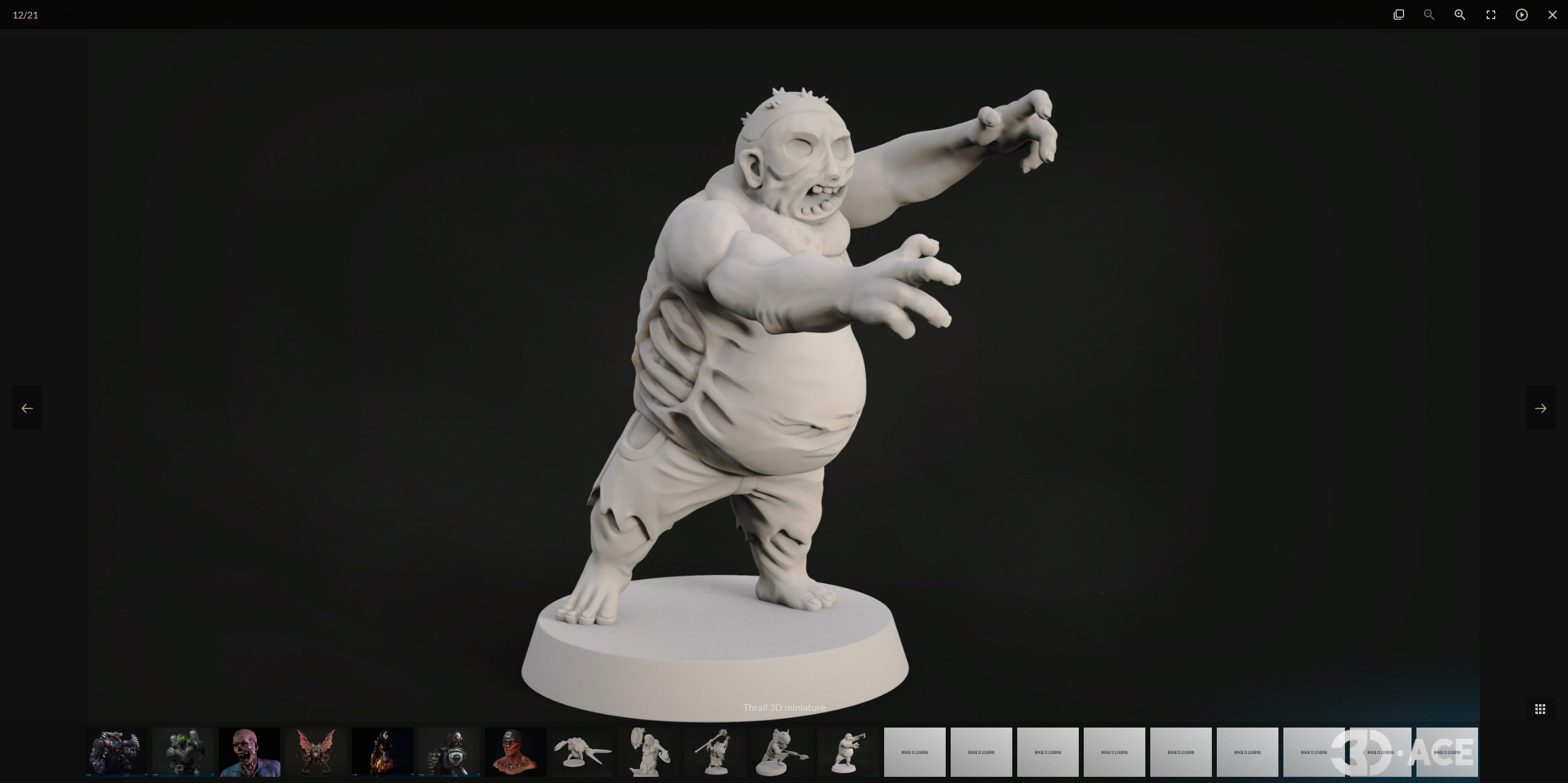
click at [1484, 279] on div at bounding box center [784, 392] width 1568 height 783
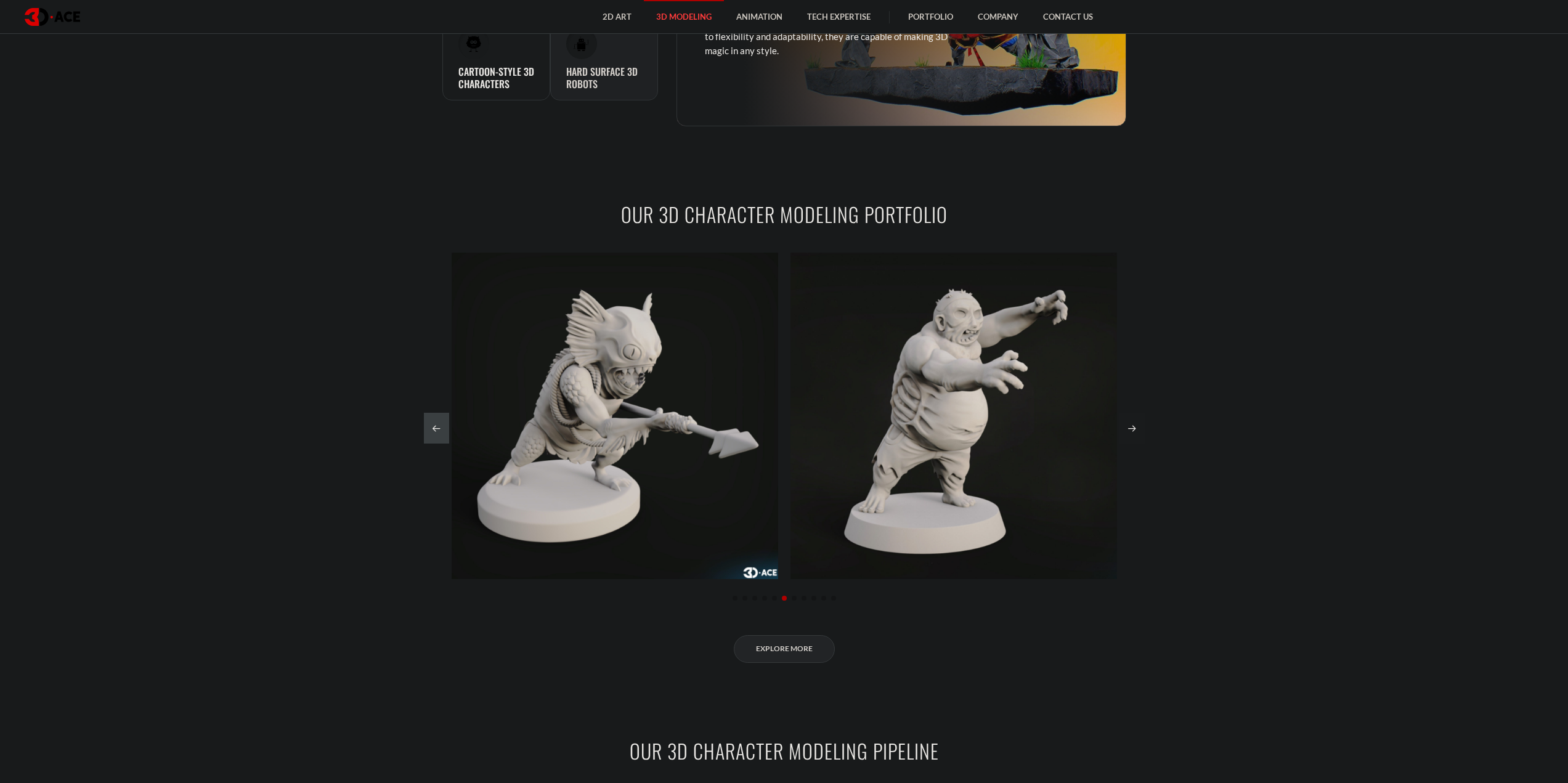
click at [1138, 429] on div "Next slide" at bounding box center [1132, 428] width 25 height 31
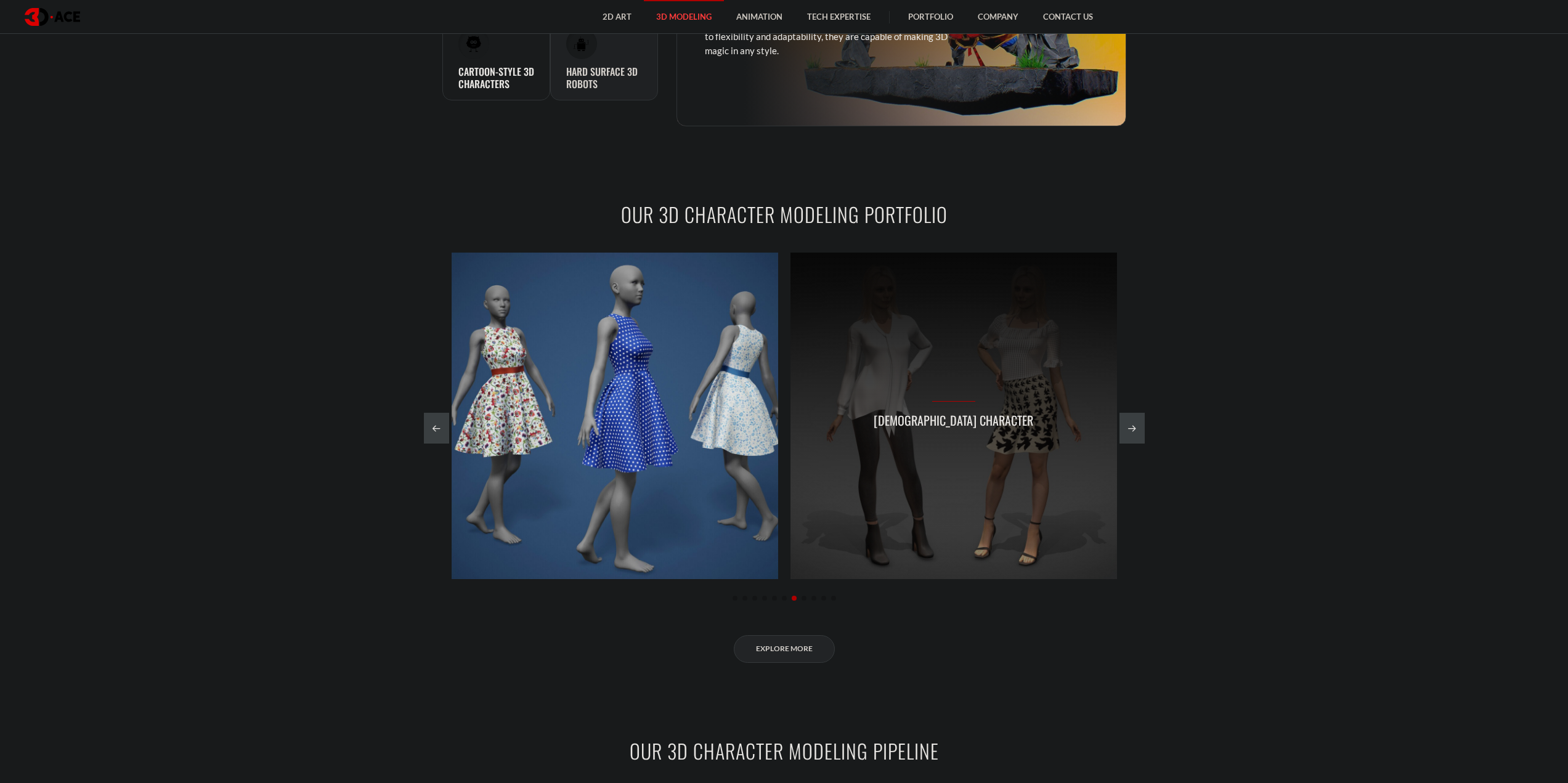
click at [1040, 389] on div "Female character" at bounding box center [954, 416] width 326 height 326
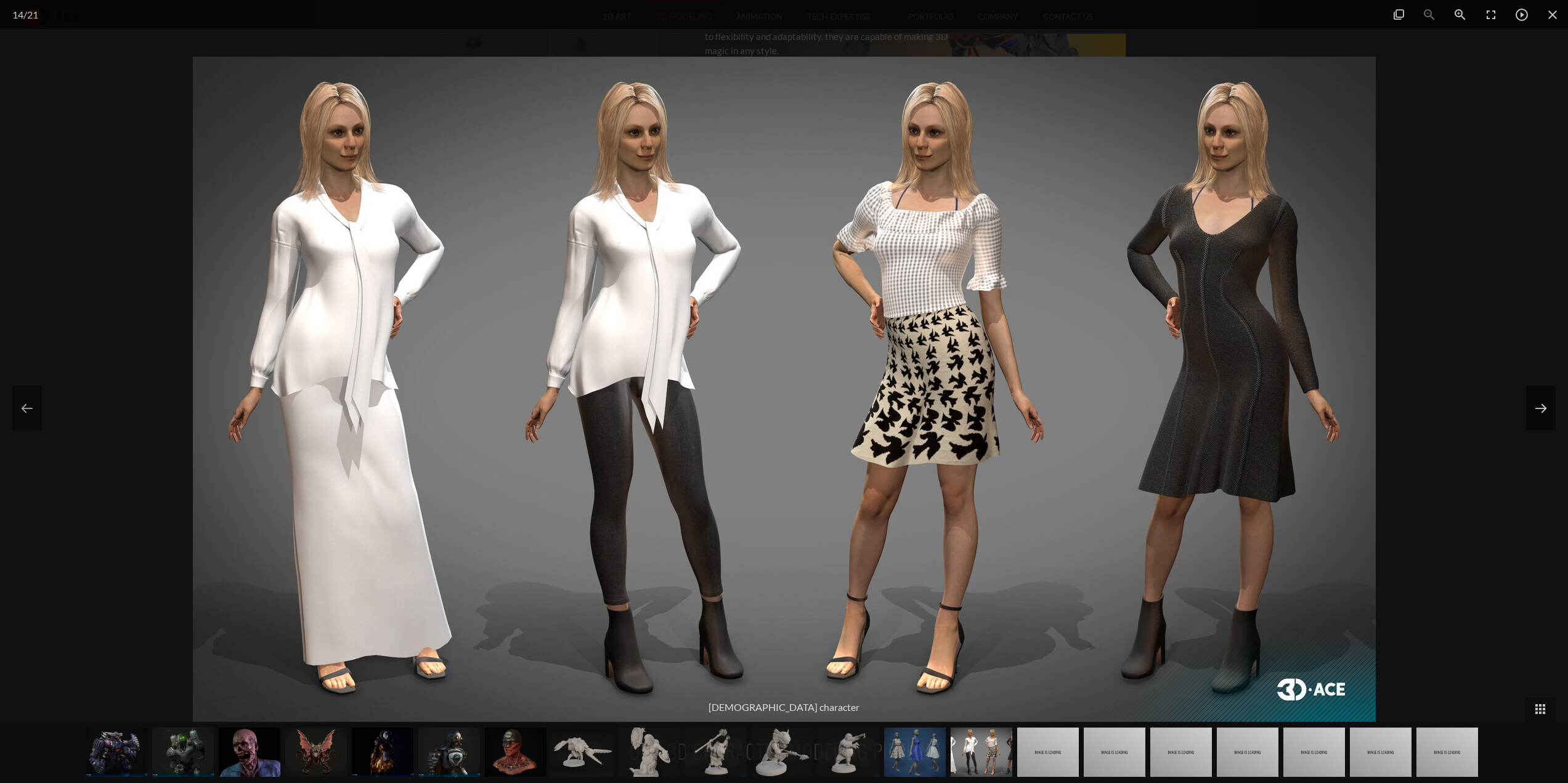
click at [1544, 411] on button at bounding box center [1541, 407] width 30 height 44
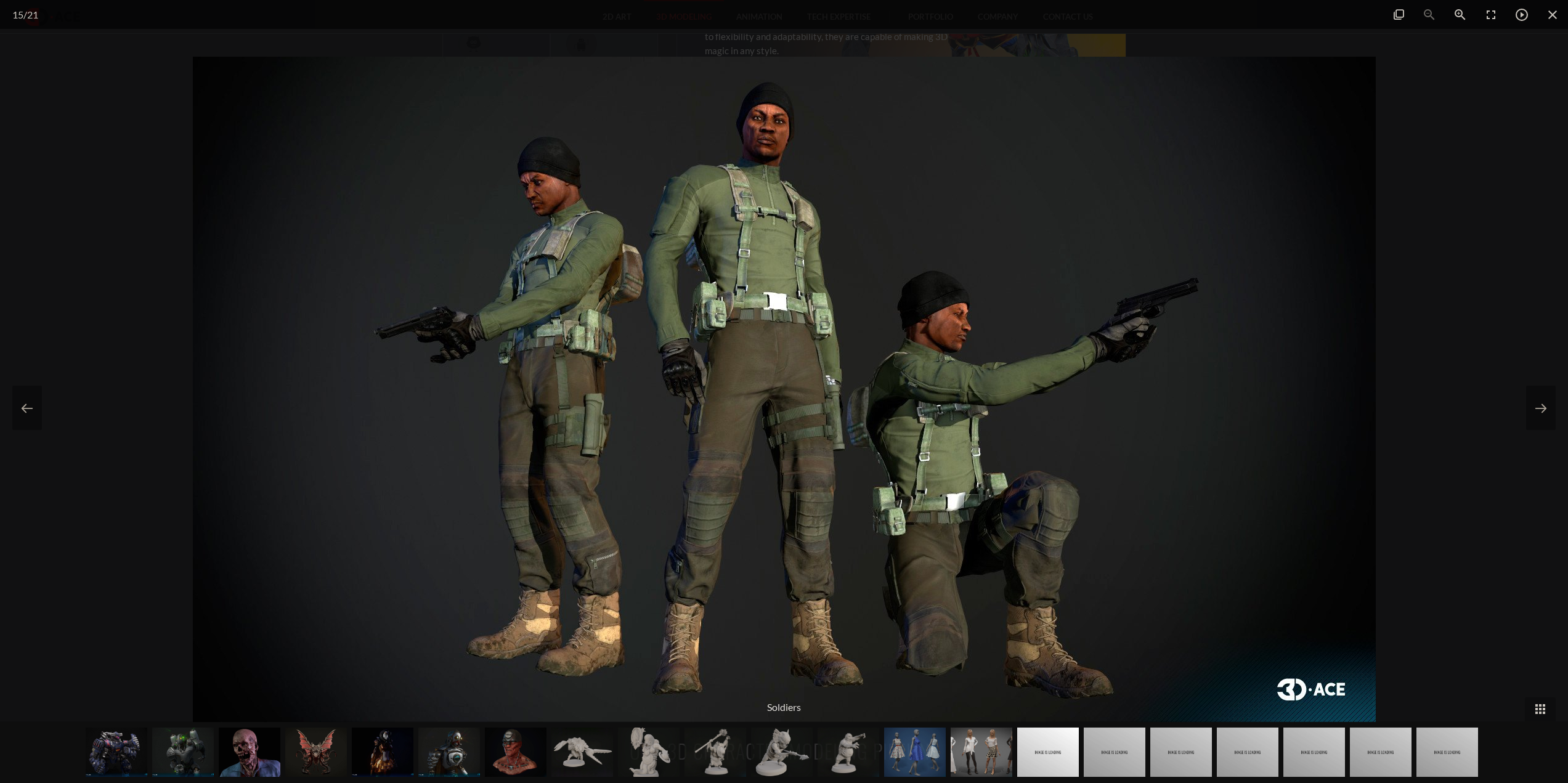
click at [1458, 261] on div at bounding box center [784, 392] width 1568 height 783
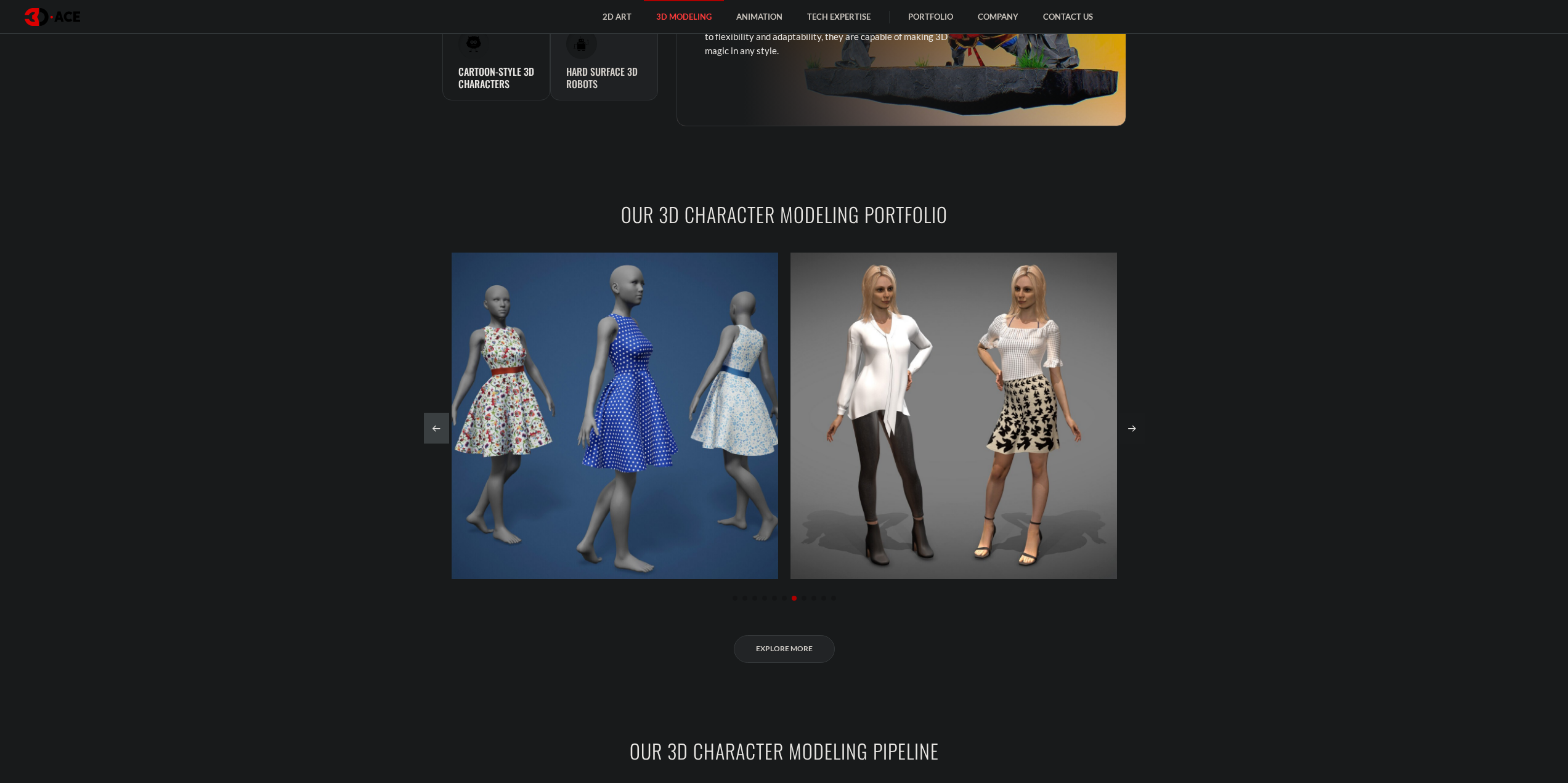
click at [1139, 429] on div "Next slide" at bounding box center [1132, 428] width 25 height 31
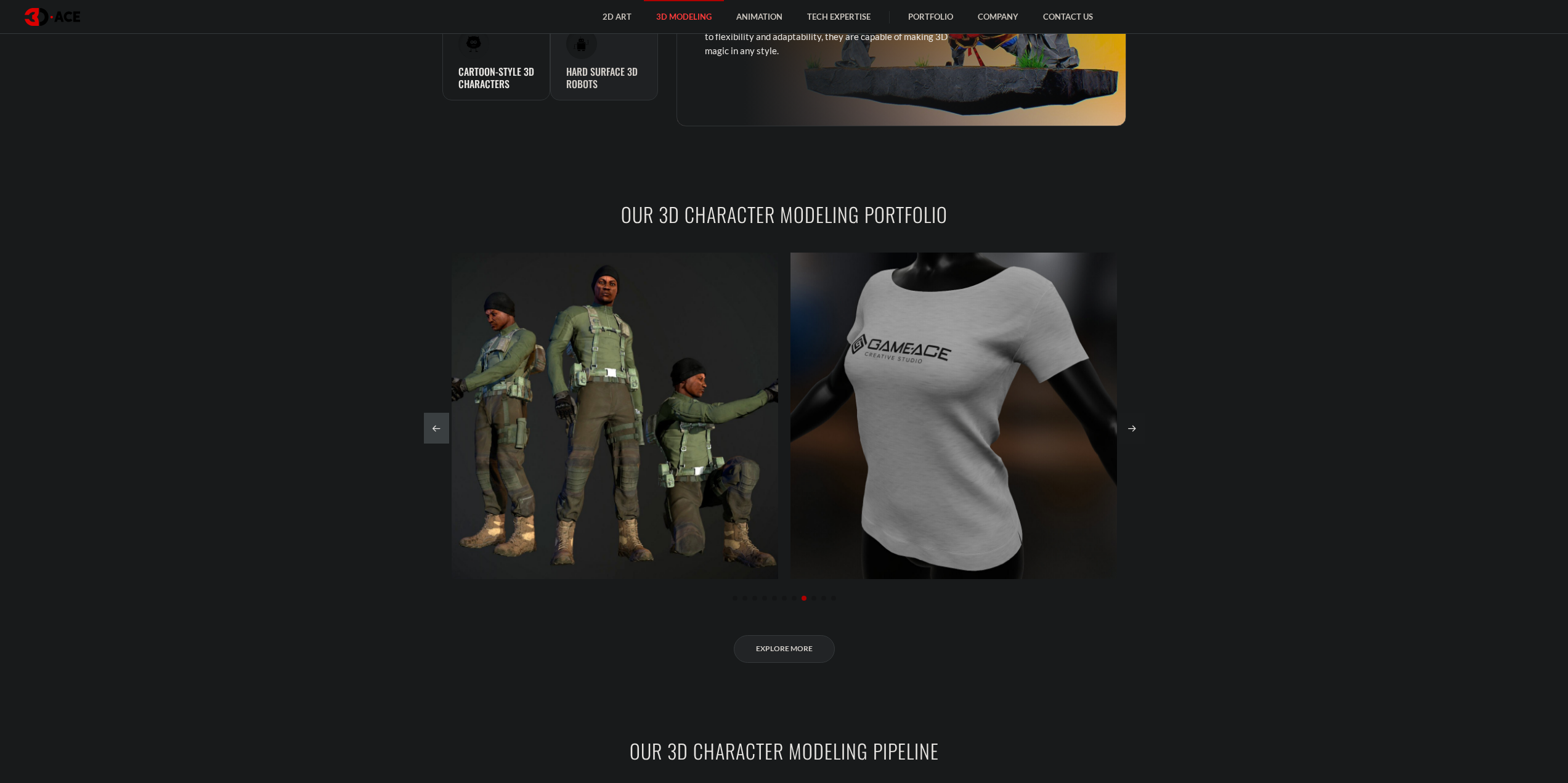
click at [1132, 427] on div "Next slide" at bounding box center [1132, 428] width 25 height 31
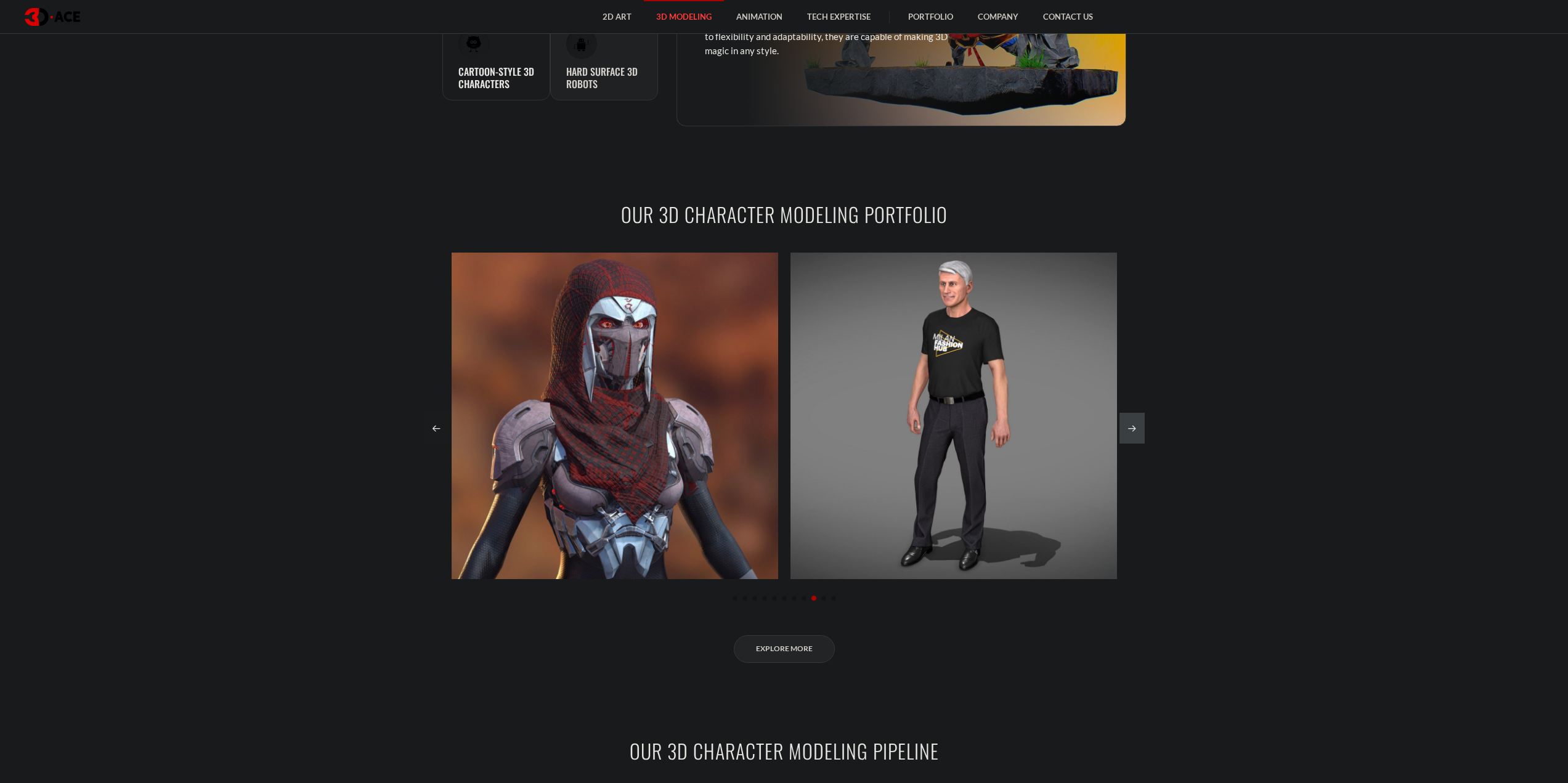
click at [439, 434] on div "Previous slide" at bounding box center [436, 428] width 25 height 31
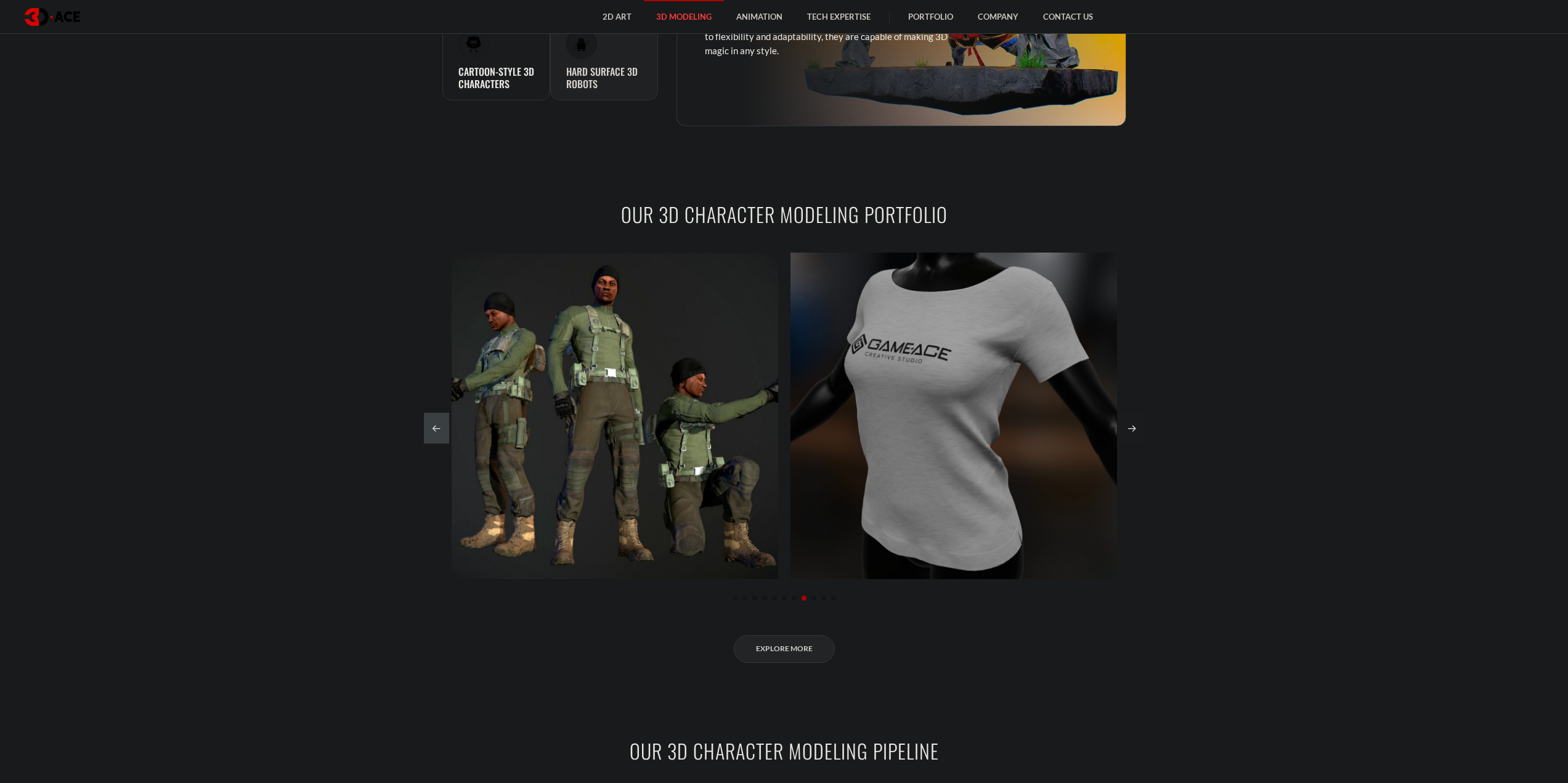
click at [1138, 426] on div "Next slide" at bounding box center [1132, 428] width 25 height 31
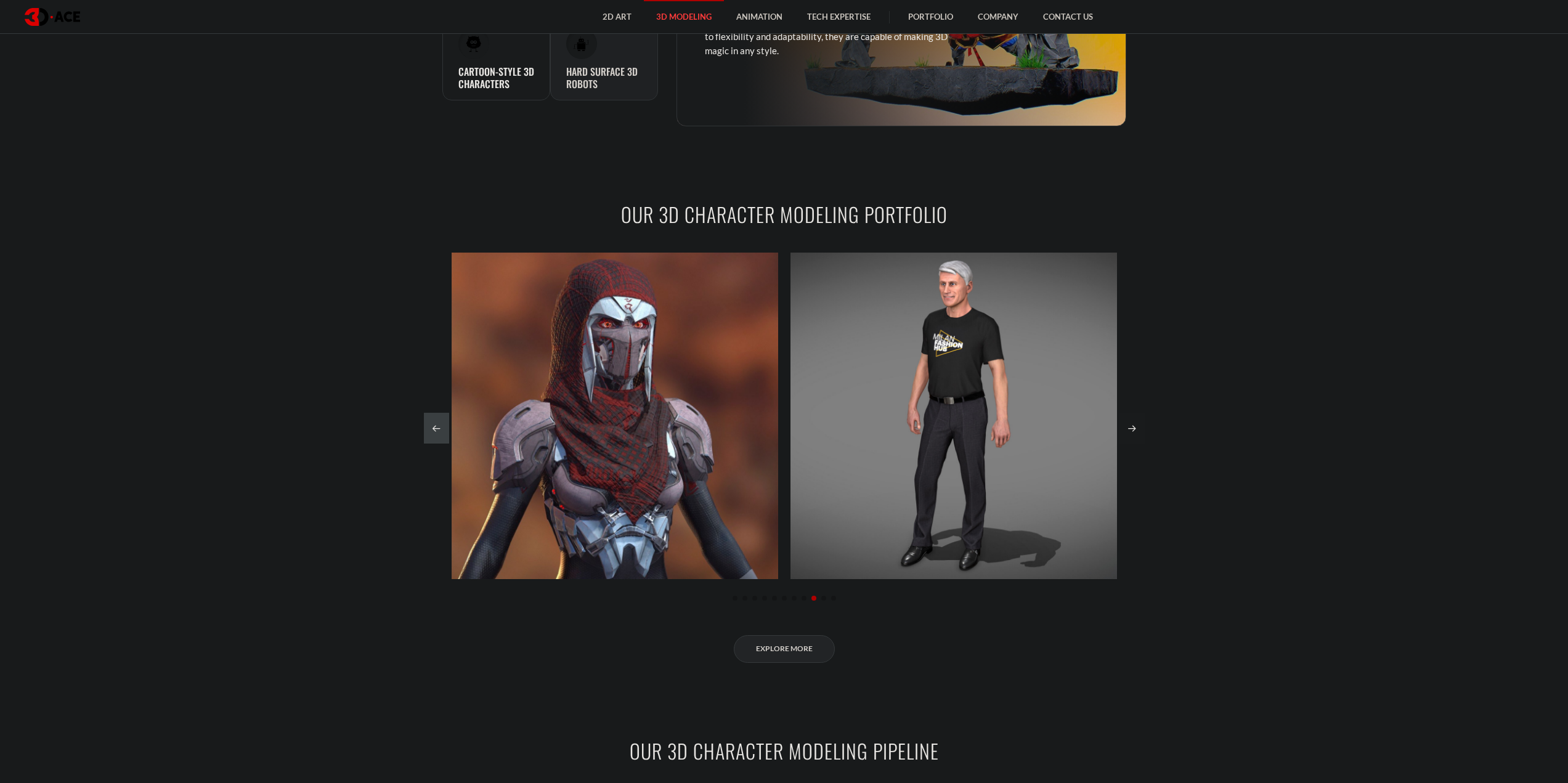
click at [1138, 426] on div "Next slide" at bounding box center [1132, 428] width 25 height 31
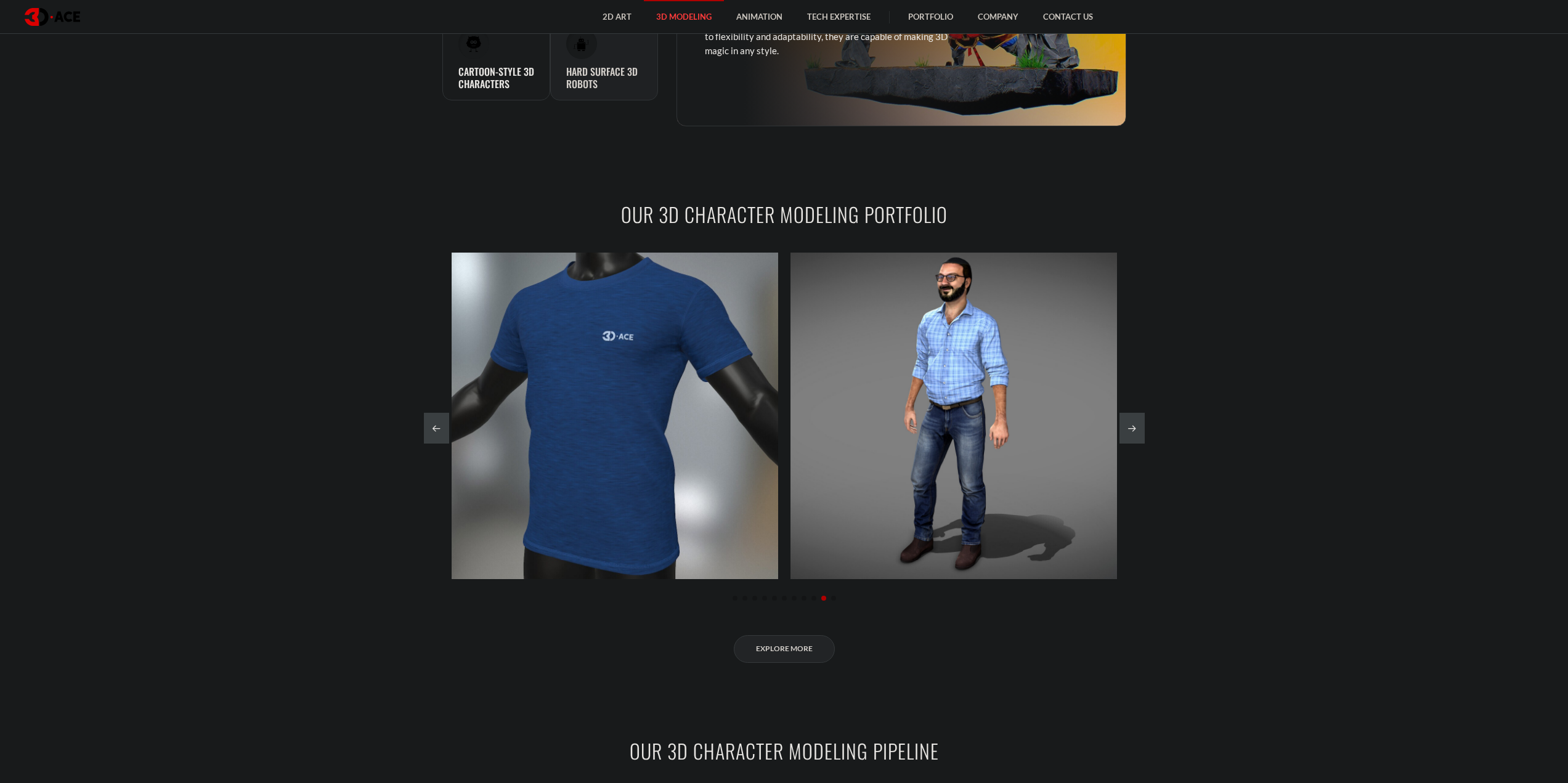
drag, startPoint x: 1237, startPoint y: 315, endPoint x: 1167, endPoint y: 374, distance: 91.5
click at [1167, 374] on section "OUR 3D CHARACTER MODELING PORTFOLIO Guardian Assault Zombie security guard Krak…" at bounding box center [784, 431] width 1568 height 536
click at [1131, 429] on div "Next slide" at bounding box center [1132, 428] width 25 height 31
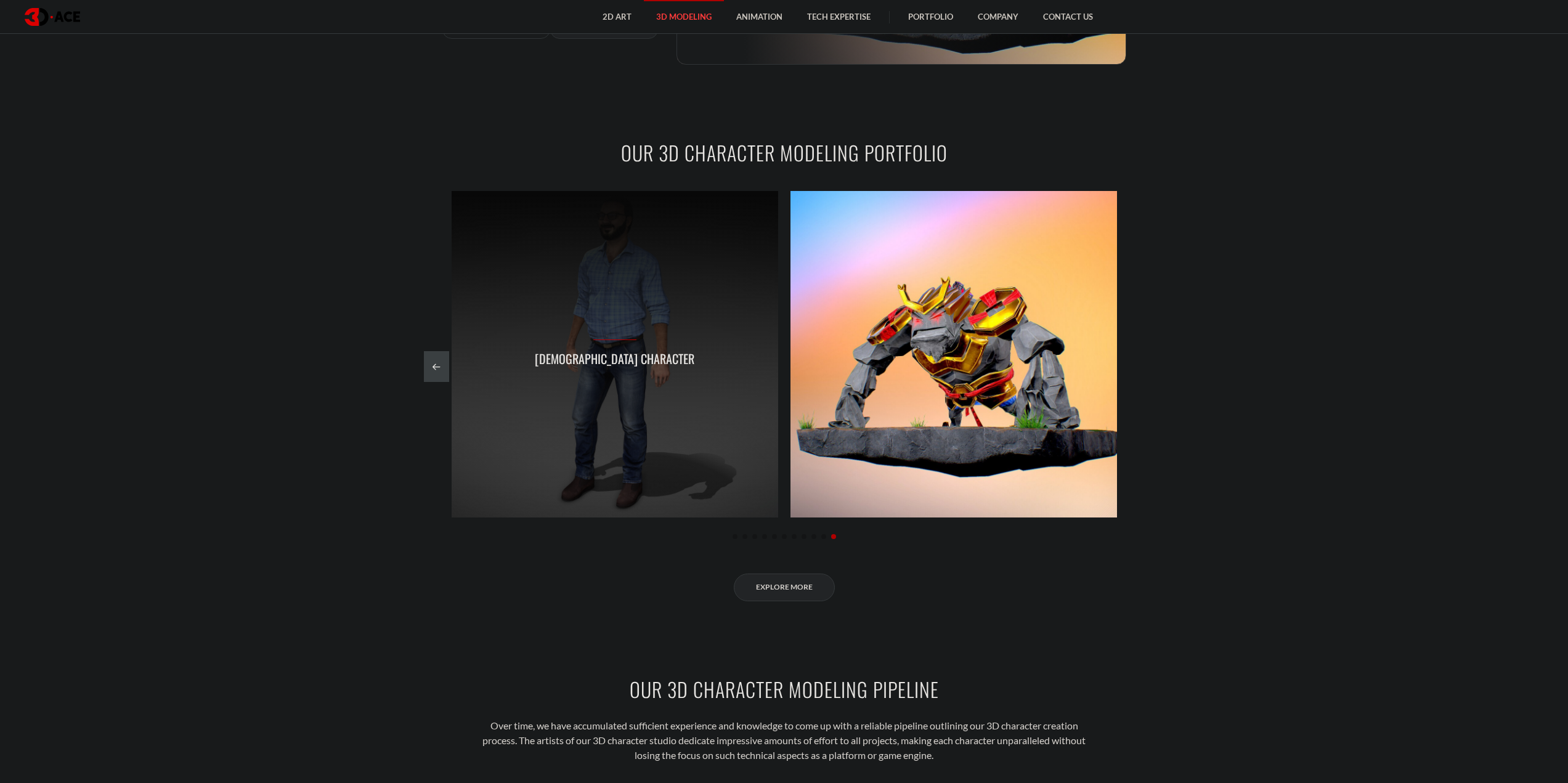
scroll to position [1355, 0]
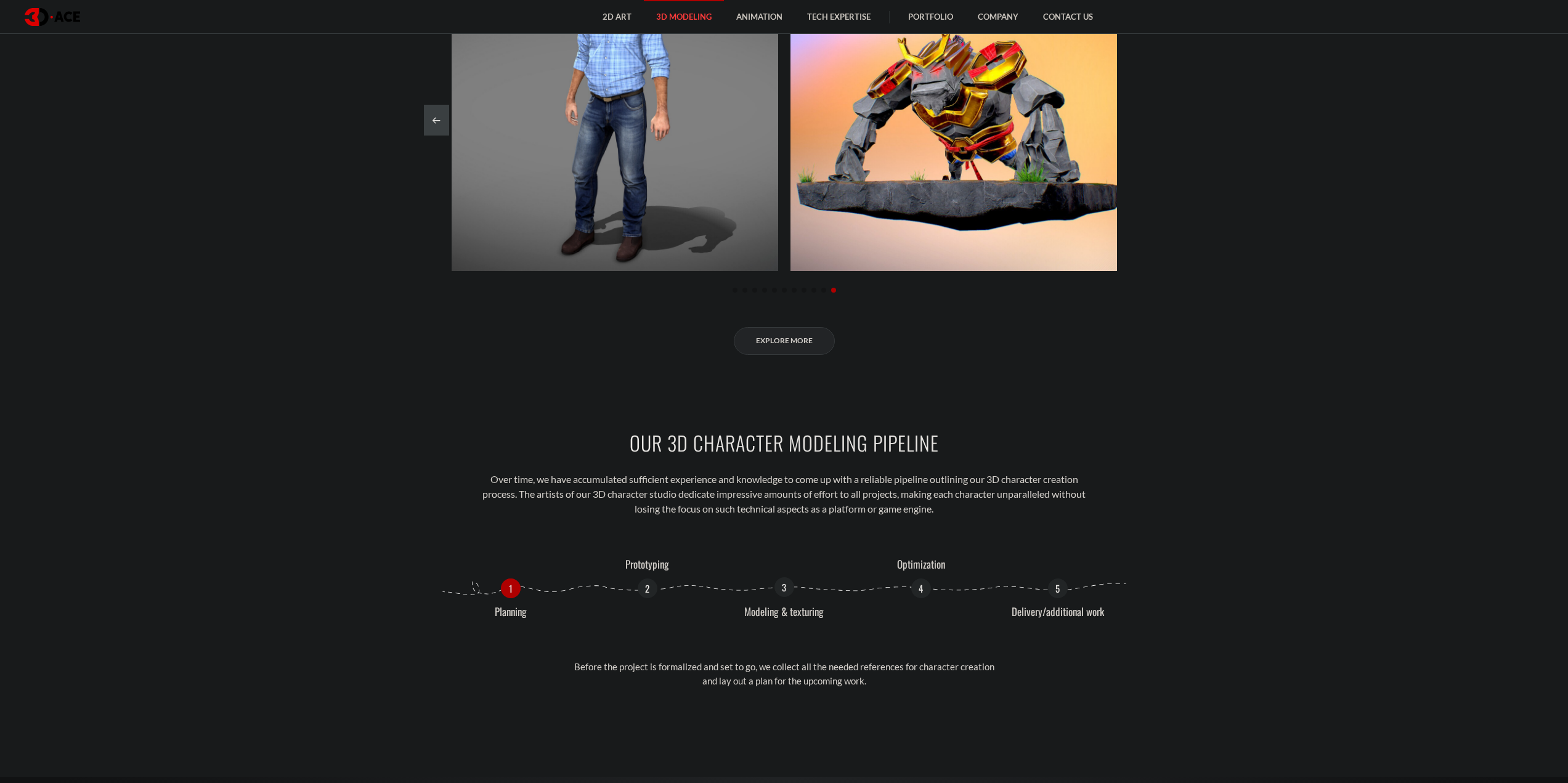
click at [782, 596] on p "3" at bounding box center [784, 587] width 20 height 20
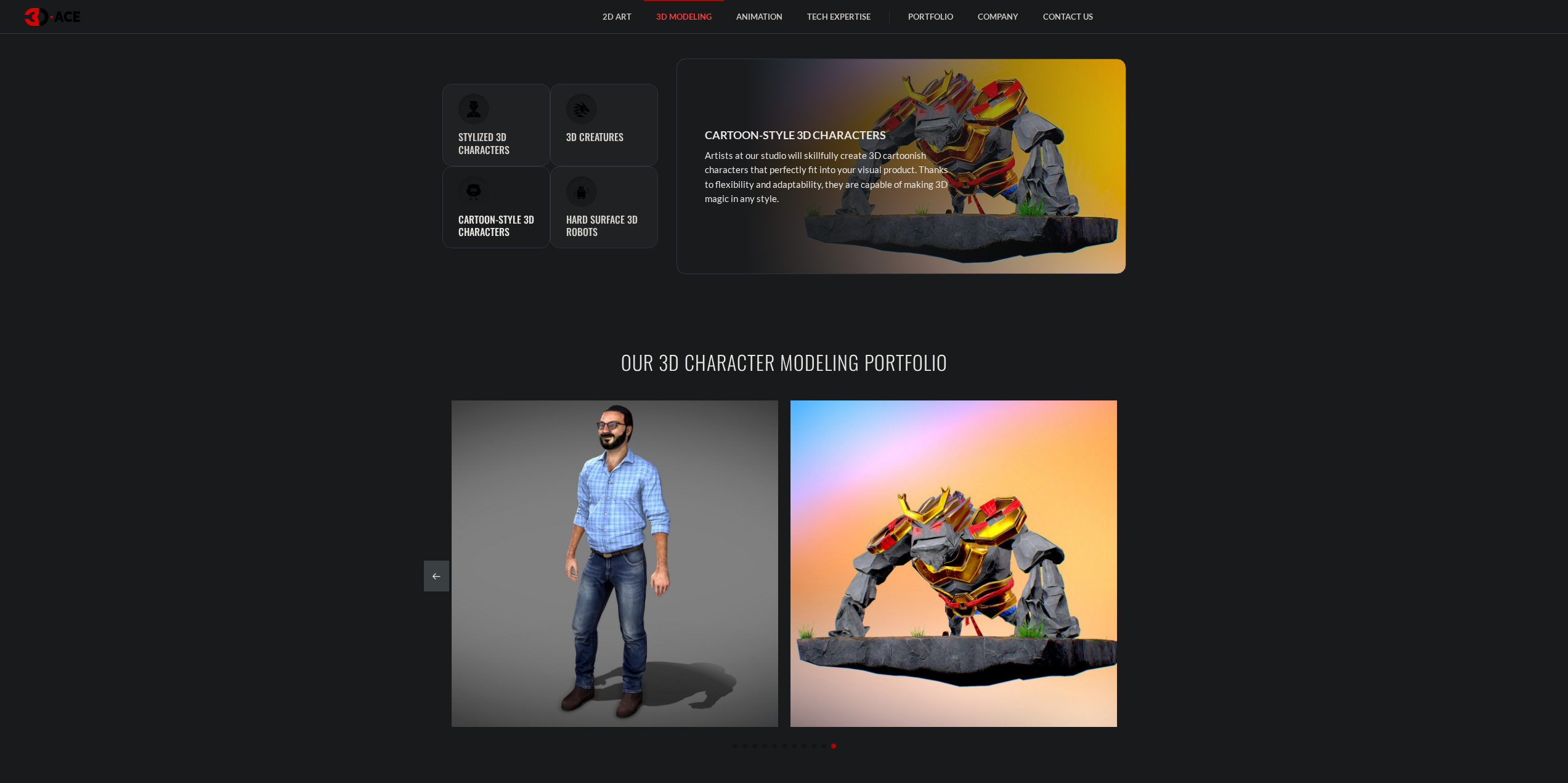
scroll to position [530, 0]
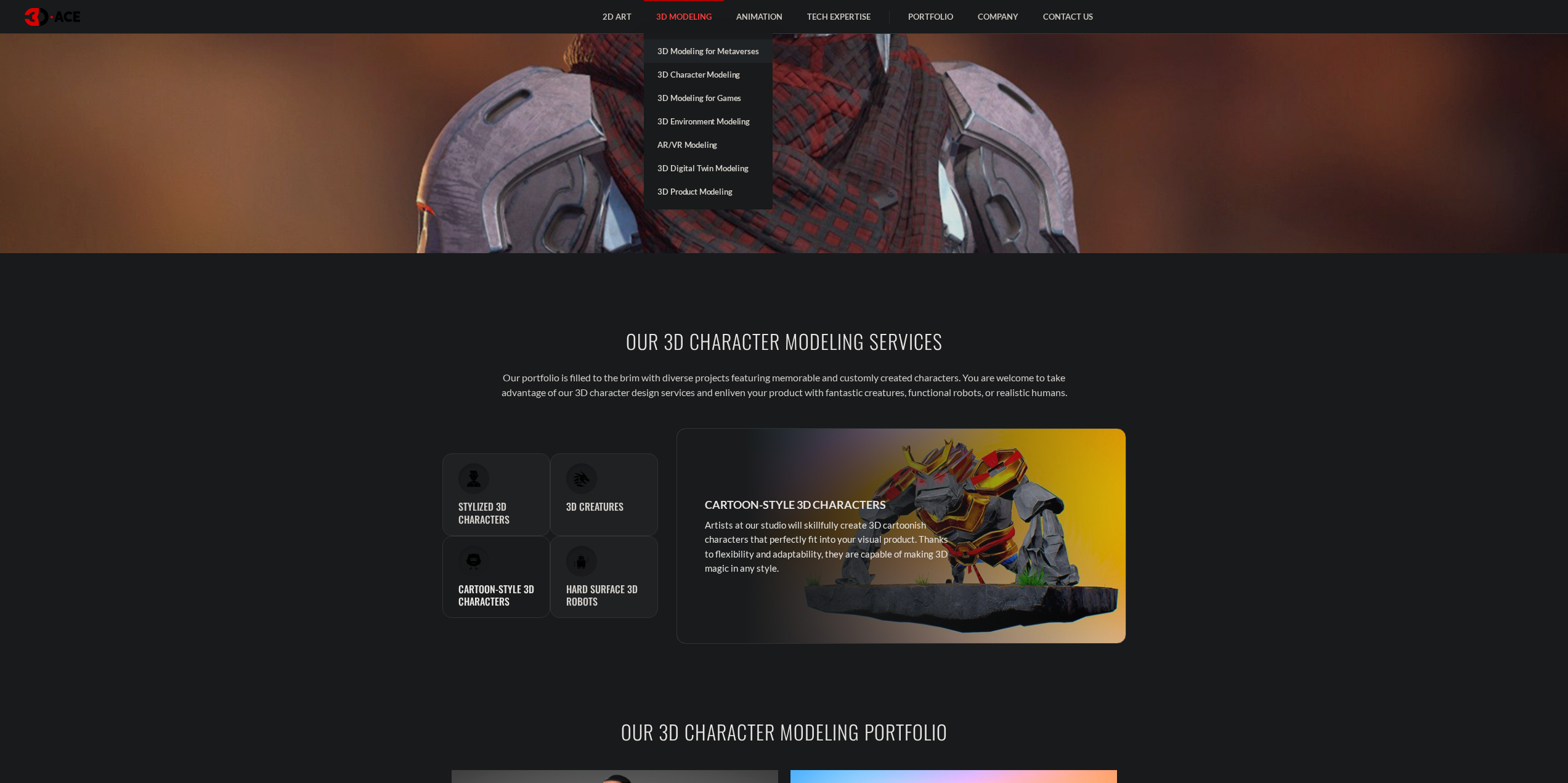
click at [709, 52] on link "3D Modeling for Metaverses" at bounding box center [707, 51] width 128 height 24
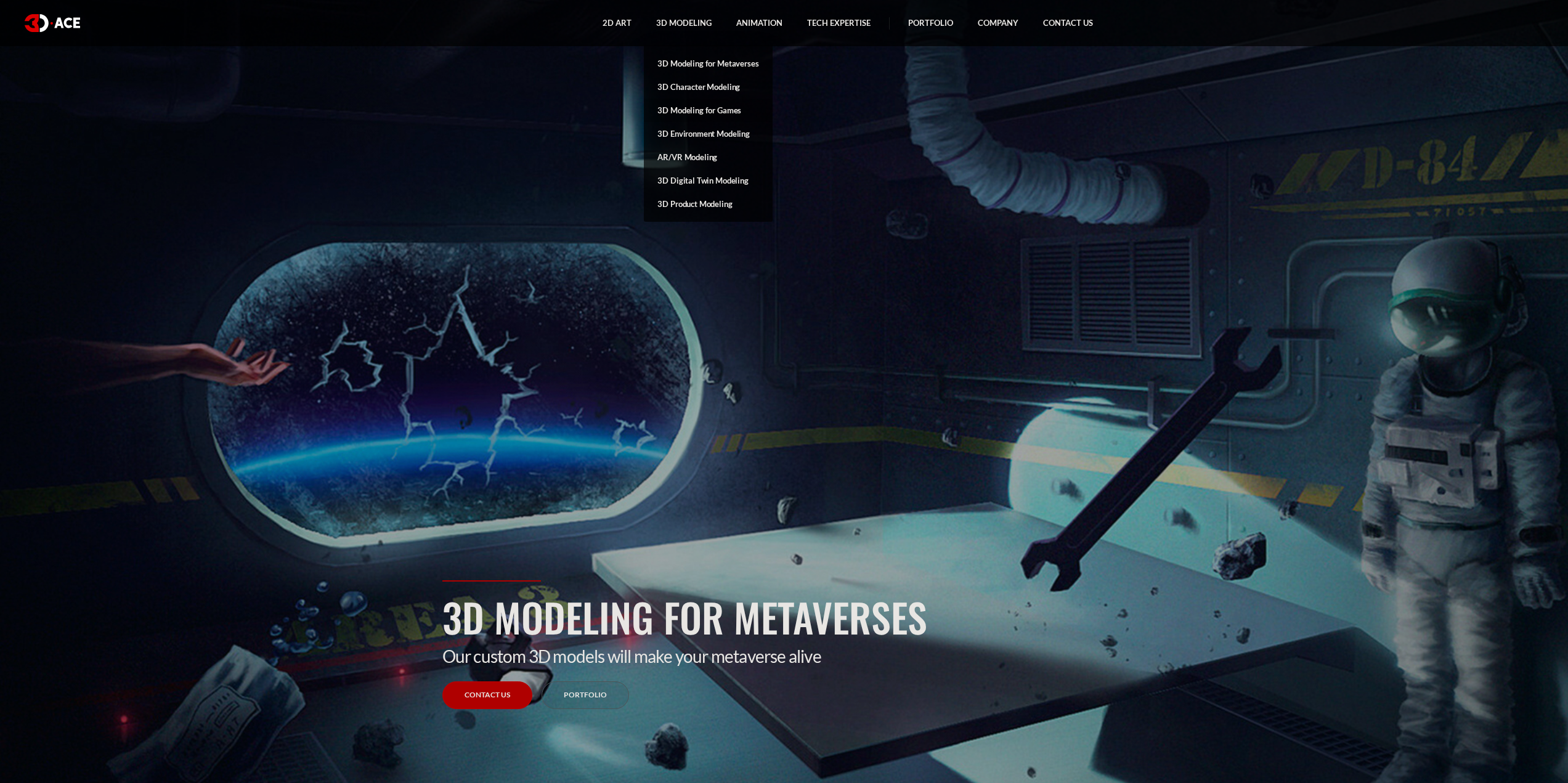
click at [713, 109] on link "3D Modeling for Games" at bounding box center [707, 110] width 128 height 24
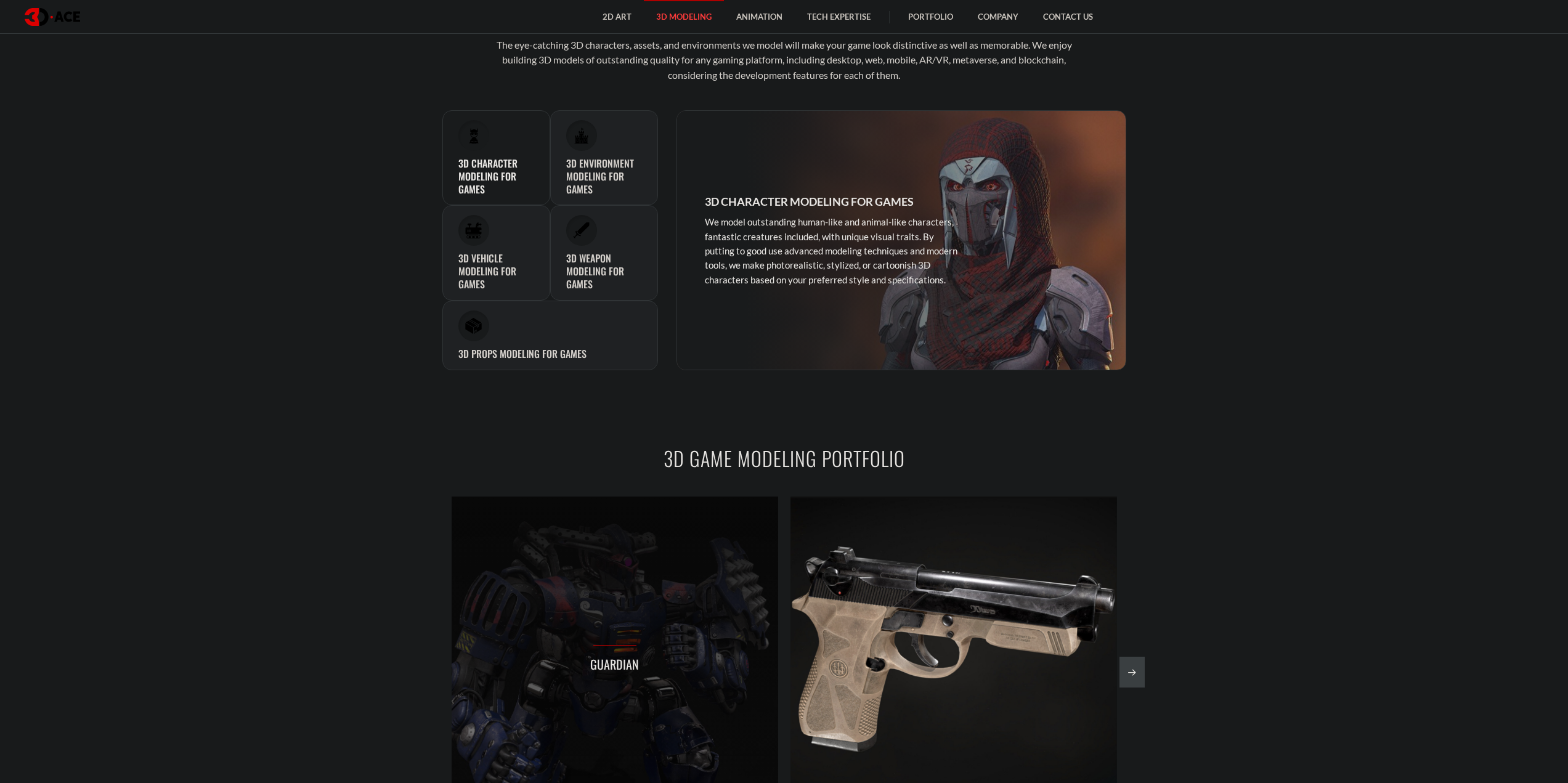
scroll to position [1170, 0]
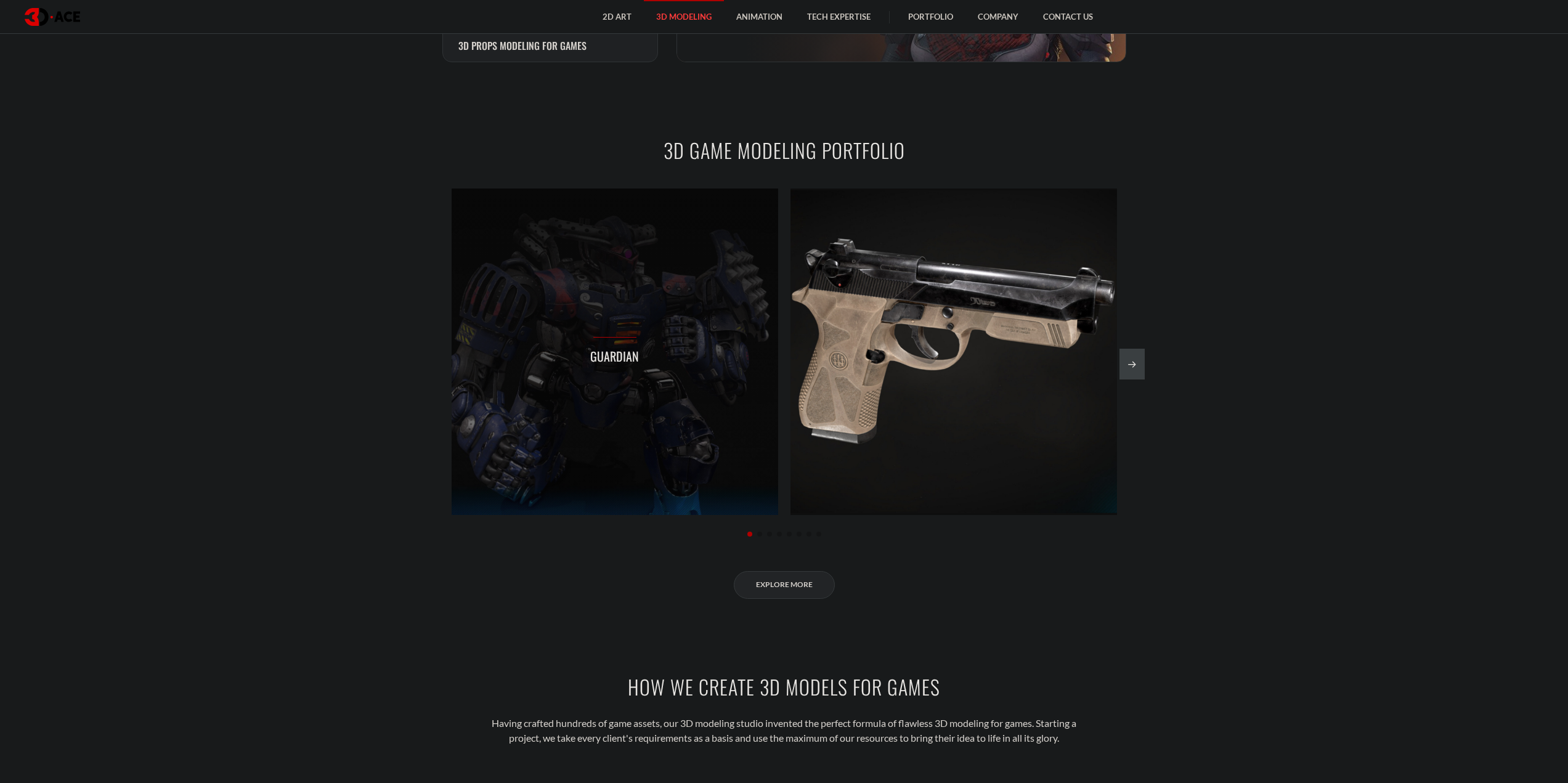
click at [628, 307] on div "Guardian" at bounding box center [615, 351] width 326 height 326
